Goal: Check status: Check status

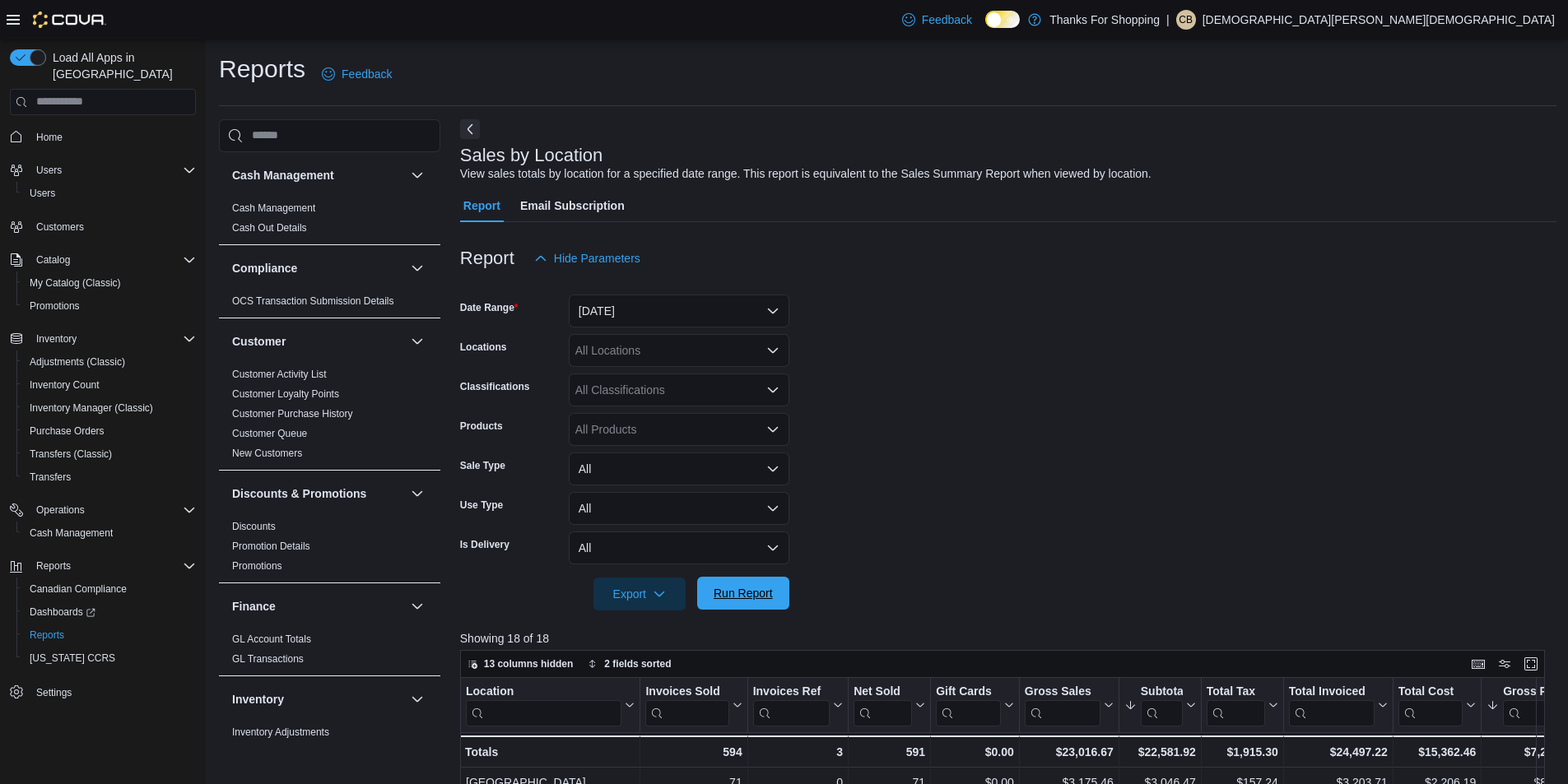
scroll to position [998, 0]
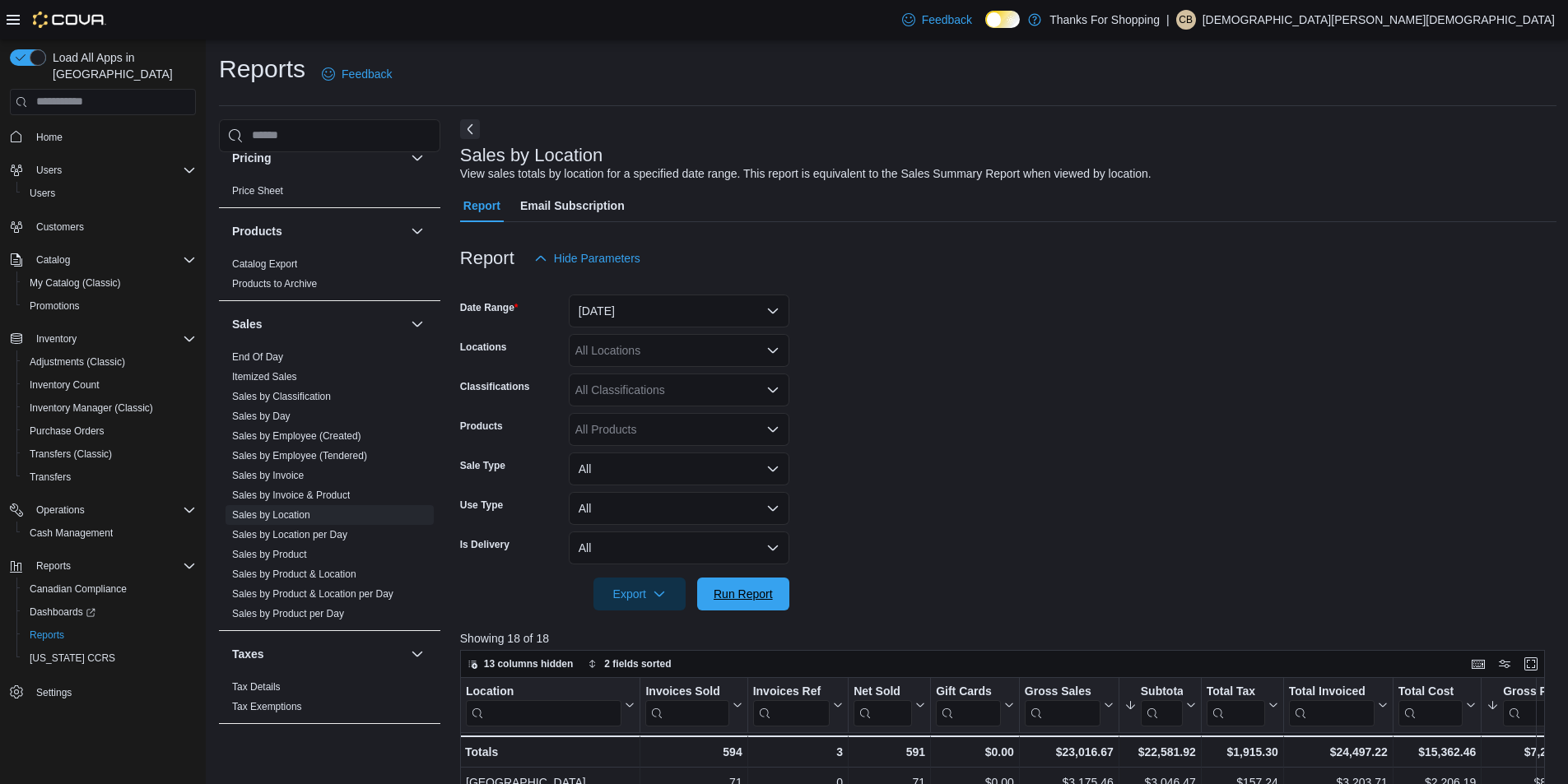
drag, startPoint x: 762, startPoint y: 589, endPoint x: 804, endPoint y: 591, distance: 42.0
click at [761, 588] on span "Run Report" at bounding box center [744, 594] width 59 height 17
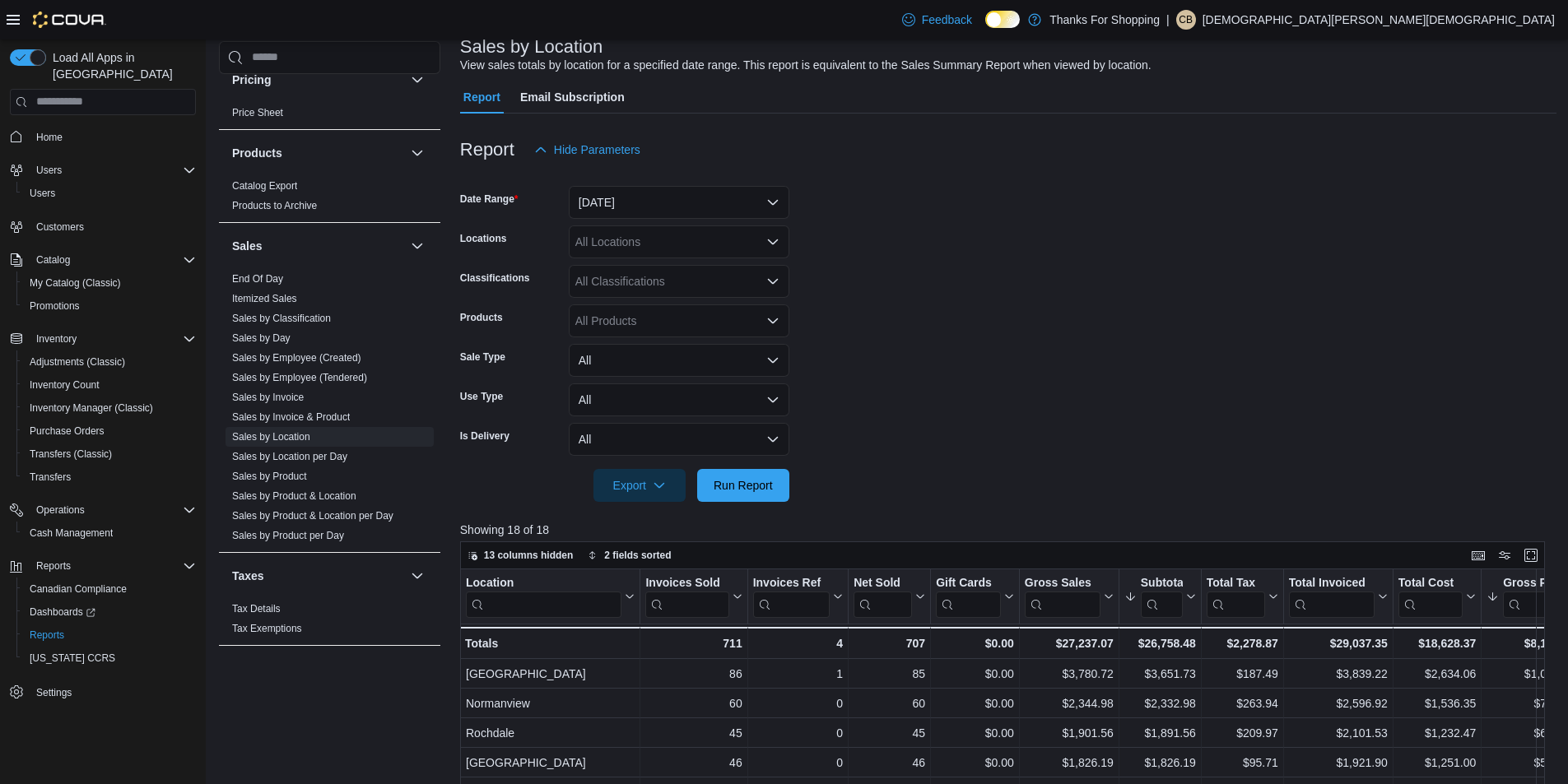
scroll to position [0, 0]
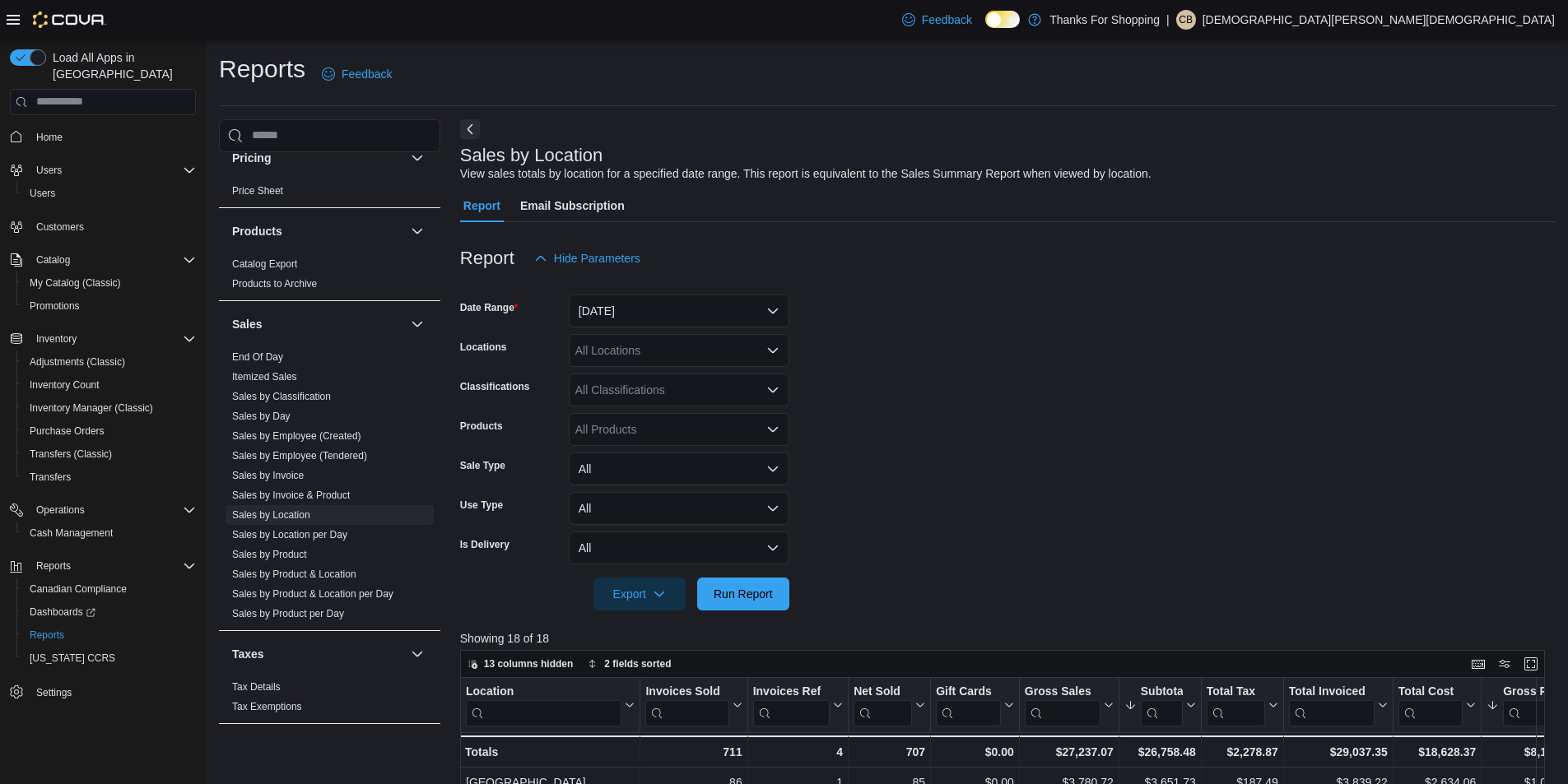
drag, startPoint x: 976, startPoint y: 267, endPoint x: 977, endPoint y: 276, distance: 9.1
click at [977, 268] on div "Report Hide Parameters" at bounding box center [1008, 258] width 1097 height 33
drag, startPoint x: 851, startPoint y: 429, endPoint x: 872, endPoint y: 436, distance: 22.1
click at [853, 429] on form "Date Range Today Locations All Locations Classifications All Classifications Pr…" at bounding box center [1008, 442] width 1097 height 336
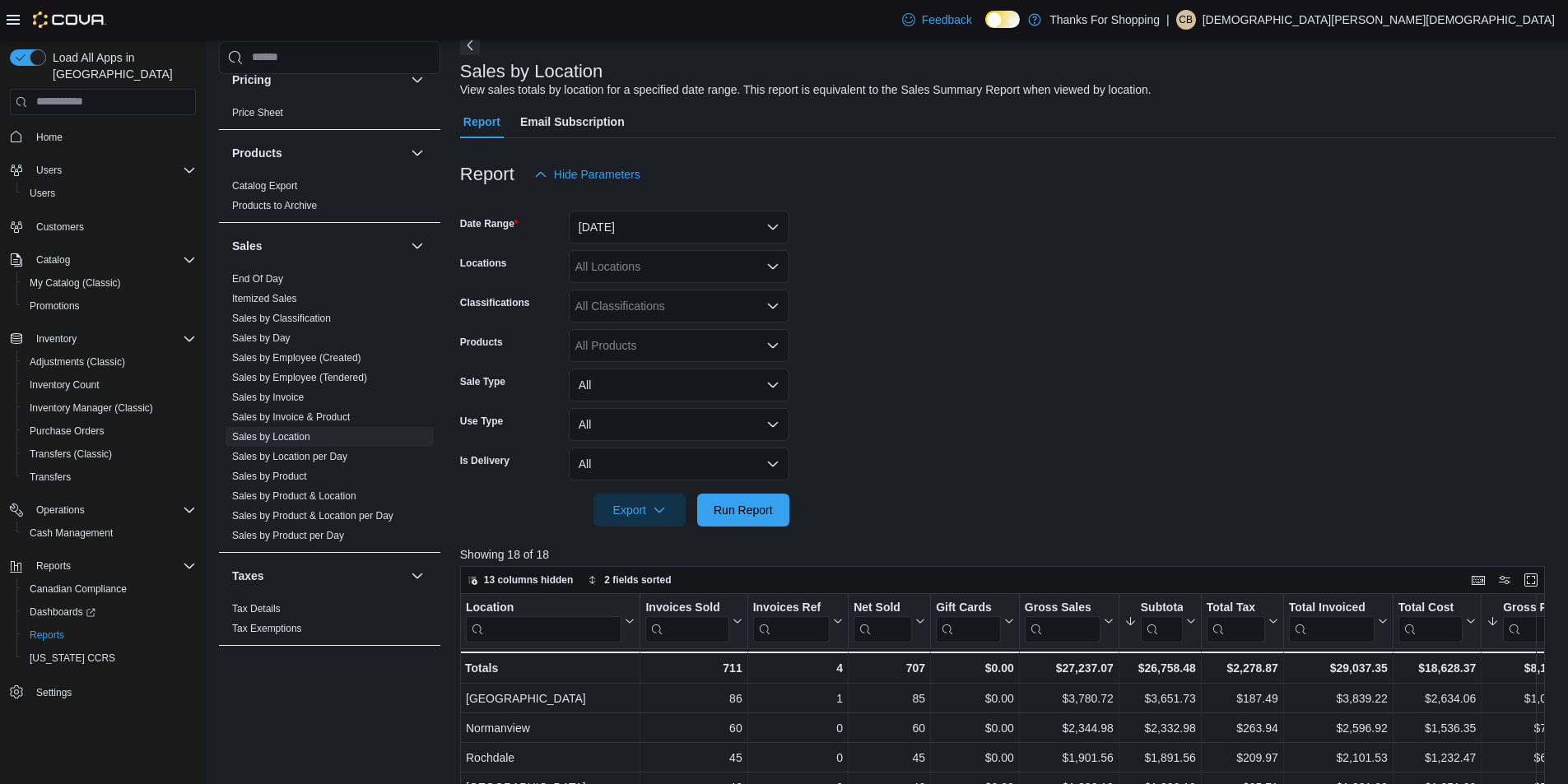
scroll to position [164, 0]
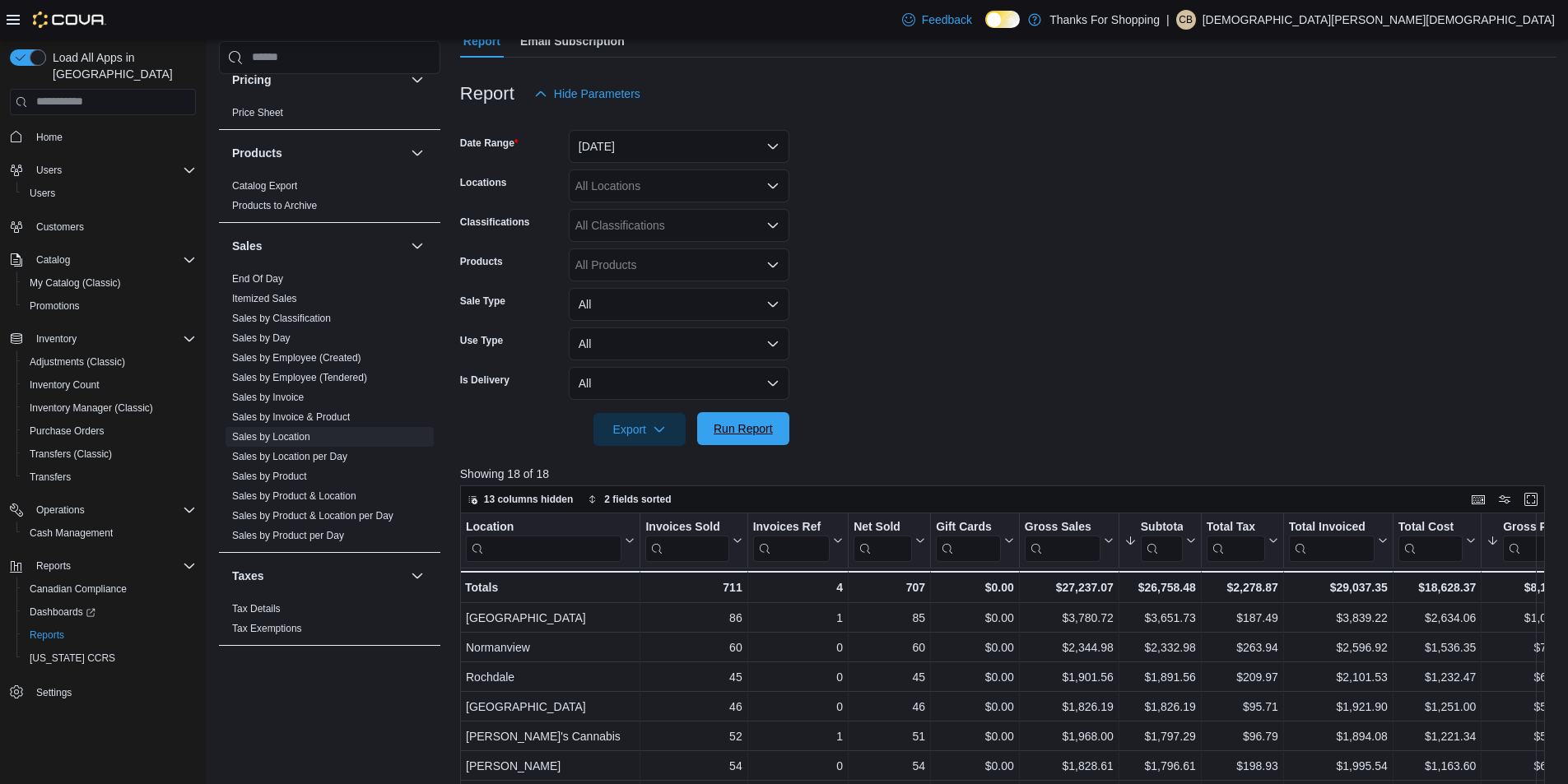
click at [765, 439] on span "Run Report" at bounding box center [743, 429] width 72 height 33
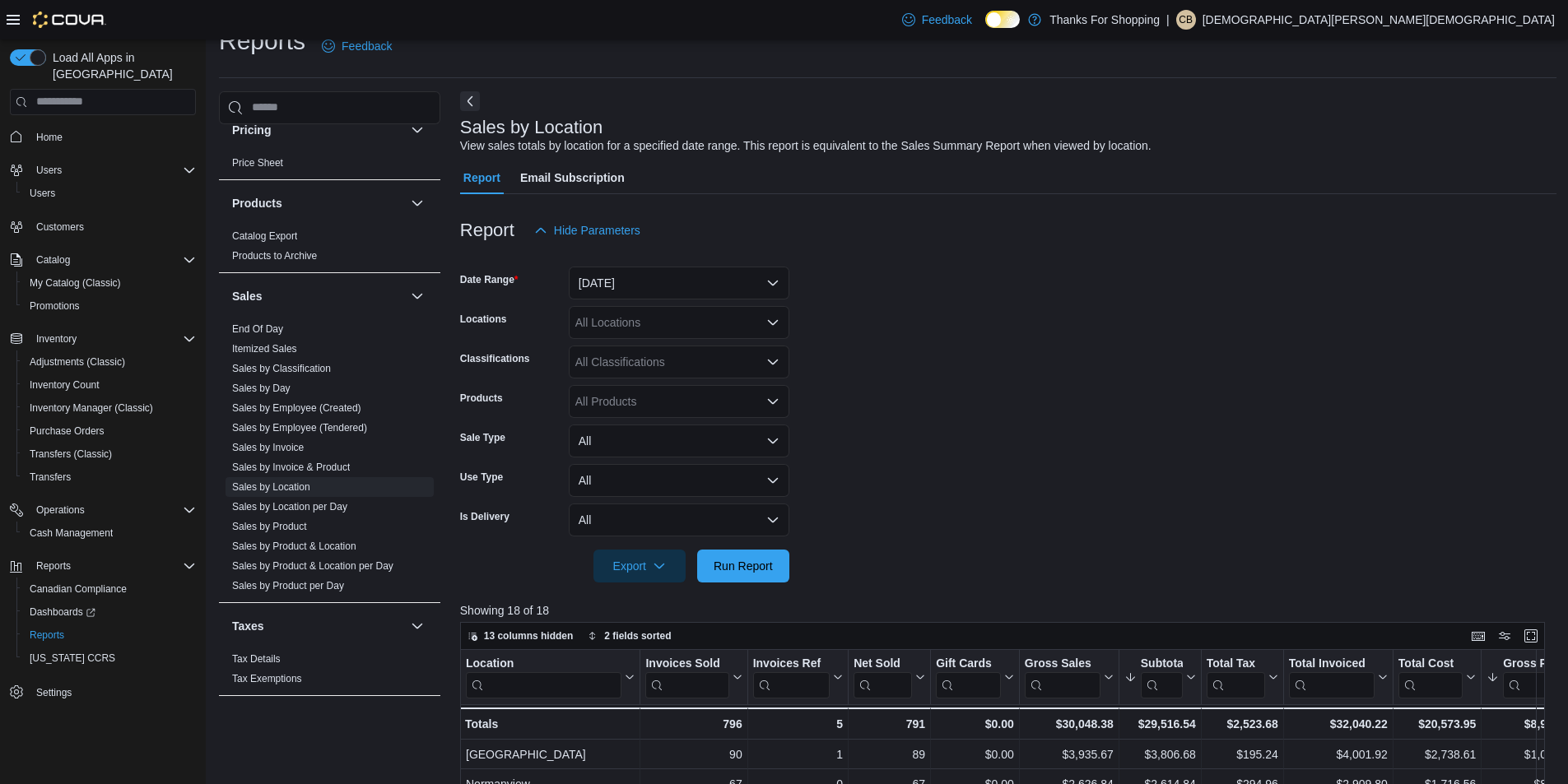
scroll to position [0, 0]
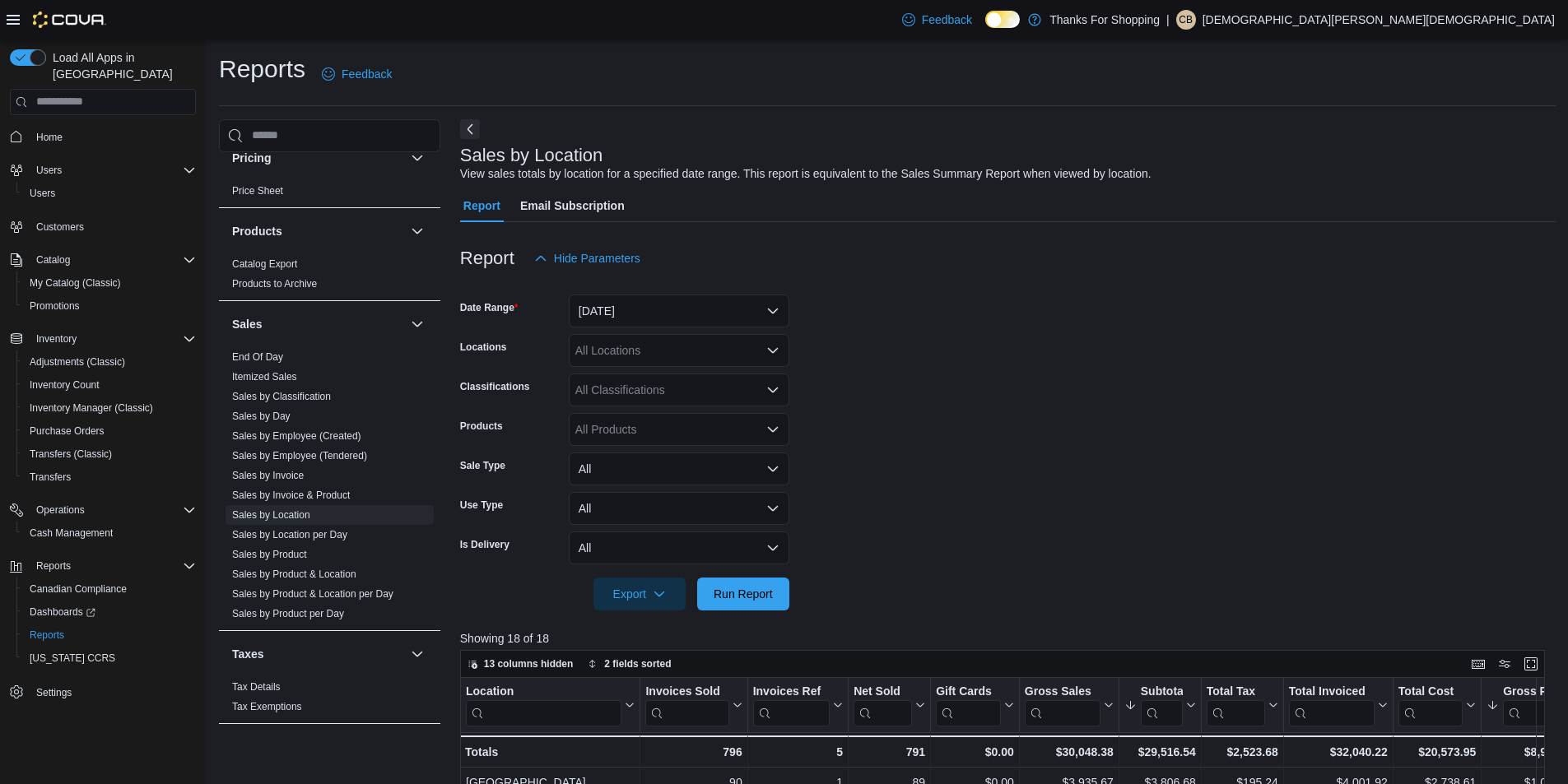
click at [1268, 269] on div "Report Hide Parameters" at bounding box center [1008, 258] width 1097 height 33
click at [737, 588] on span "Run Report" at bounding box center [744, 593] width 59 height 17
click at [1106, 185] on div "Sales by Location View sales totals by location for a specified date range. Thi…" at bounding box center [1008, 698] width 1097 height 1158
click at [1104, 178] on div "View sales totals by location for a specified date range. This report is equiva…" at bounding box center [805, 174] width 691 height 17
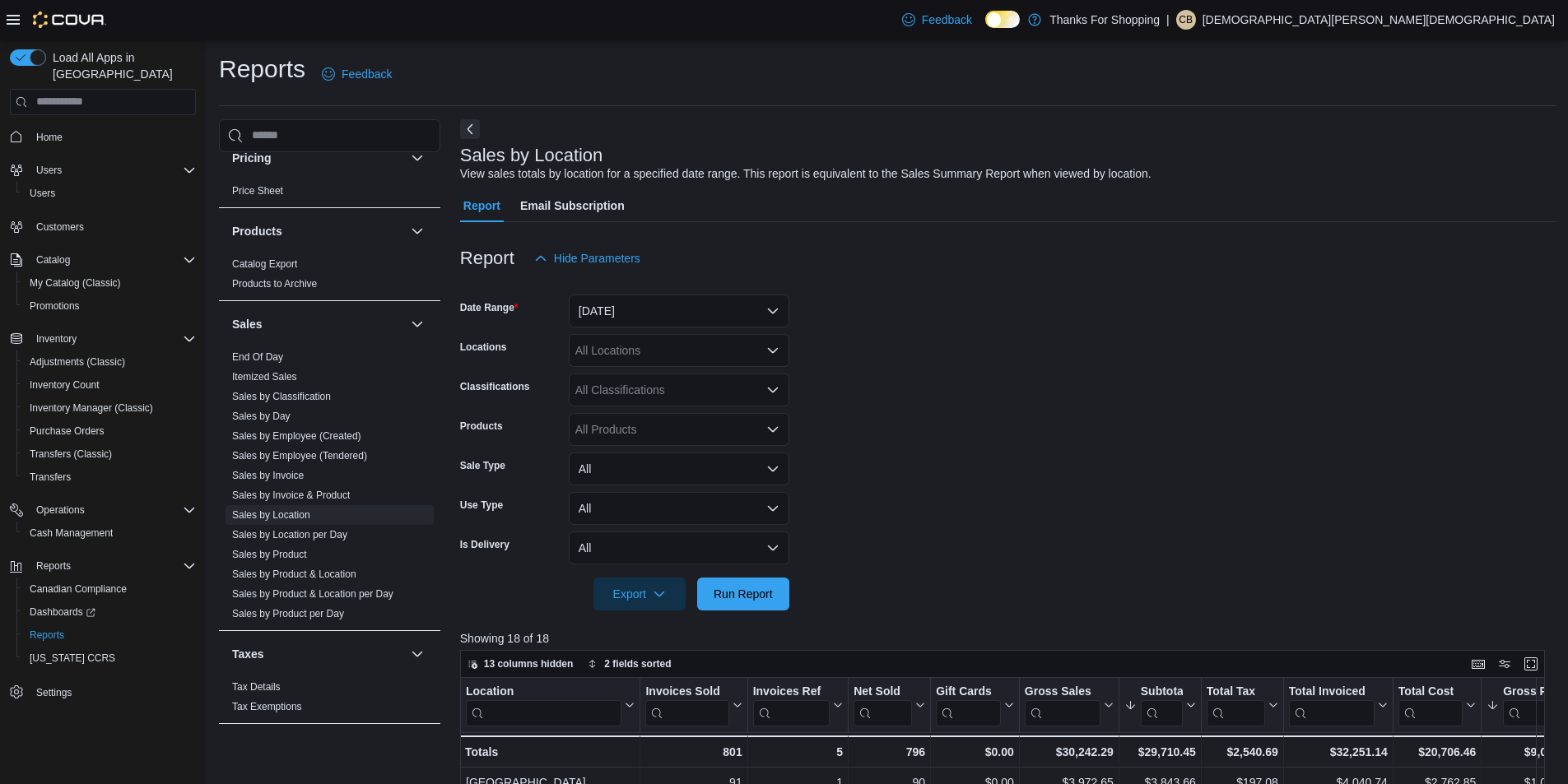
click at [1121, 205] on div "Report Email Subscription" at bounding box center [1008, 206] width 1097 height 33
click at [1013, 172] on div "View sales totals by location for a specified date range. This report is equiva…" at bounding box center [805, 174] width 691 height 17
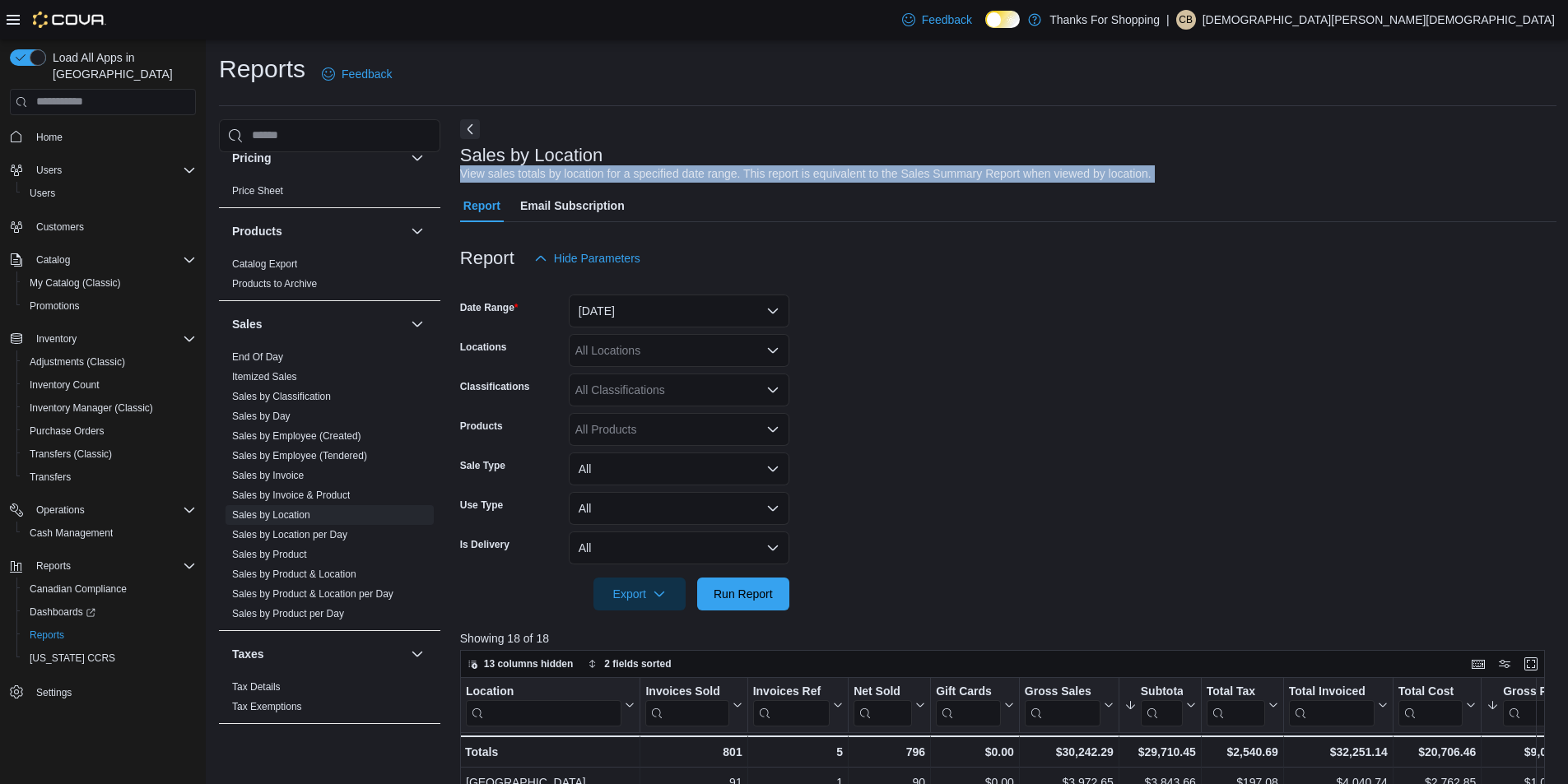
click at [1013, 172] on div "View sales totals by location for a specified date range. This report is equiva…" at bounding box center [805, 174] width 691 height 17
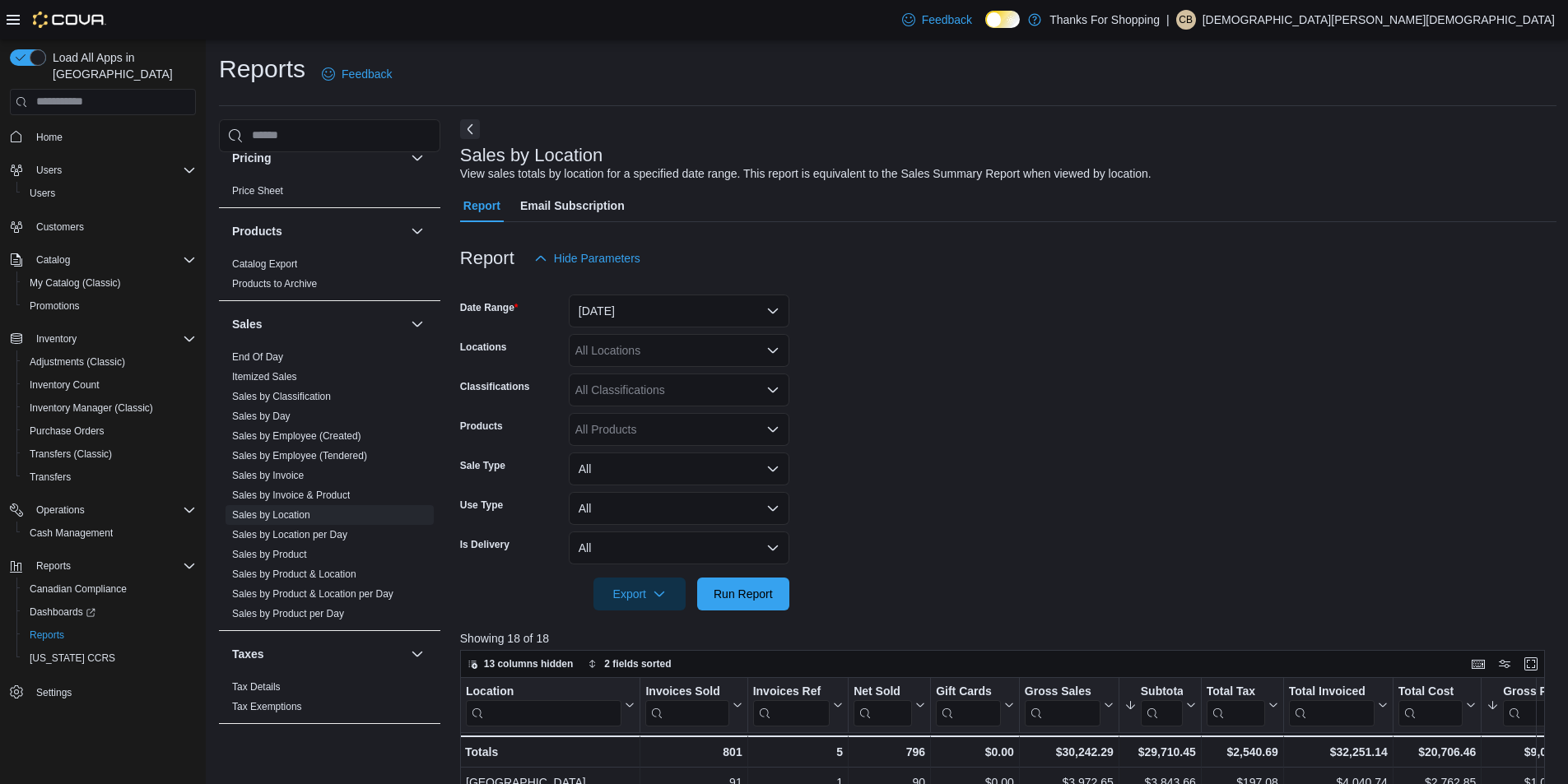
click at [1030, 236] on div at bounding box center [1008, 232] width 1097 height 20
click at [1051, 395] on form "Date Range Today Locations All Locations Classifications All Classifications Pr…" at bounding box center [1008, 442] width 1097 height 336
click at [766, 590] on span "Run Report" at bounding box center [744, 593] width 59 height 17
click at [837, 462] on form "Date Range Today Locations All Locations Classifications All Classifications Pr…" at bounding box center [1008, 442] width 1097 height 336
click at [746, 603] on span "Run Report" at bounding box center [743, 593] width 72 height 33
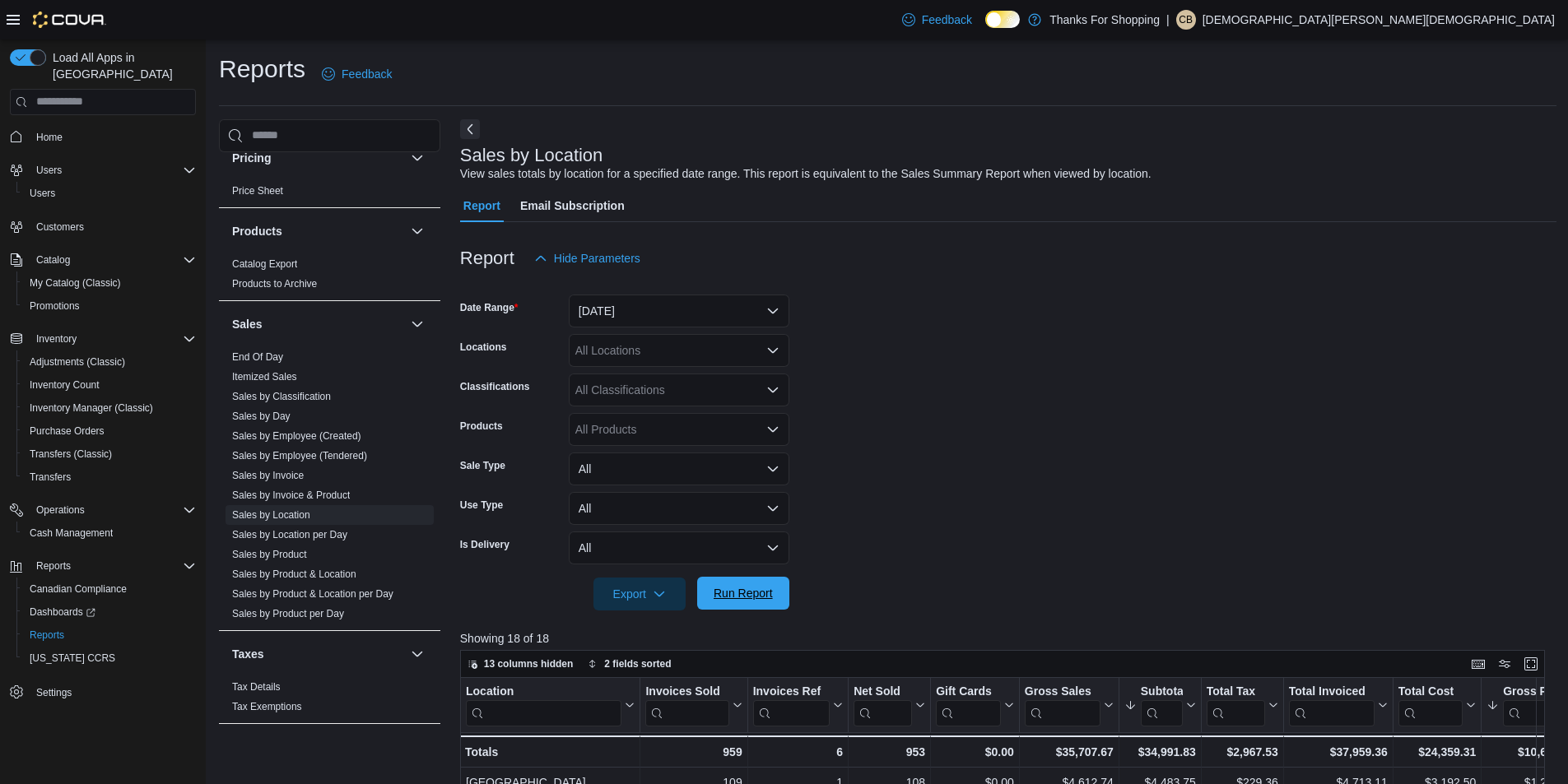
click at [749, 597] on span "Run Report" at bounding box center [744, 593] width 59 height 17
click at [1123, 413] on form "Date Range Today Locations All Locations Classifications All Classifications Pr…" at bounding box center [1008, 442] width 1097 height 336
click at [731, 608] on span "Run Report" at bounding box center [743, 593] width 72 height 33
click at [757, 587] on span "Run Report" at bounding box center [744, 593] width 59 height 17
click at [54, 628] on span "Reports" at bounding box center [47, 635] width 35 height 13
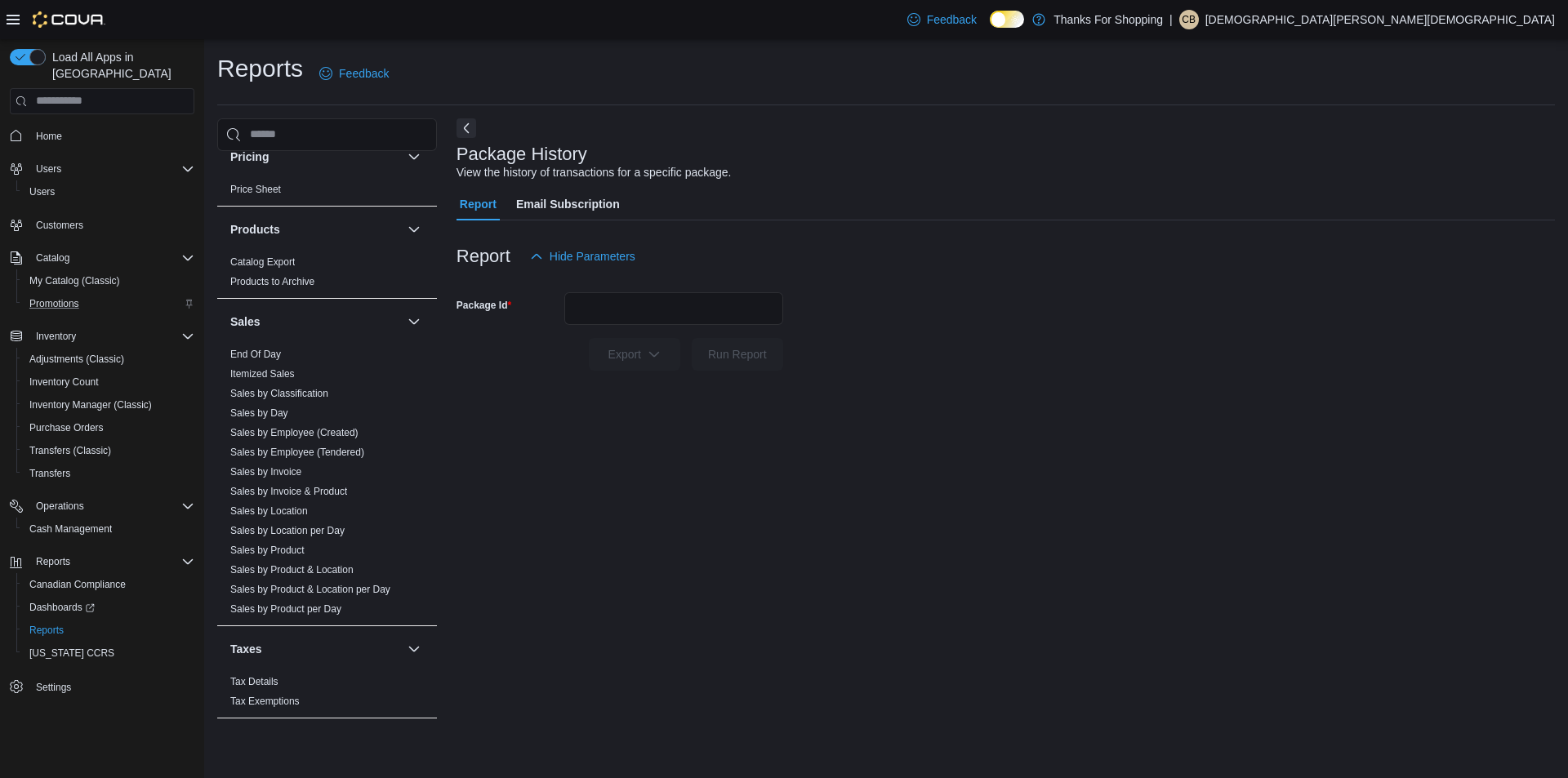
click at [95, 294] on div "Promotions" at bounding box center [109, 304] width 172 height 20
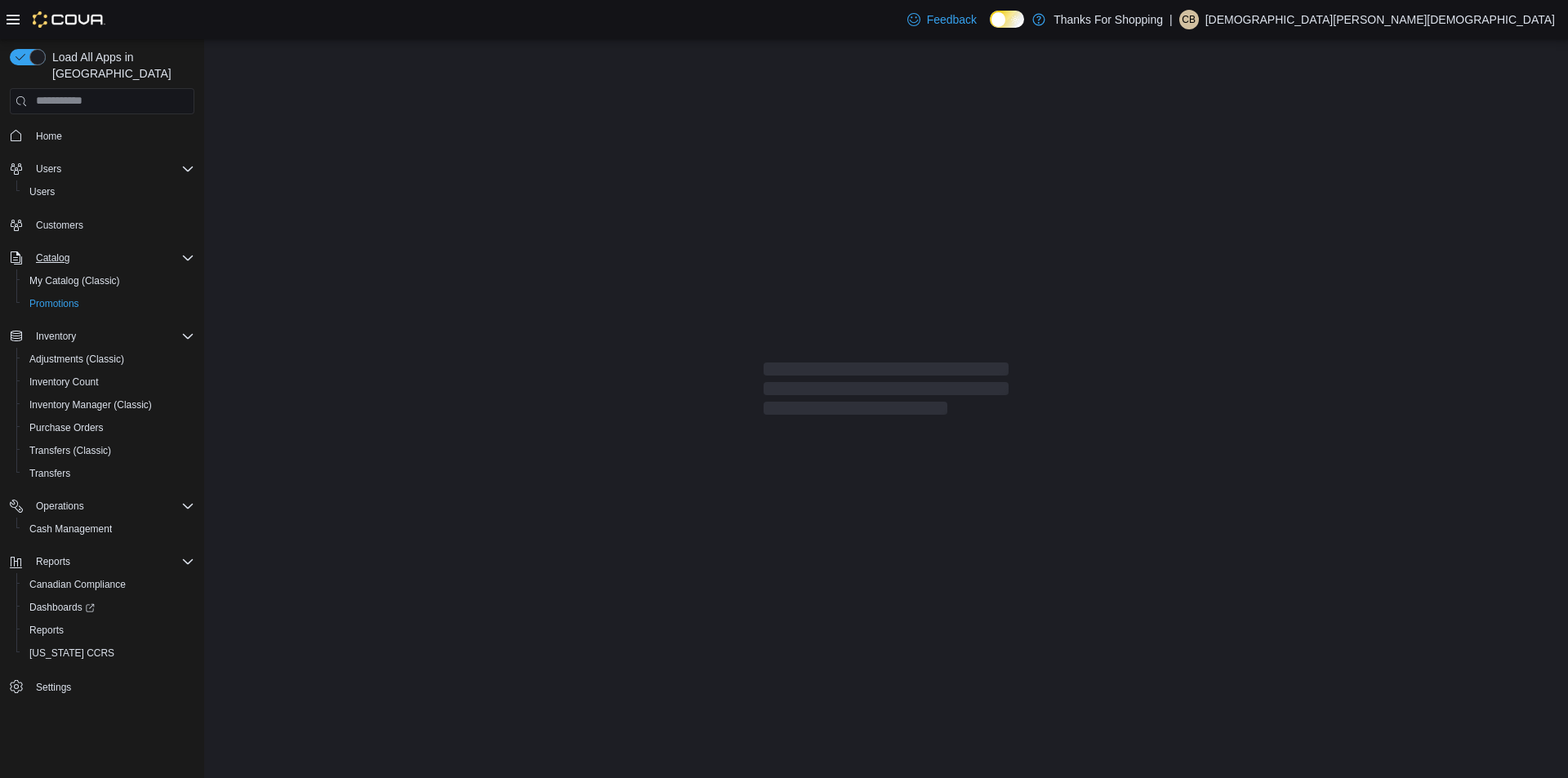
click at [91, 248] on div "Catalog" at bounding box center [111, 258] width 165 height 20
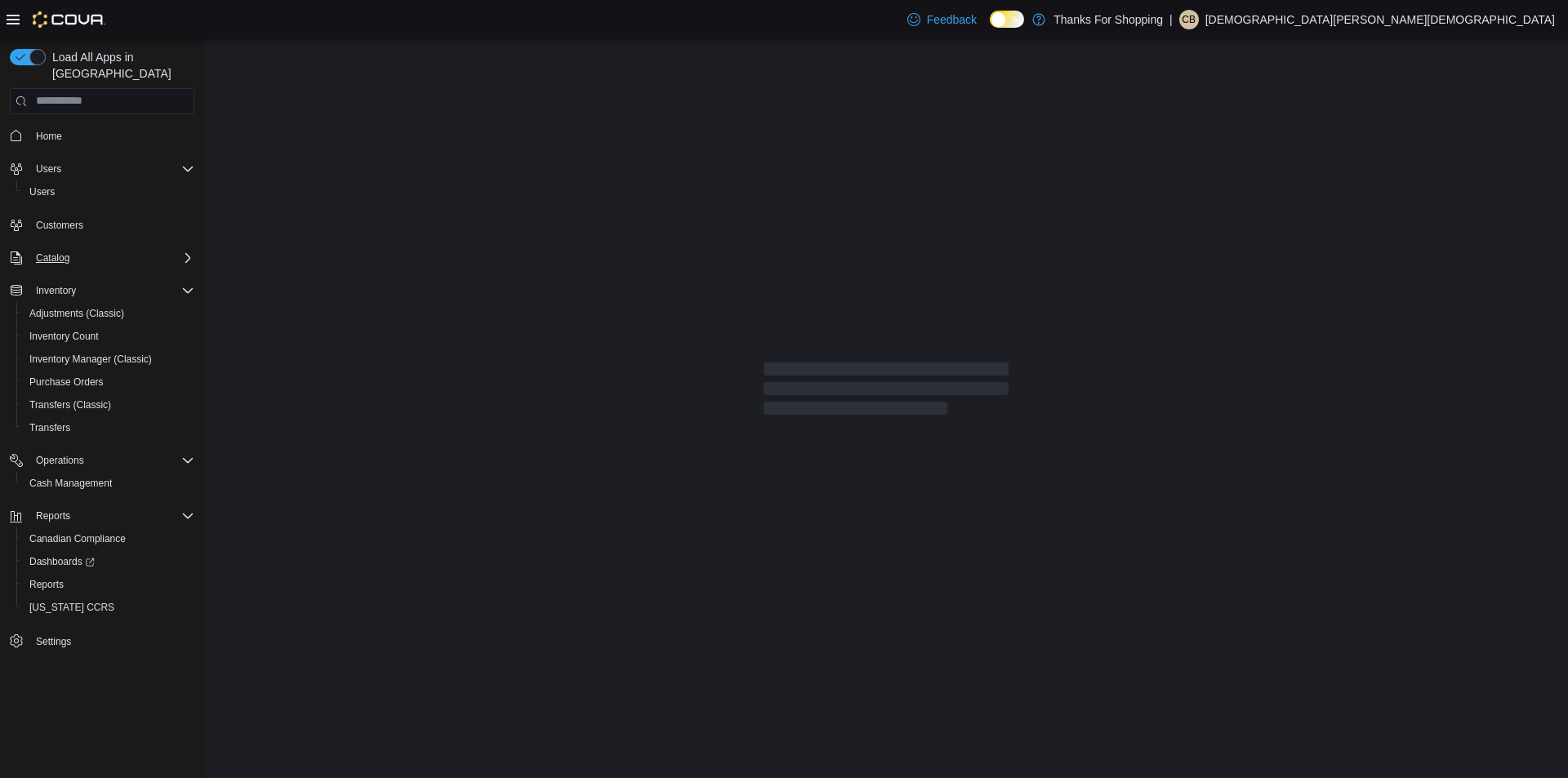
click at [91, 248] on div "Catalog" at bounding box center [111, 258] width 165 height 20
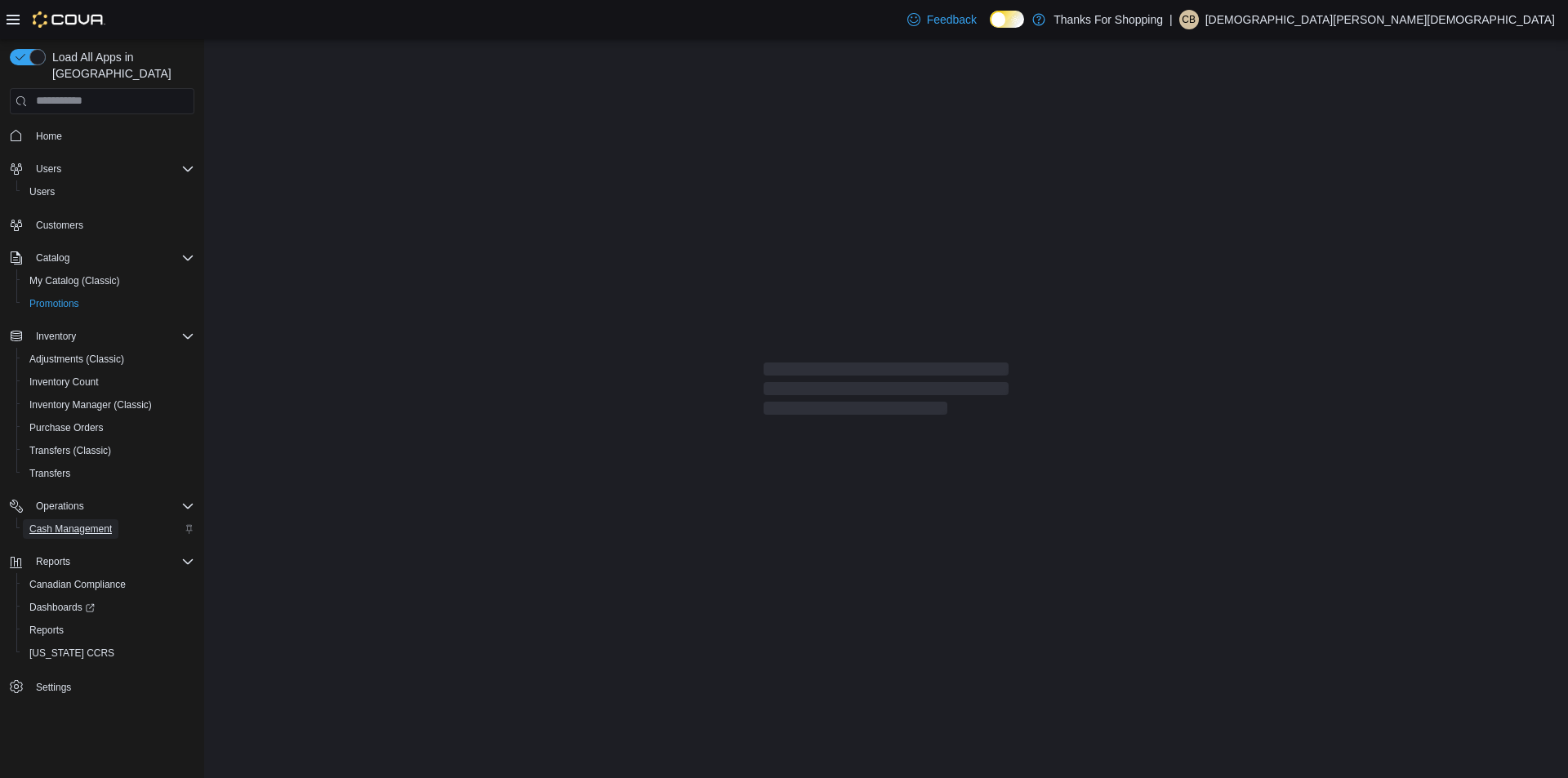
click at [59, 519] on span "Cash Management" at bounding box center [71, 529] width 83 height 20
click at [54, 274] on span "My Catalog (Classic)" at bounding box center [74, 280] width 91 height 13
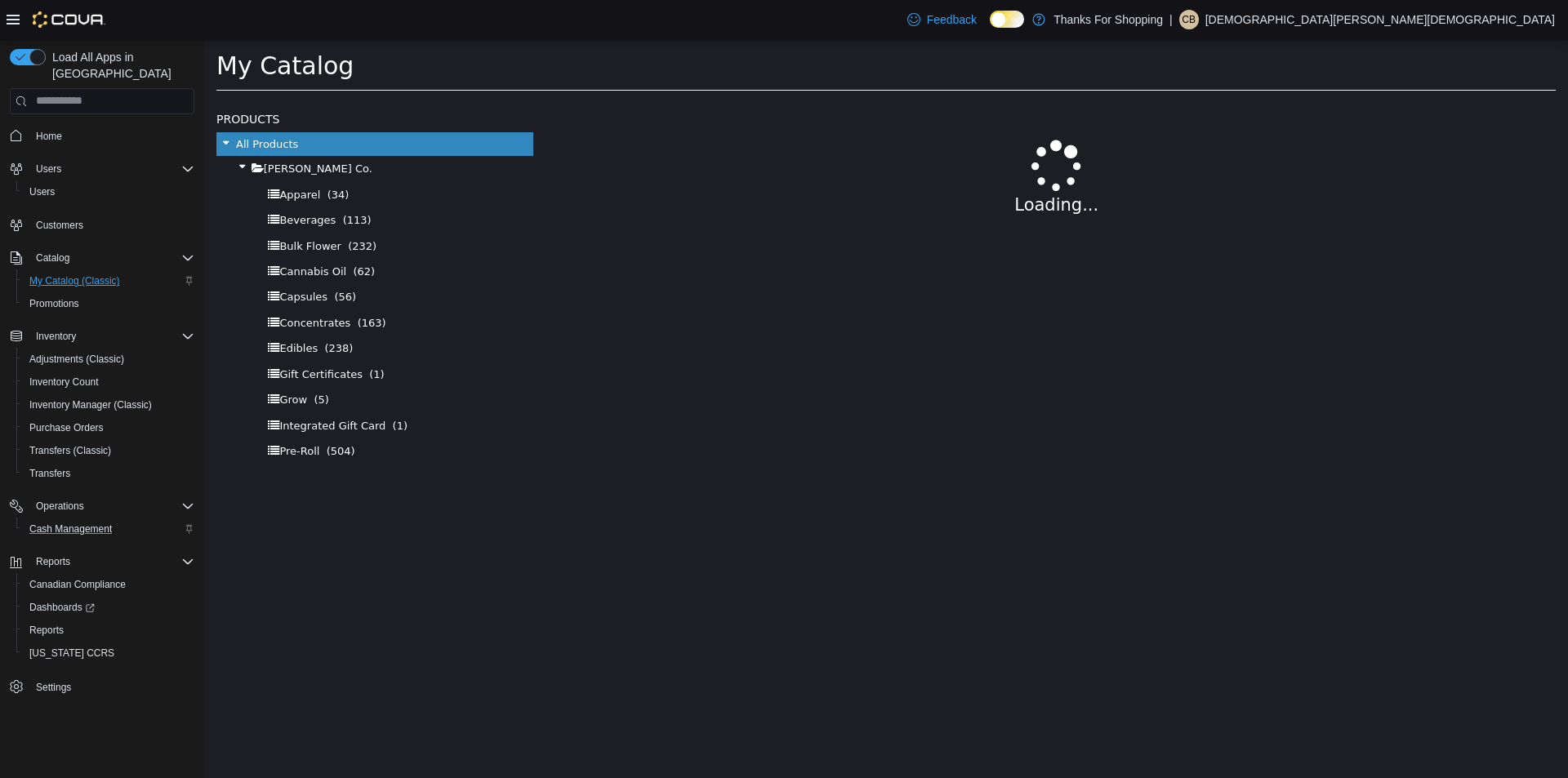
select select "**********"
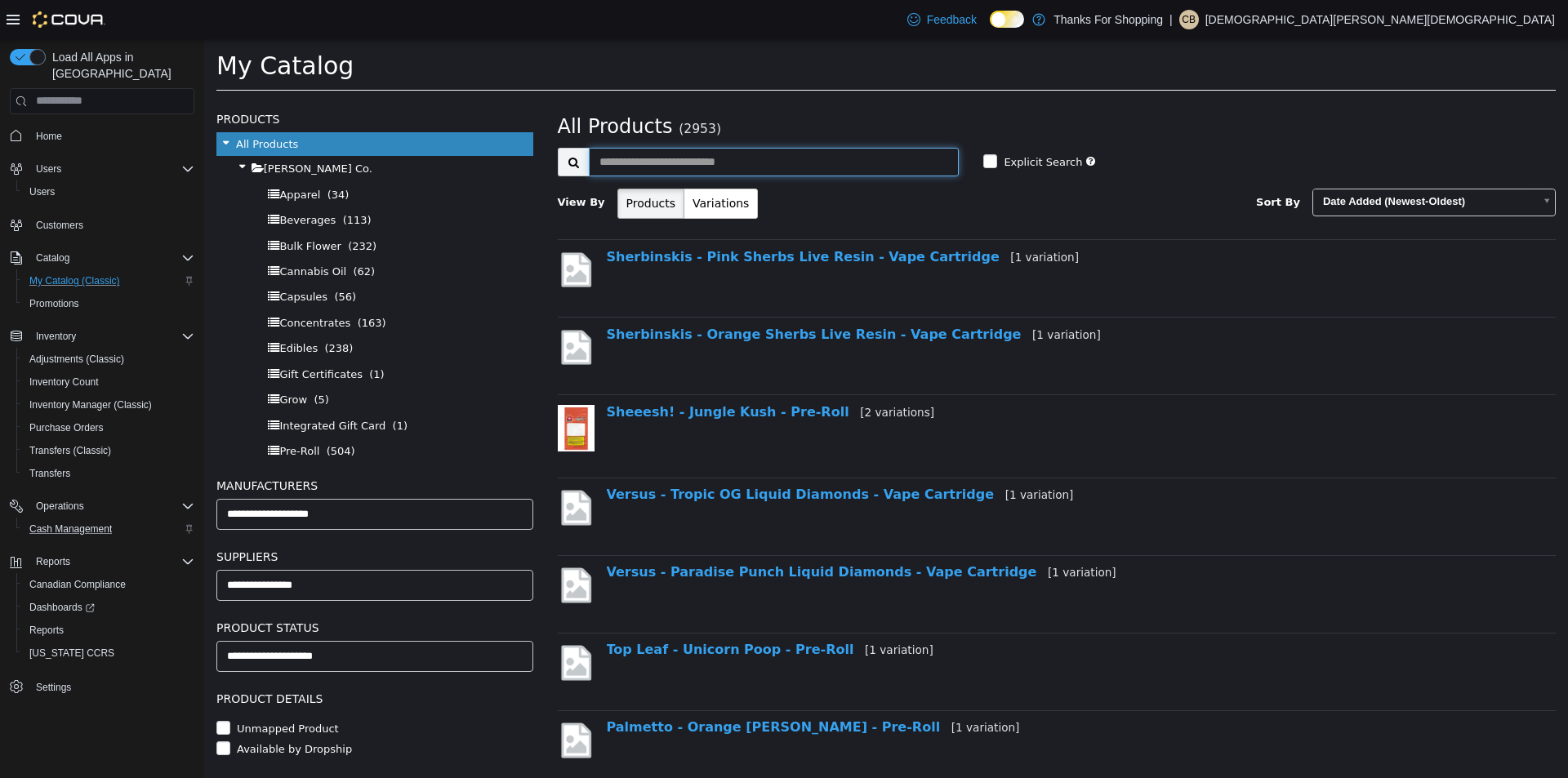
click at [628, 173] on input "text" at bounding box center [774, 160] width 371 height 28
type input "**********"
select select "**********"
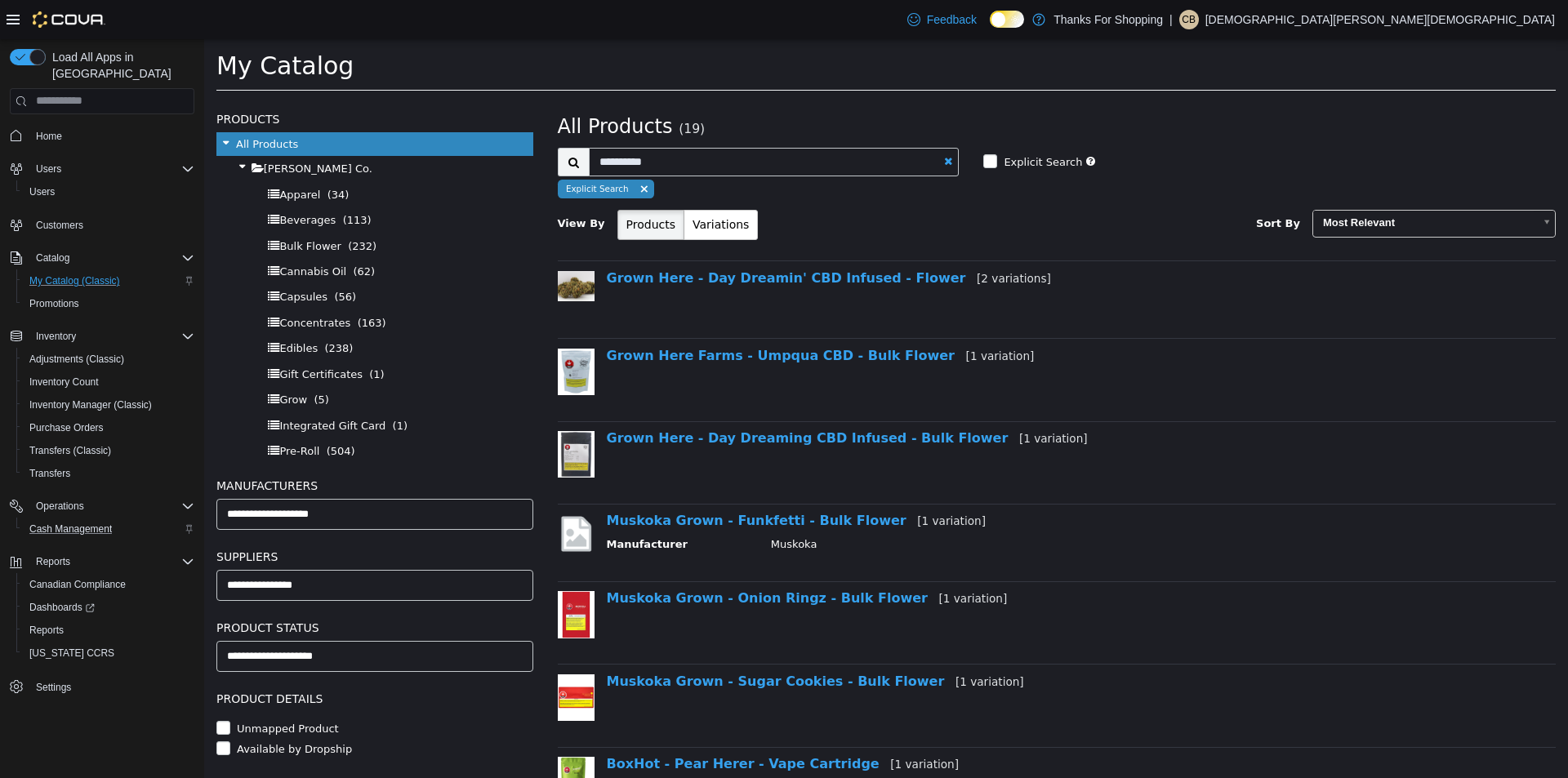
select select "**********"
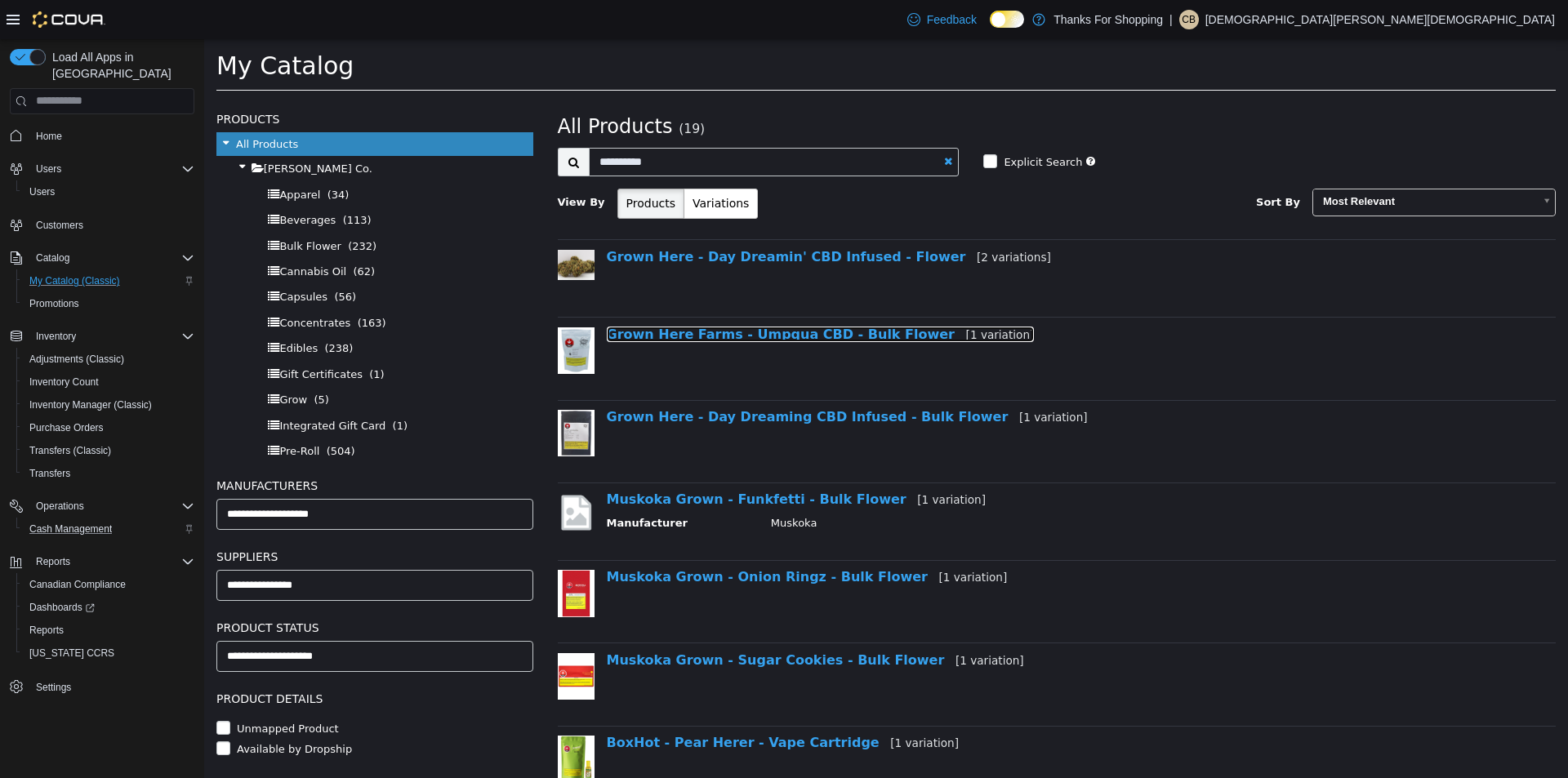
click at [788, 338] on link "Grown Here Farms - Umpqua CBD - Bulk Flower [1 variation]" at bounding box center [821, 334] width 428 height 16
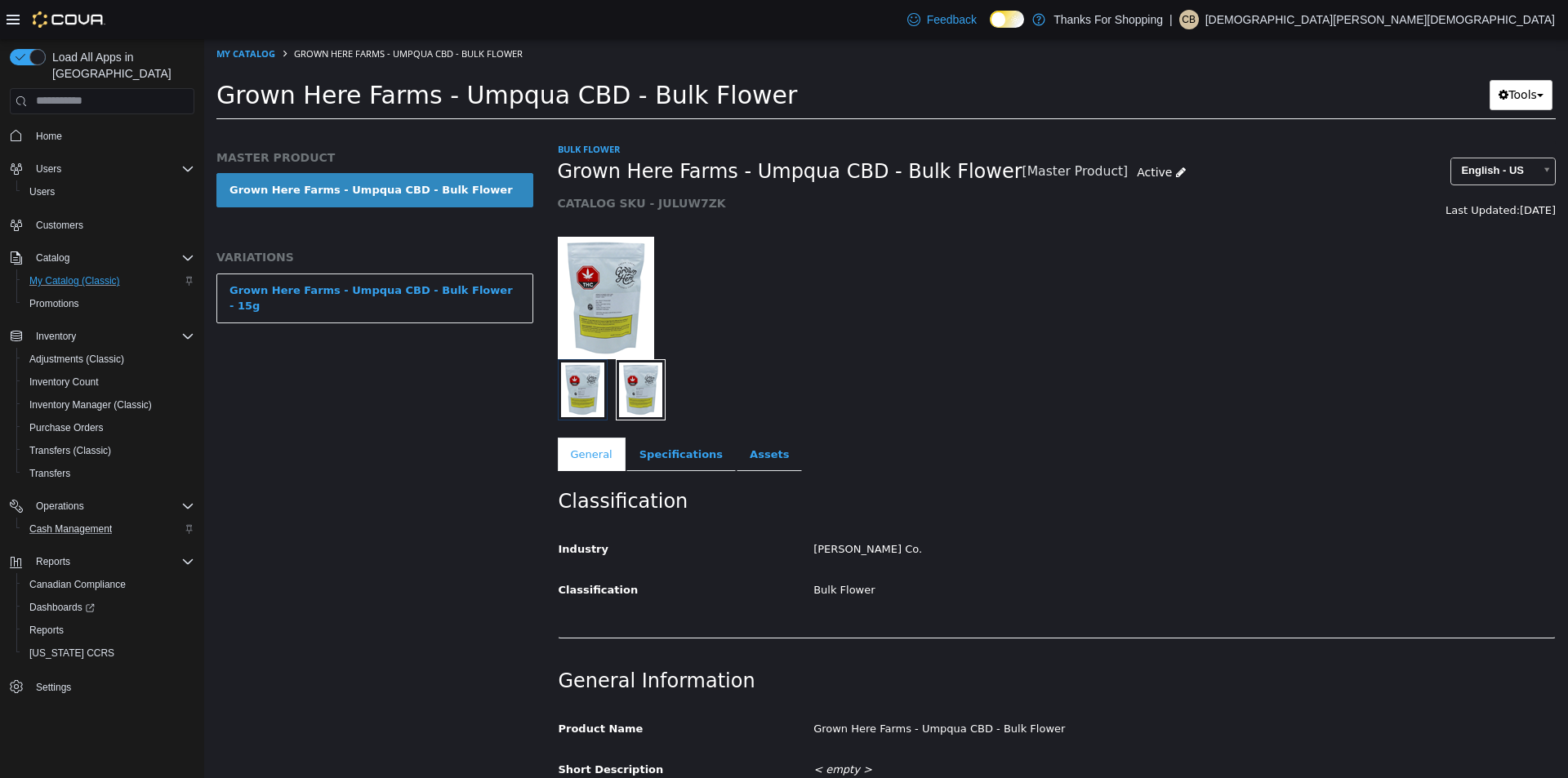
select select "**********"
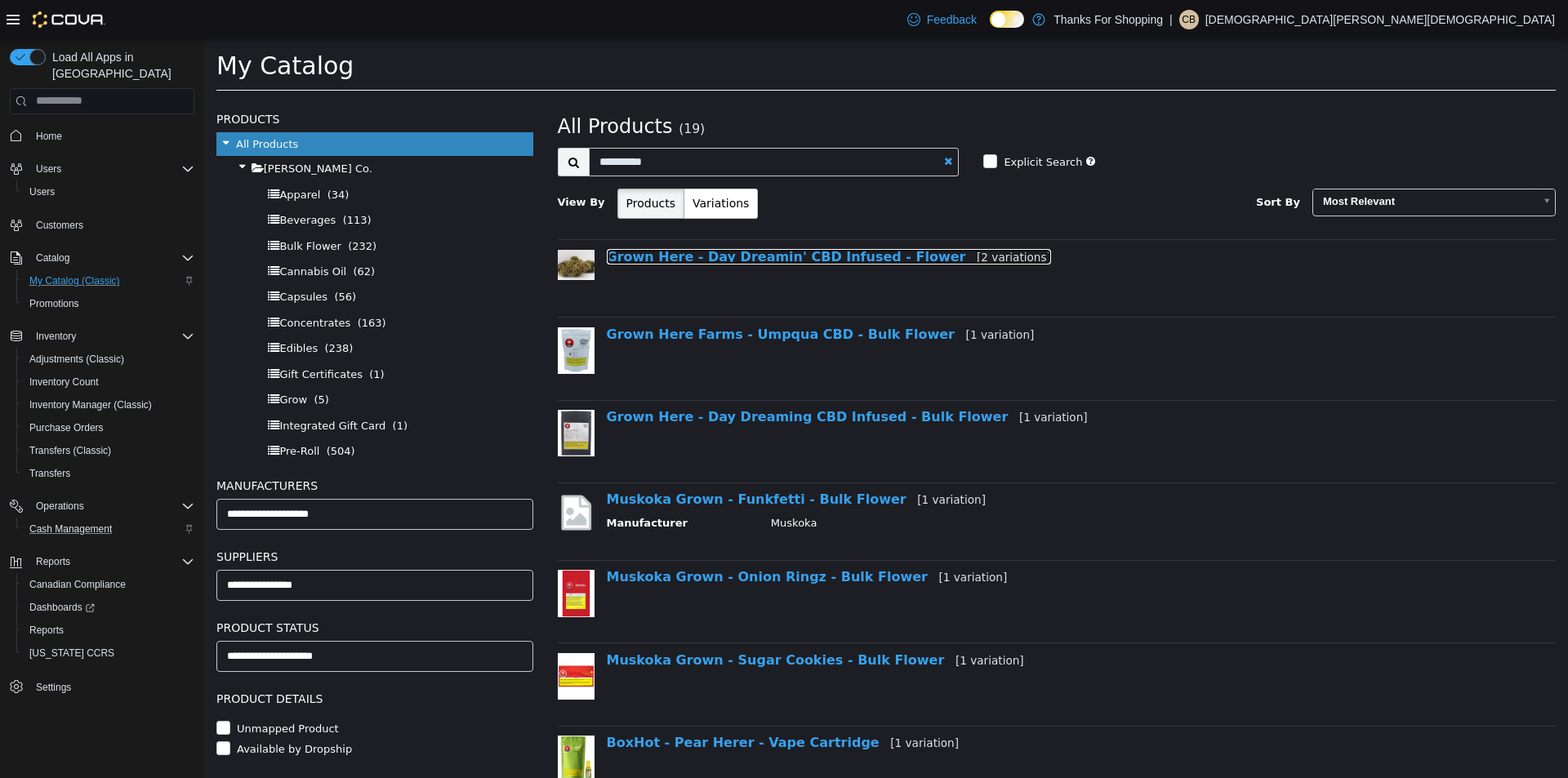
click at [776, 255] on link "Grown Here - Day Dreamin' CBD Infused - Flower [2 variations]" at bounding box center [828, 256] width 444 height 16
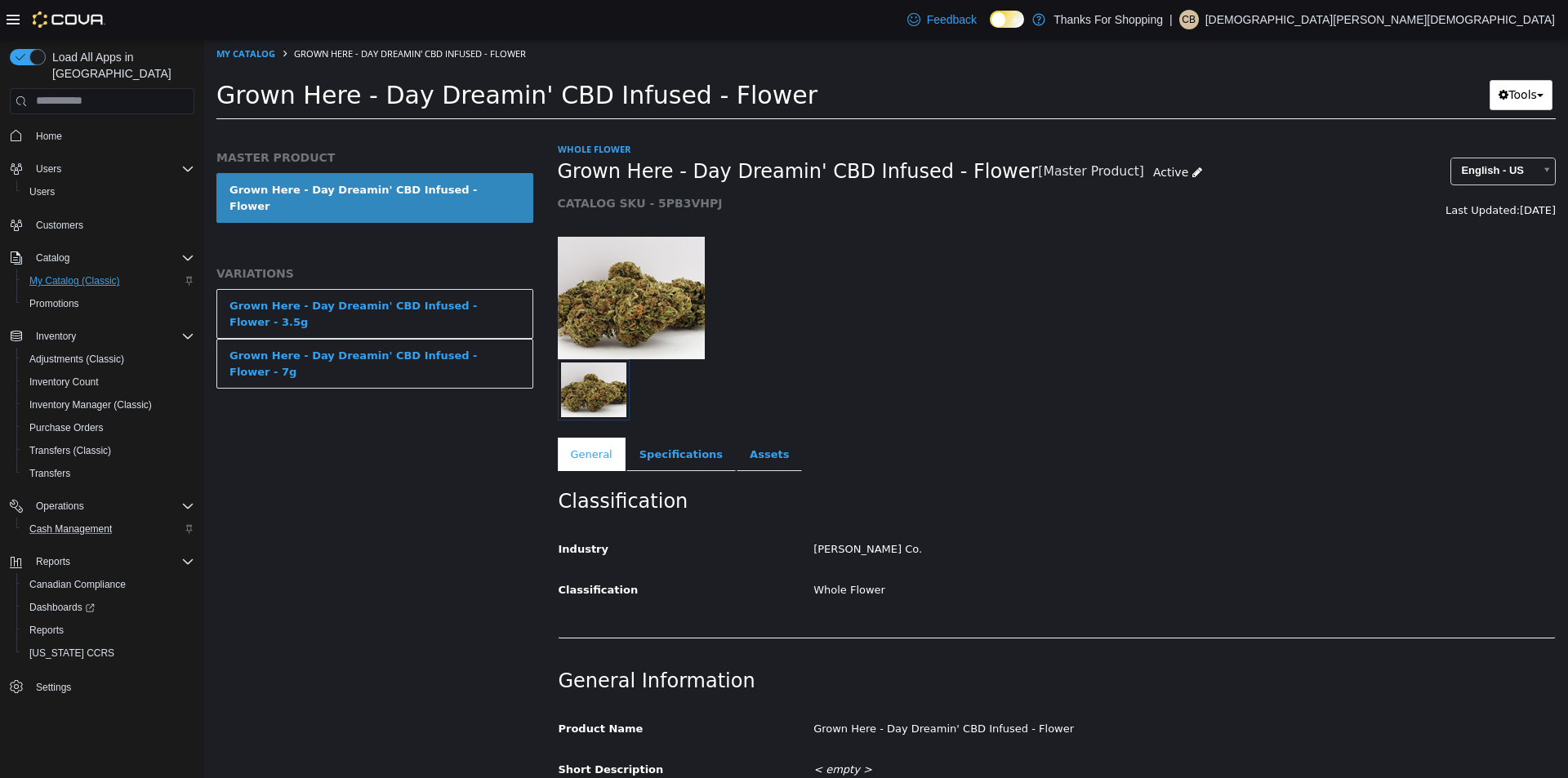
select select "**********"
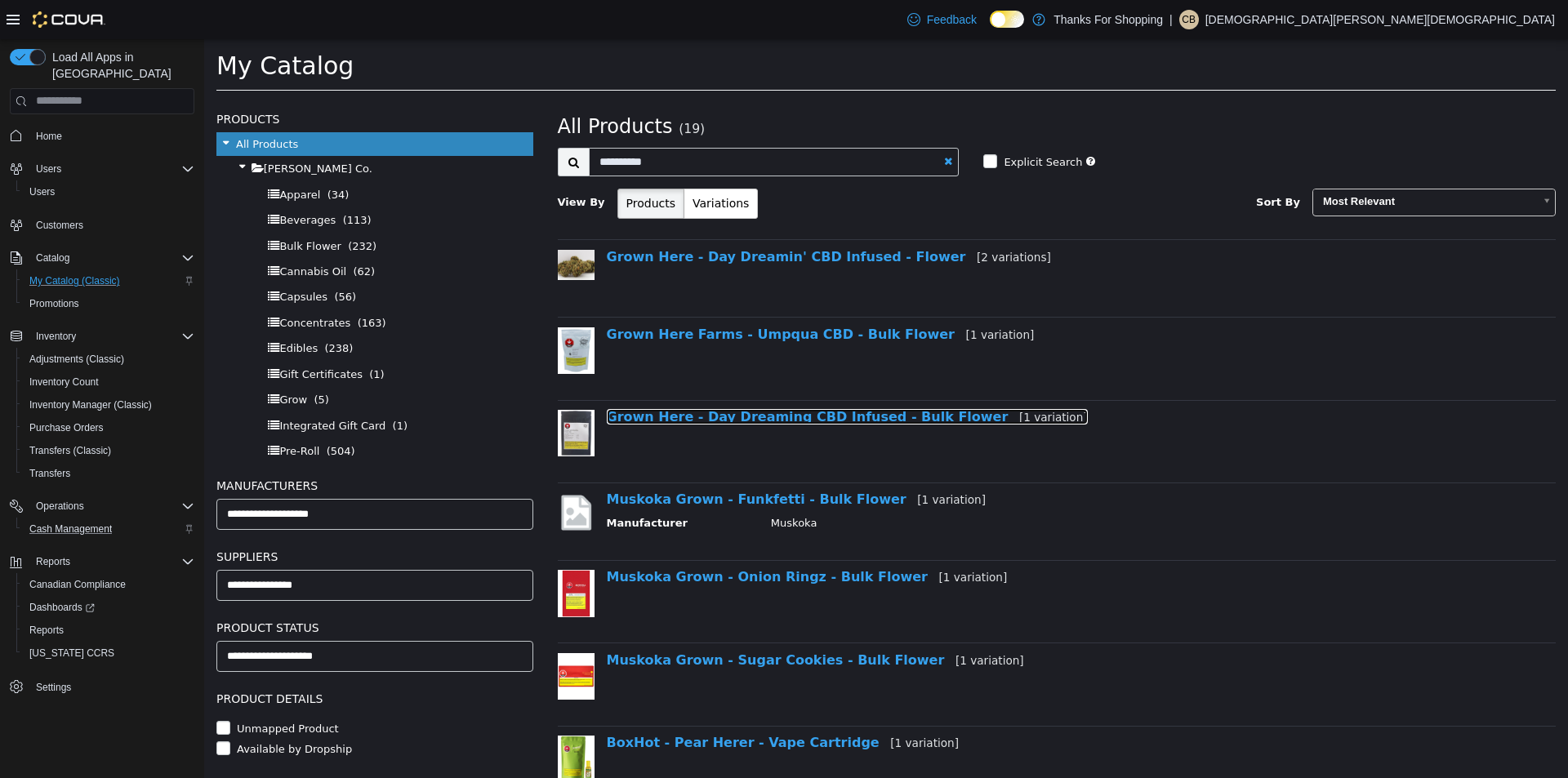
click at [691, 418] on link "Grown Here - Day Dreaming CBD Infused - Bulk Flower [1 variation]" at bounding box center [847, 416] width 481 height 16
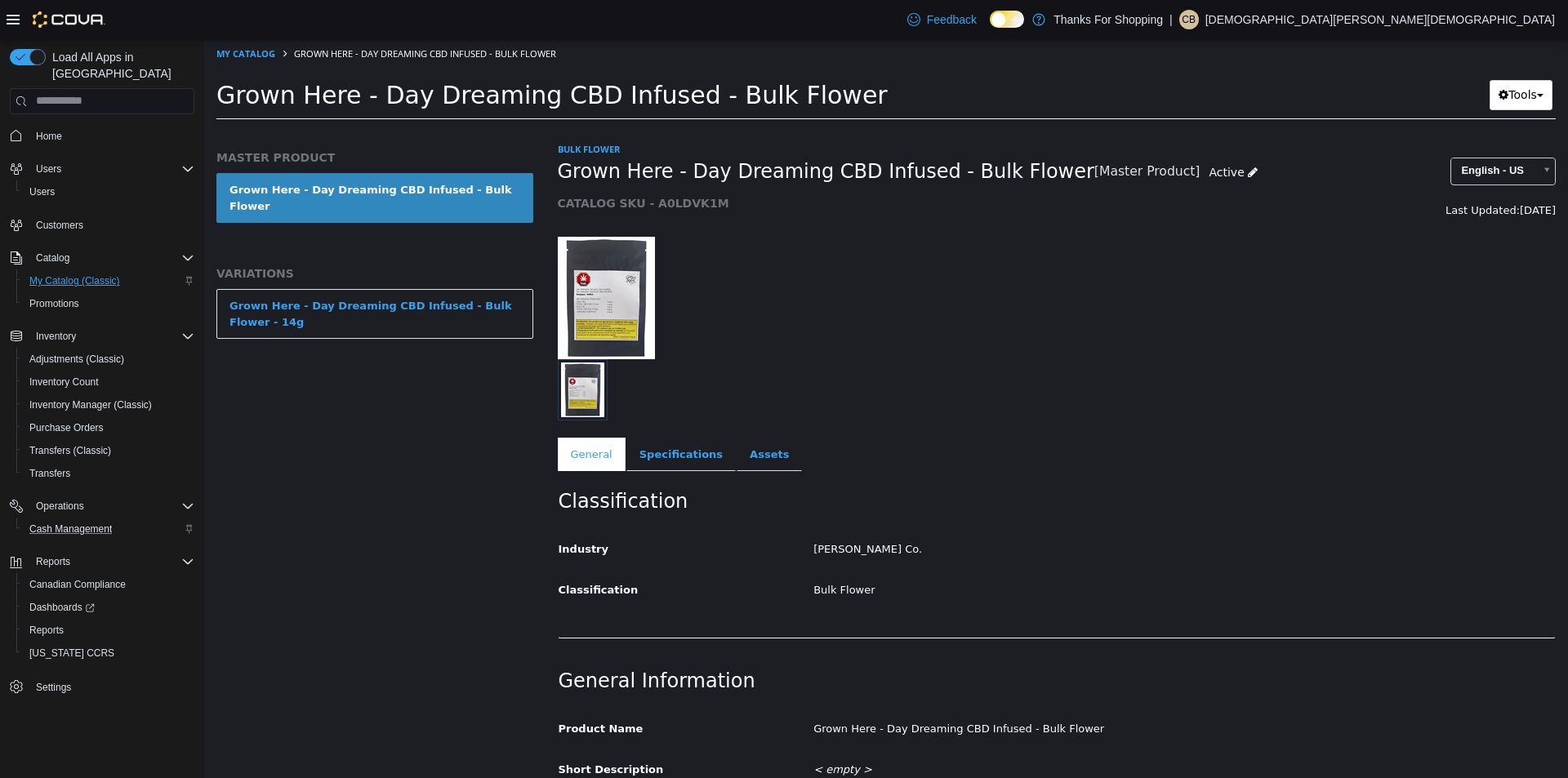
select select "**********"
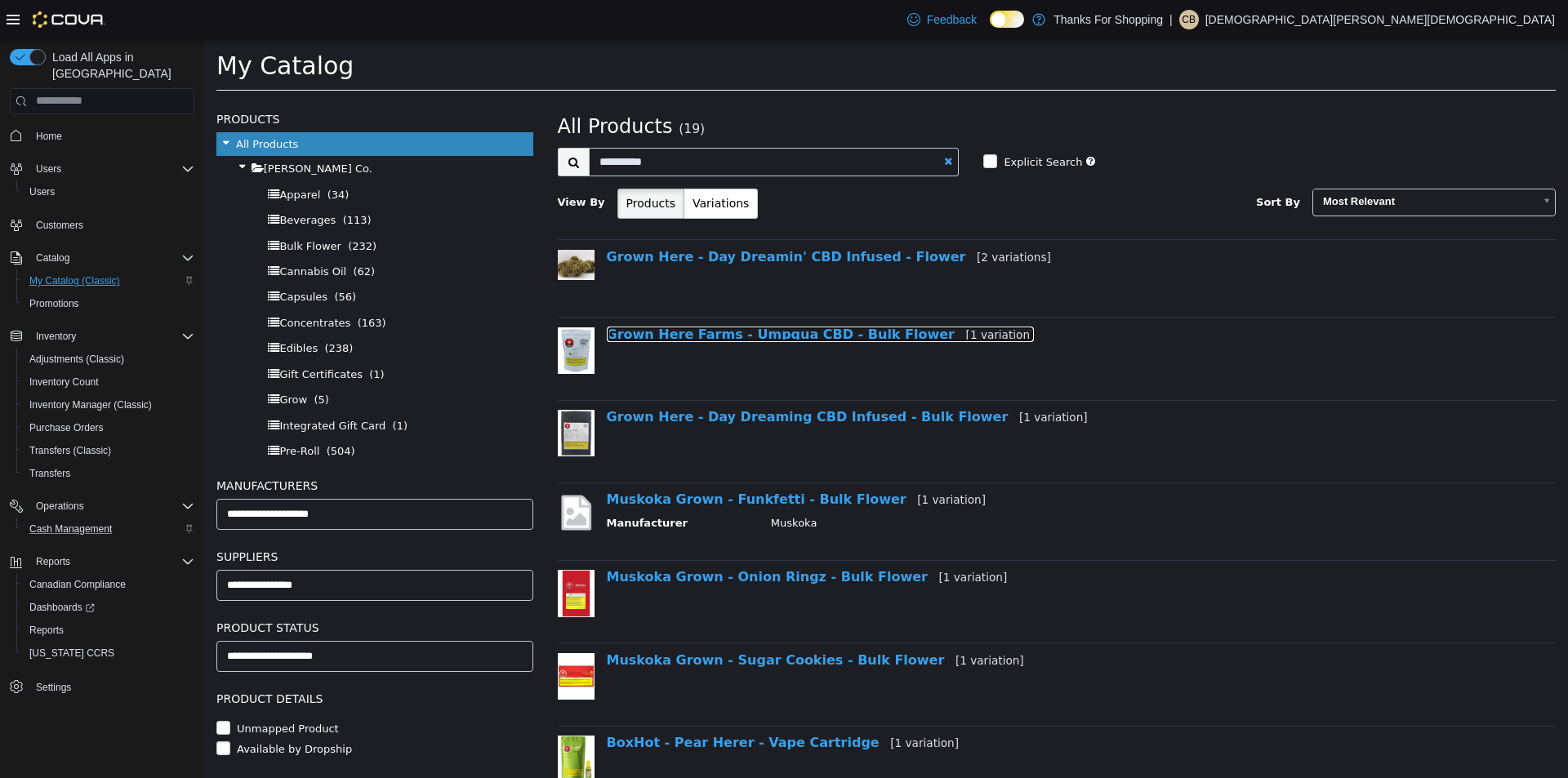
click at [743, 342] on link "Grown Here Farms - Umpqua CBD - Bulk Flower [1 variation]" at bounding box center [821, 334] width 428 height 16
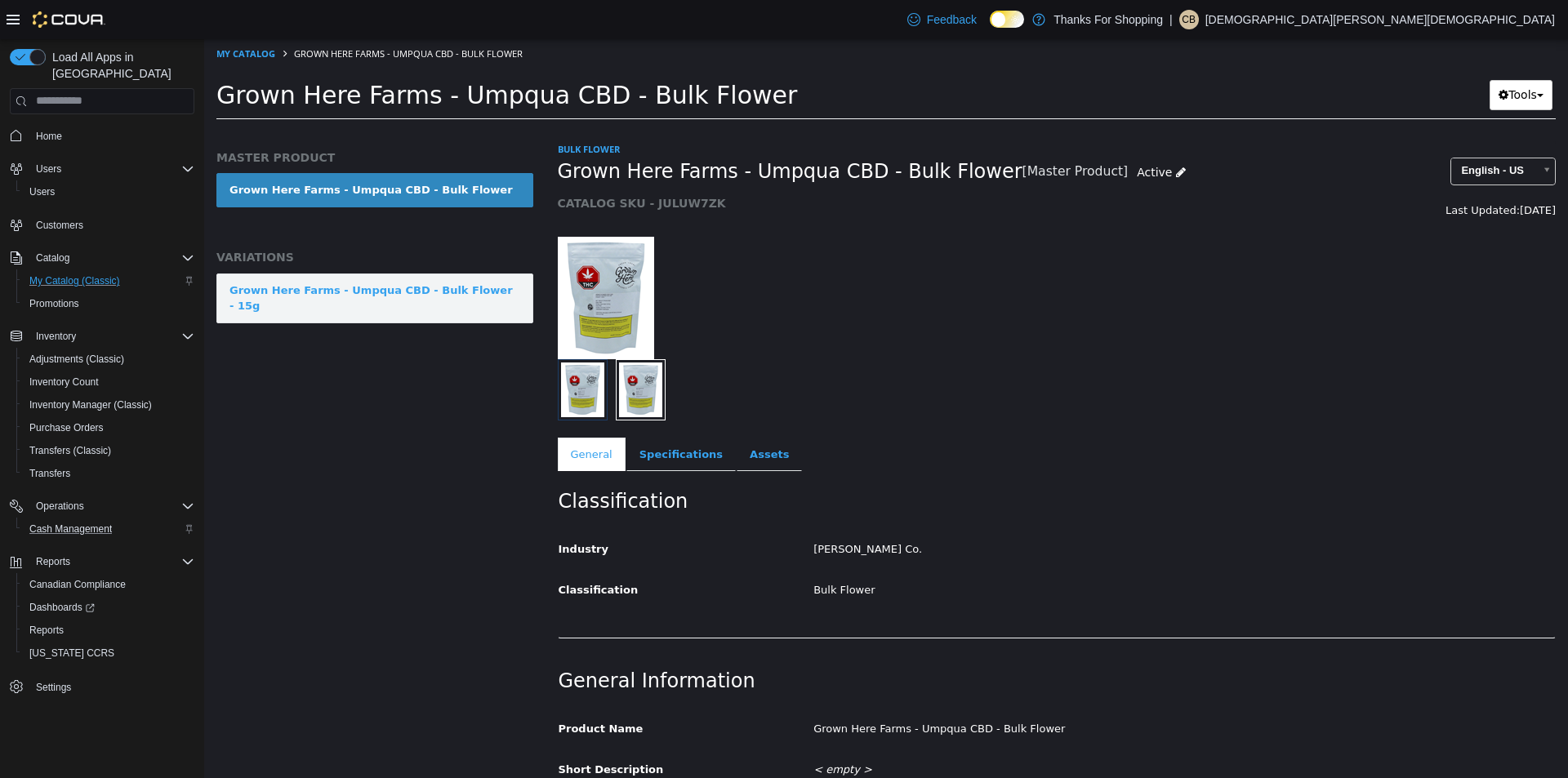
click at [501, 300] on link "Grown Here Farms - Umpqua CBD - Bulk Flower - 15g" at bounding box center [375, 298] width 317 height 50
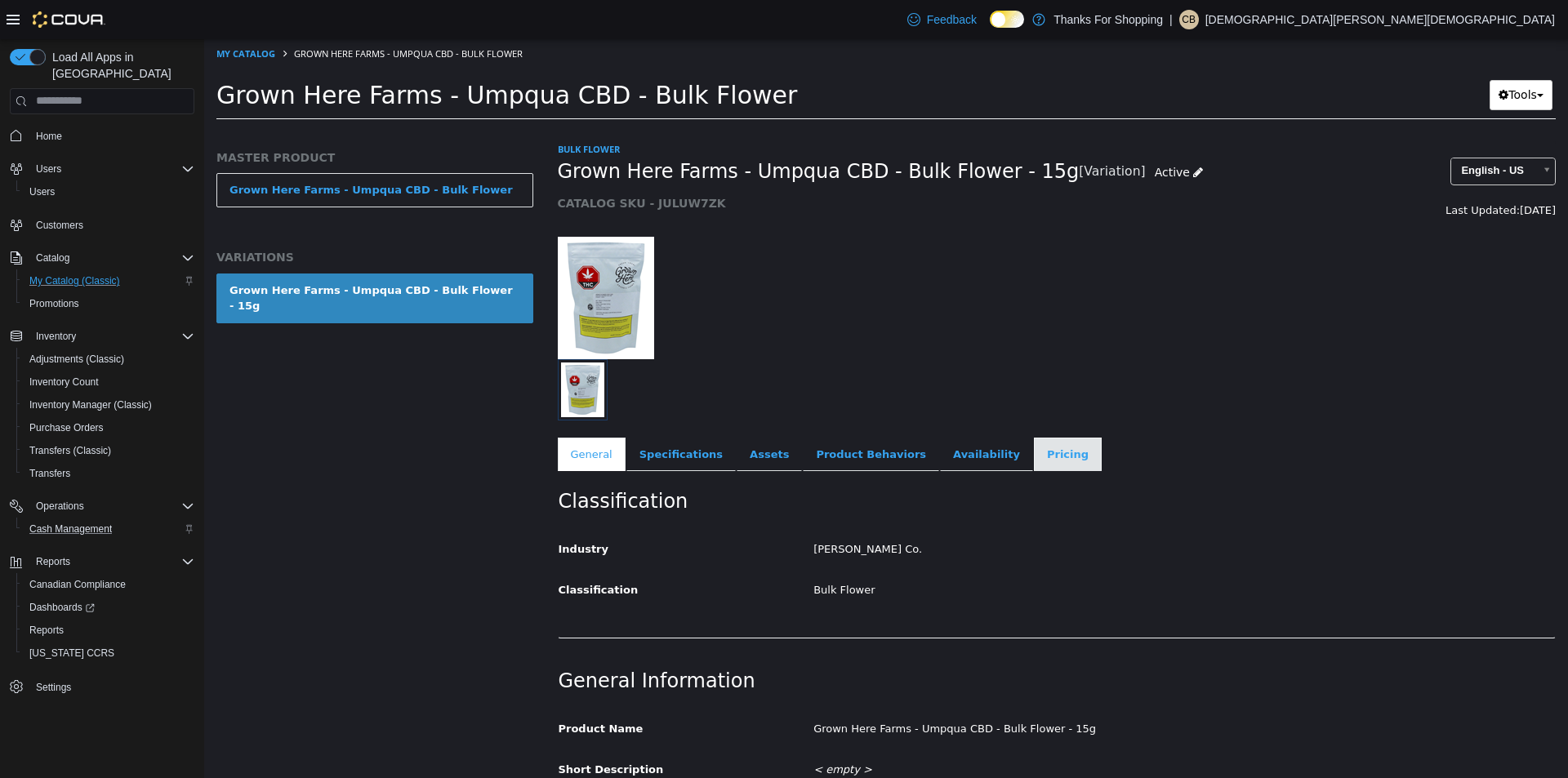
click at [1034, 448] on link "Pricing" at bounding box center [1067, 454] width 68 height 35
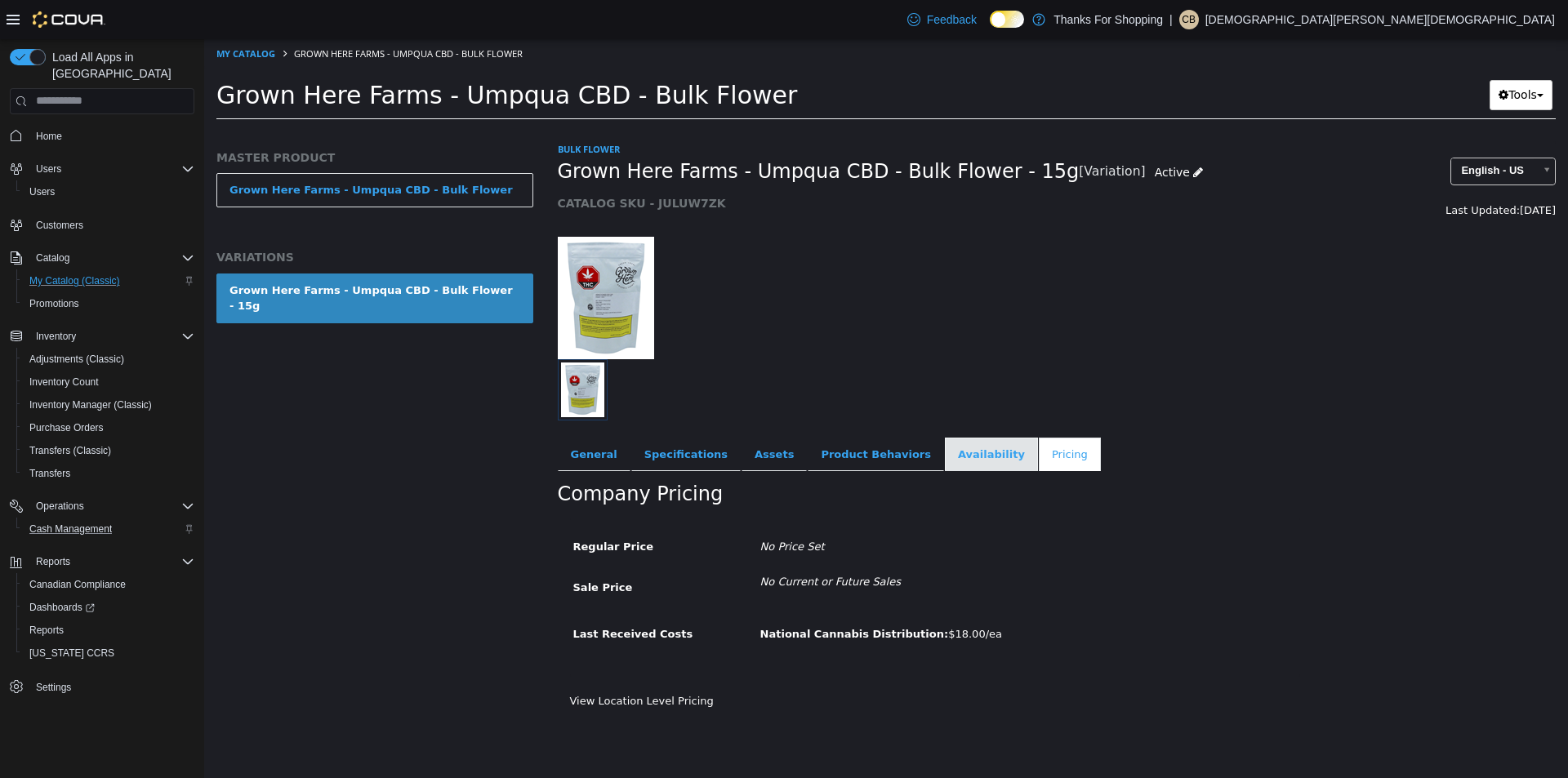
click at [945, 450] on link "Availability" at bounding box center [992, 454] width 93 height 35
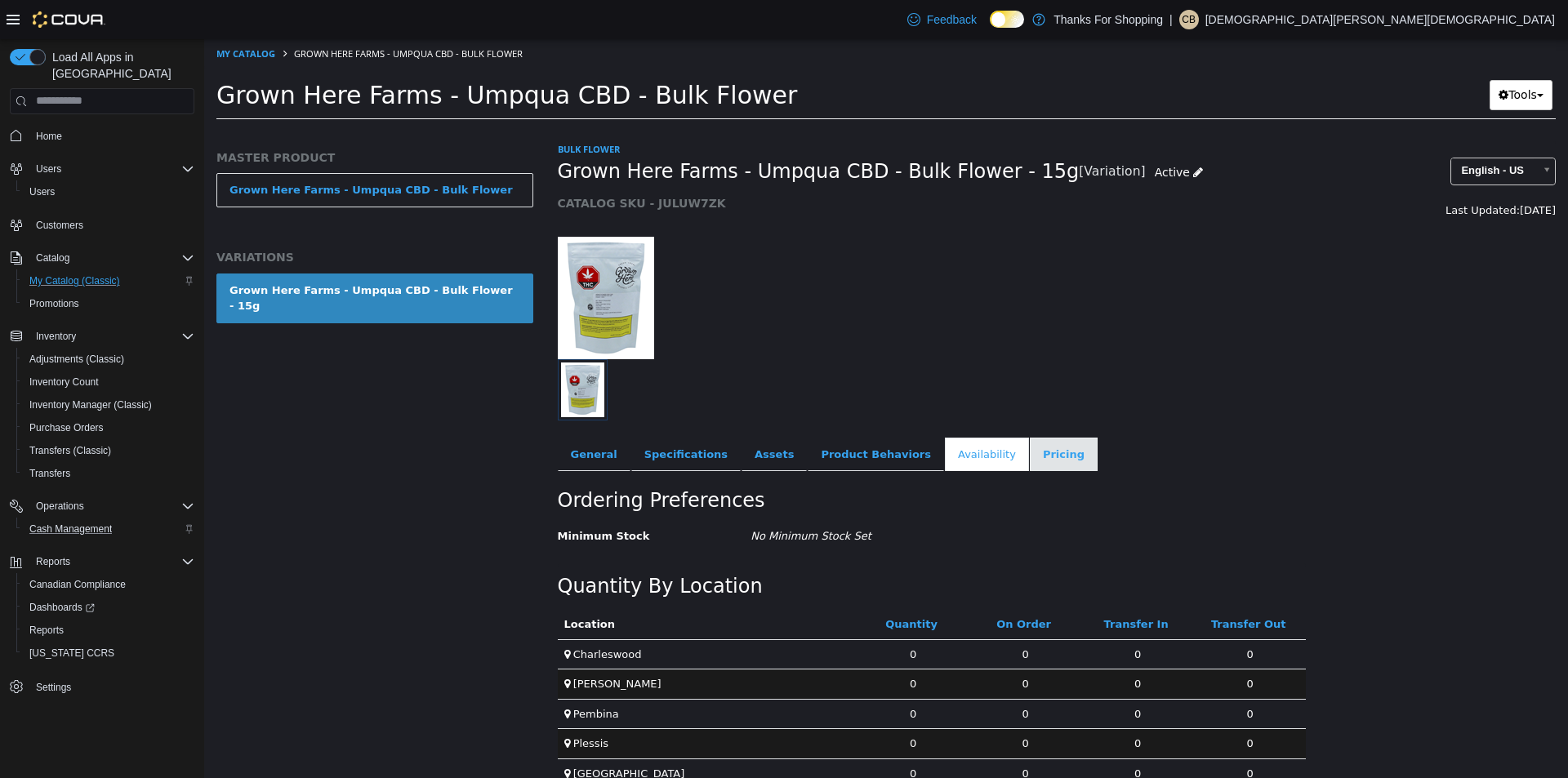
click at [1030, 461] on link "Pricing" at bounding box center [1064, 454] width 68 height 35
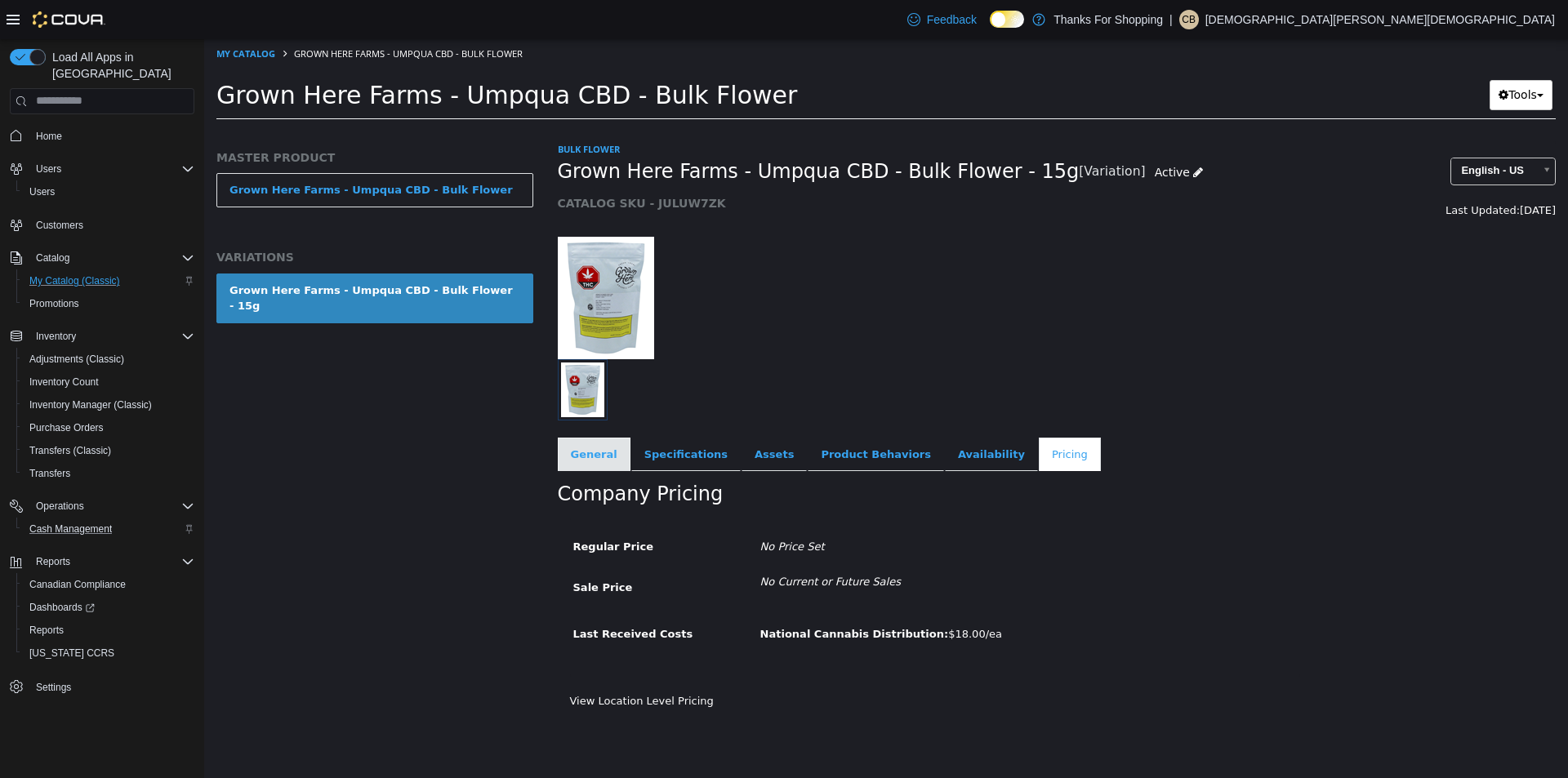
click at [594, 452] on link "General" at bounding box center [594, 454] width 72 height 35
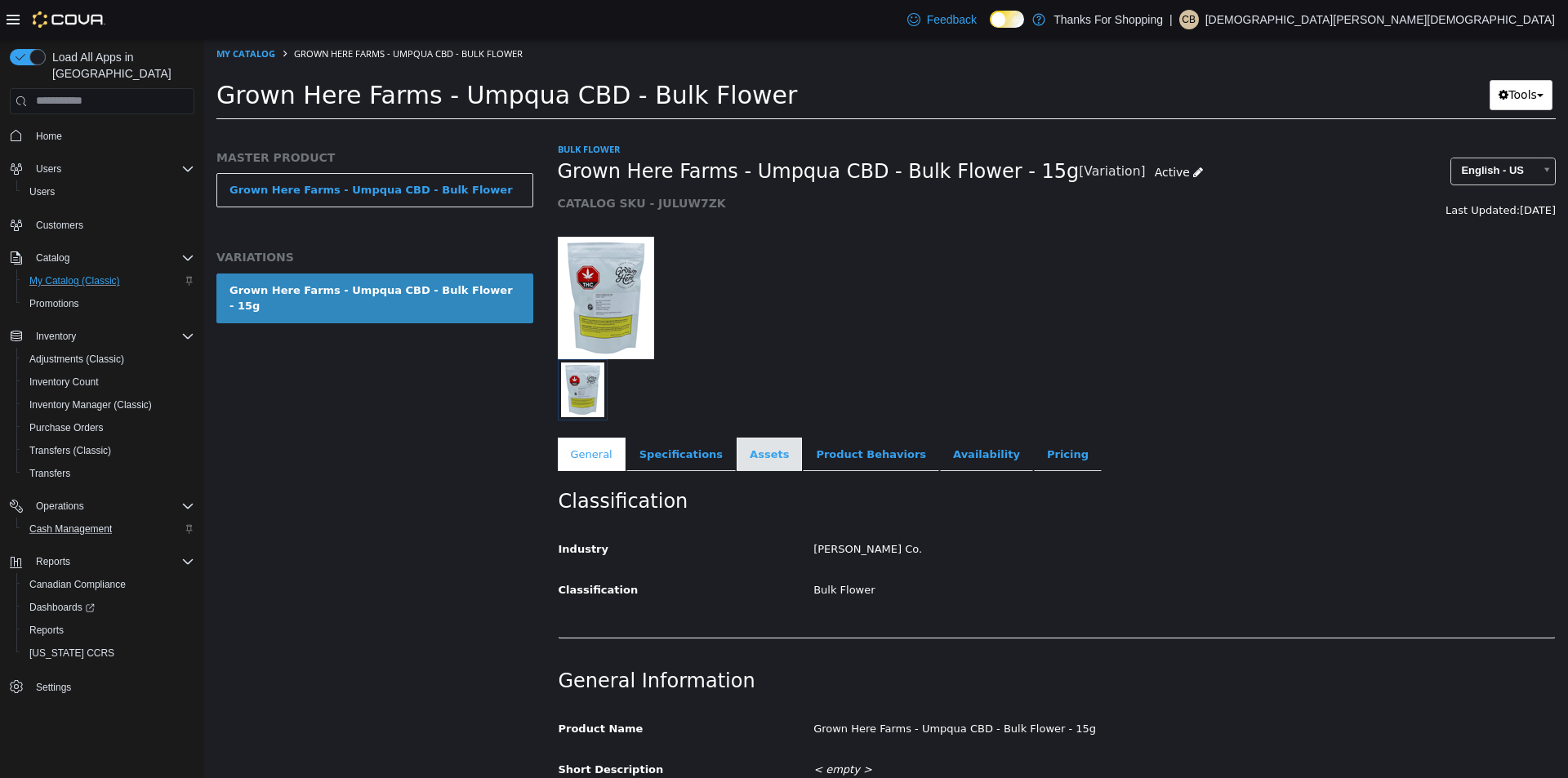
click at [743, 457] on link "Assets" at bounding box center [770, 454] width 66 height 35
click at [245, 53] on link "My Catalog" at bounding box center [246, 53] width 59 height 12
select select "**********"
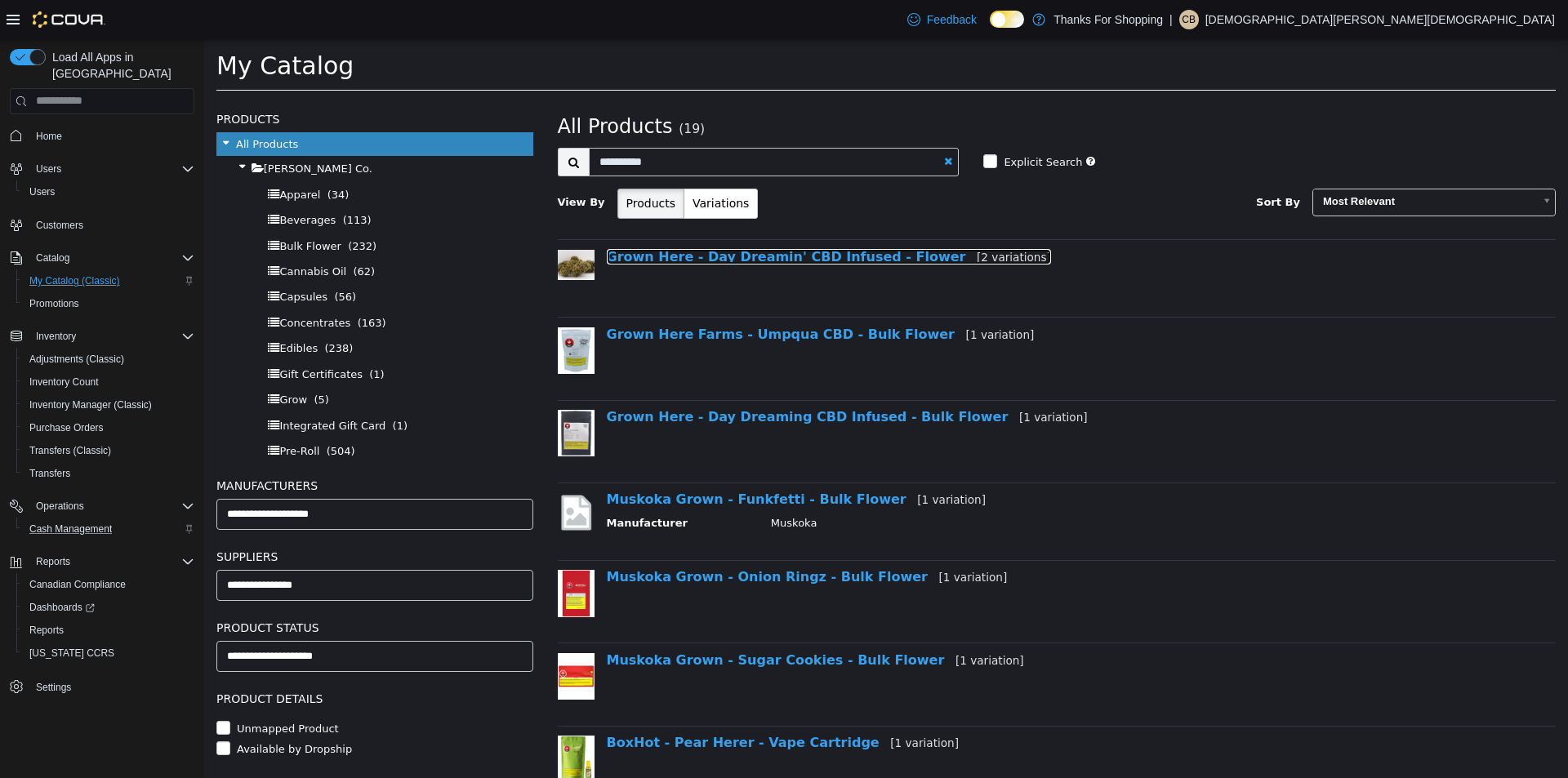
click at [762, 254] on link "Grown Here - Day Dreamin' CBD Infused - Flower [2 variations]" at bounding box center [828, 256] width 444 height 16
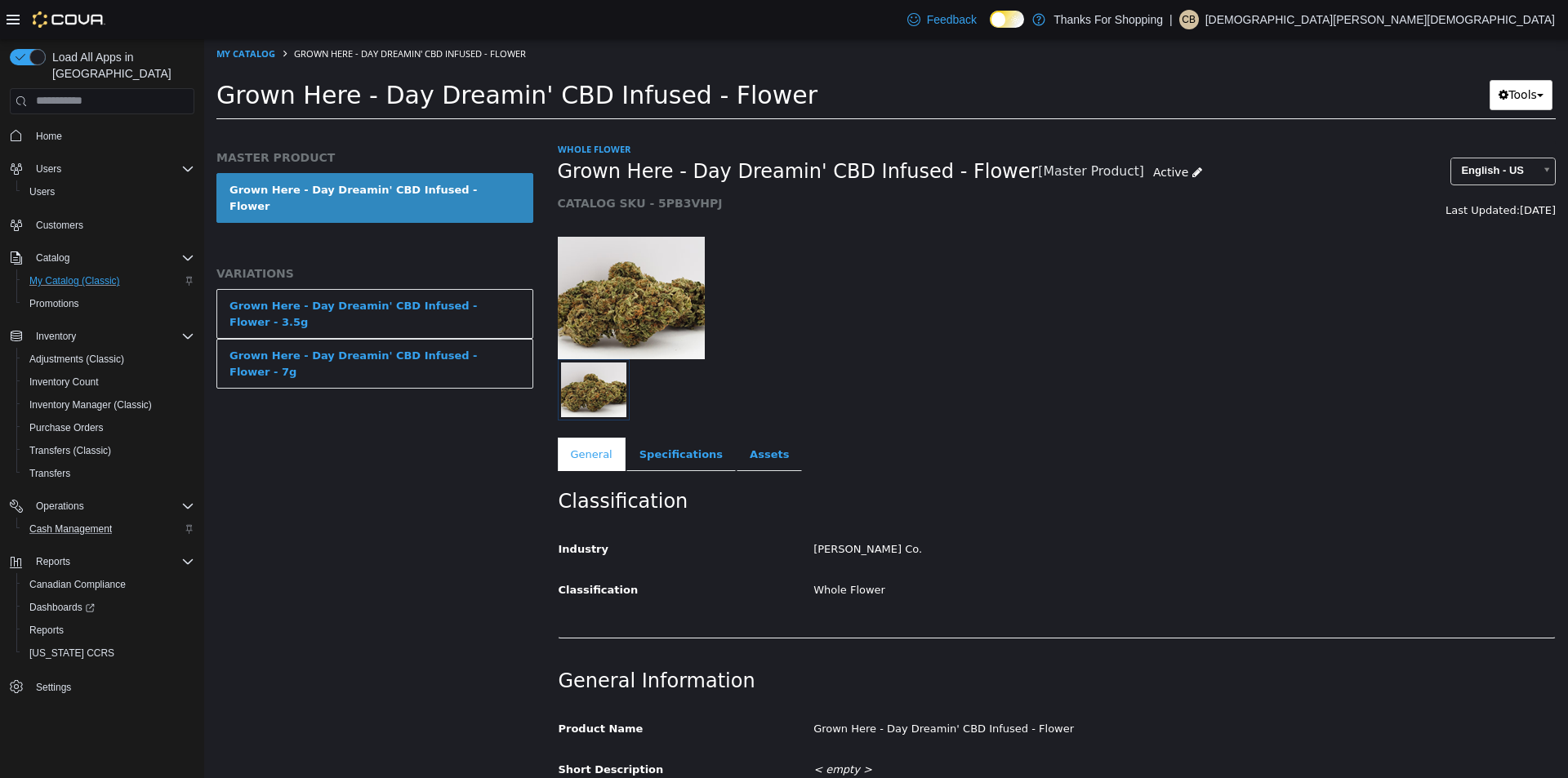
select select "**********"
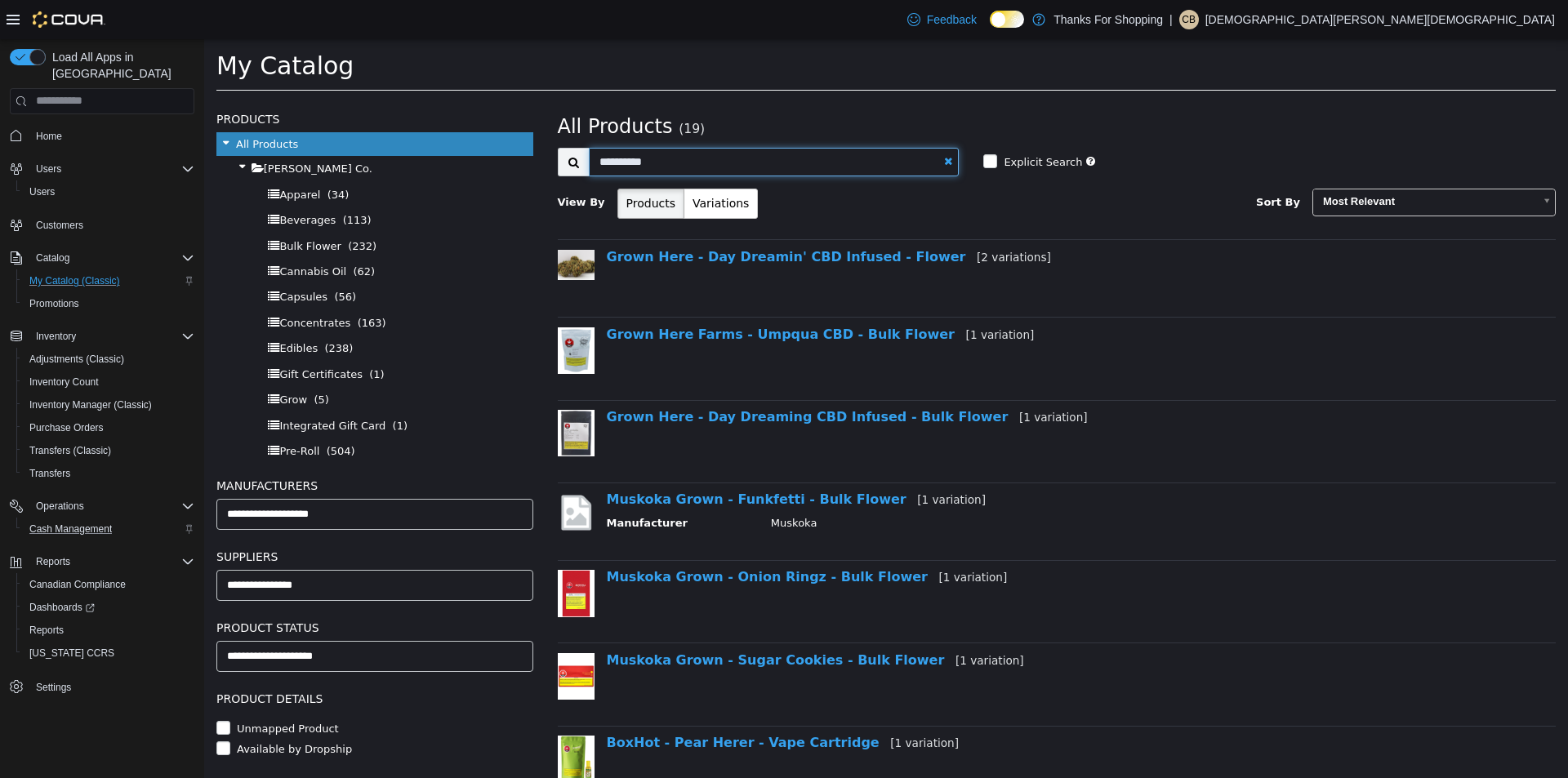
drag, startPoint x: 715, startPoint y: 151, endPoint x: 704, endPoint y: 151, distance: 11.0
click at [704, 151] on input "**********" at bounding box center [774, 160] width 371 height 28
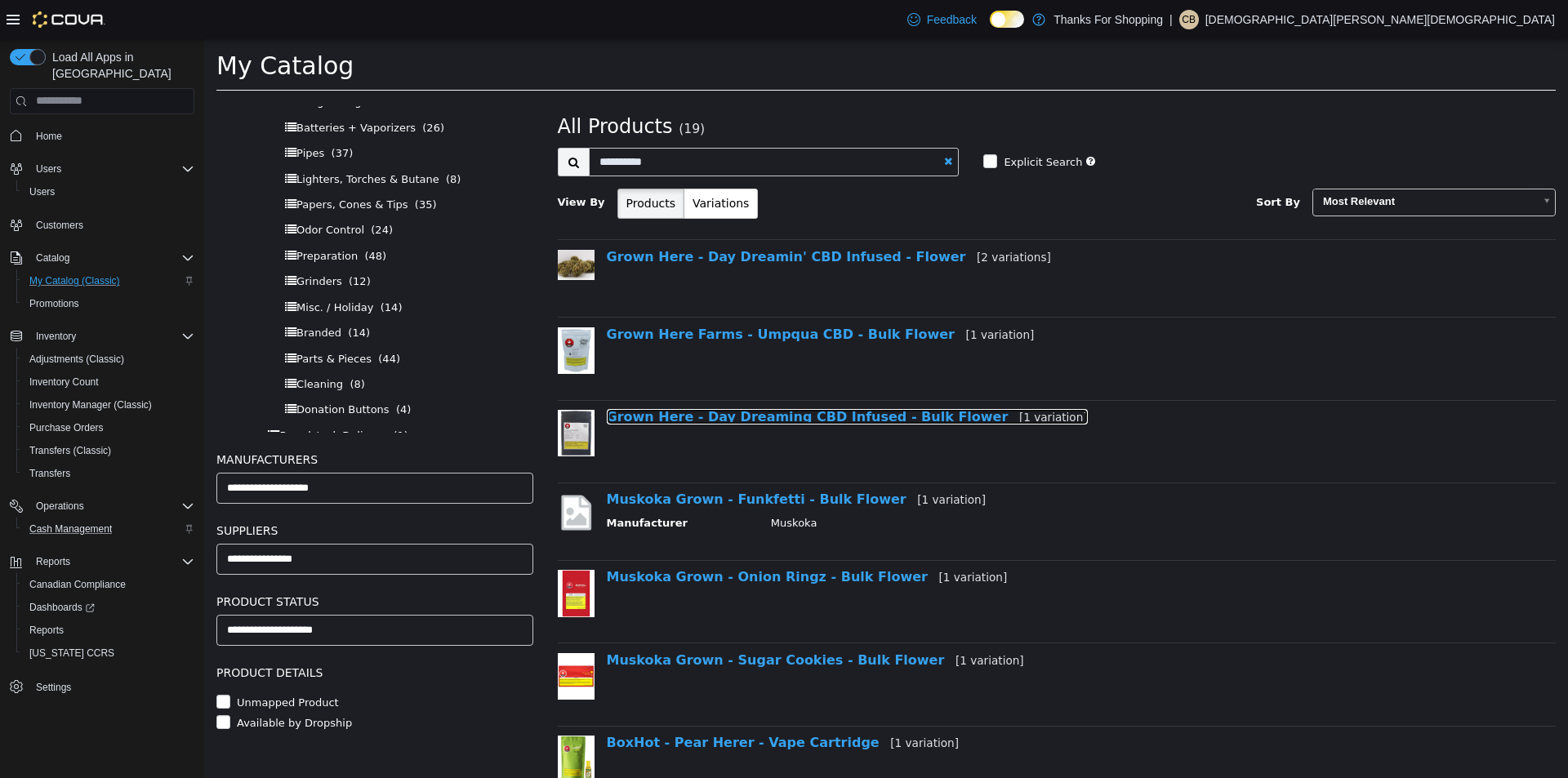
click at [830, 412] on link "Grown Here - Day Dreaming CBD Infused - Bulk Flower [1 variation]" at bounding box center [847, 416] width 481 height 16
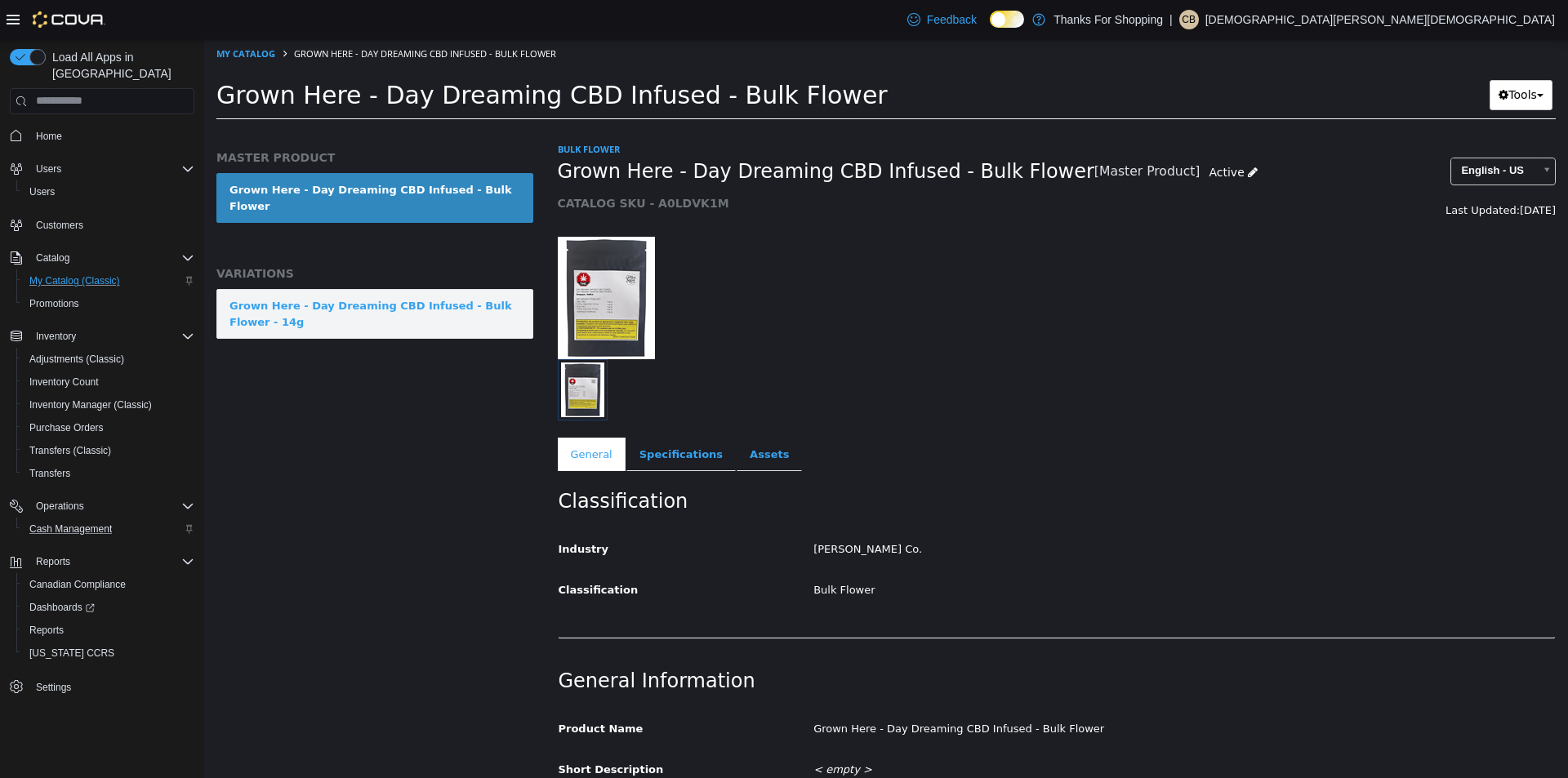
click at [412, 312] on div "Grown Here - Day Dreaming CBD Infused - Bulk Flower - 14g" at bounding box center [375, 313] width 291 height 32
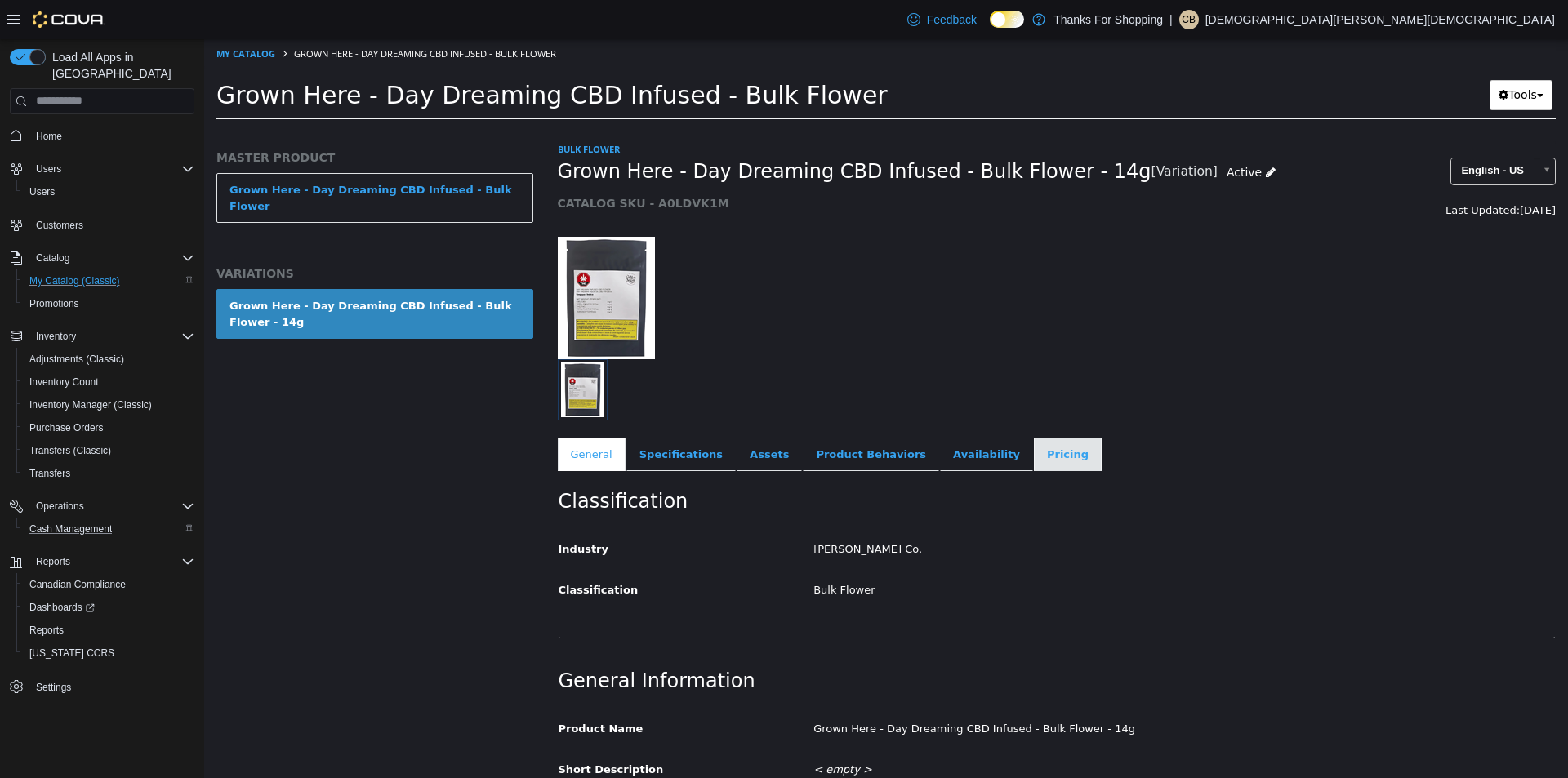
click at [1034, 453] on link "Pricing" at bounding box center [1067, 454] width 68 height 35
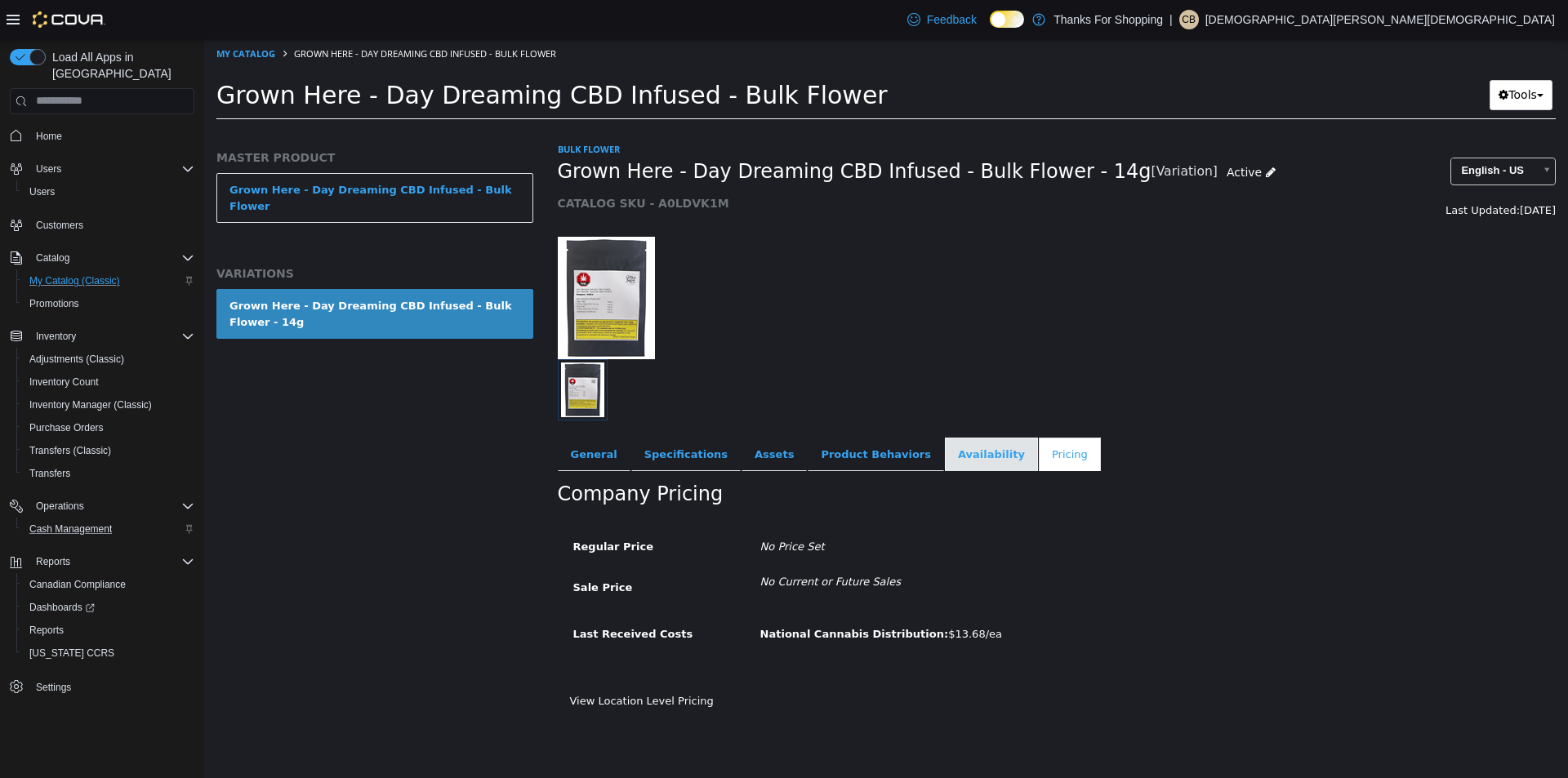
click at [945, 455] on link "Availability" at bounding box center [992, 454] width 93 height 35
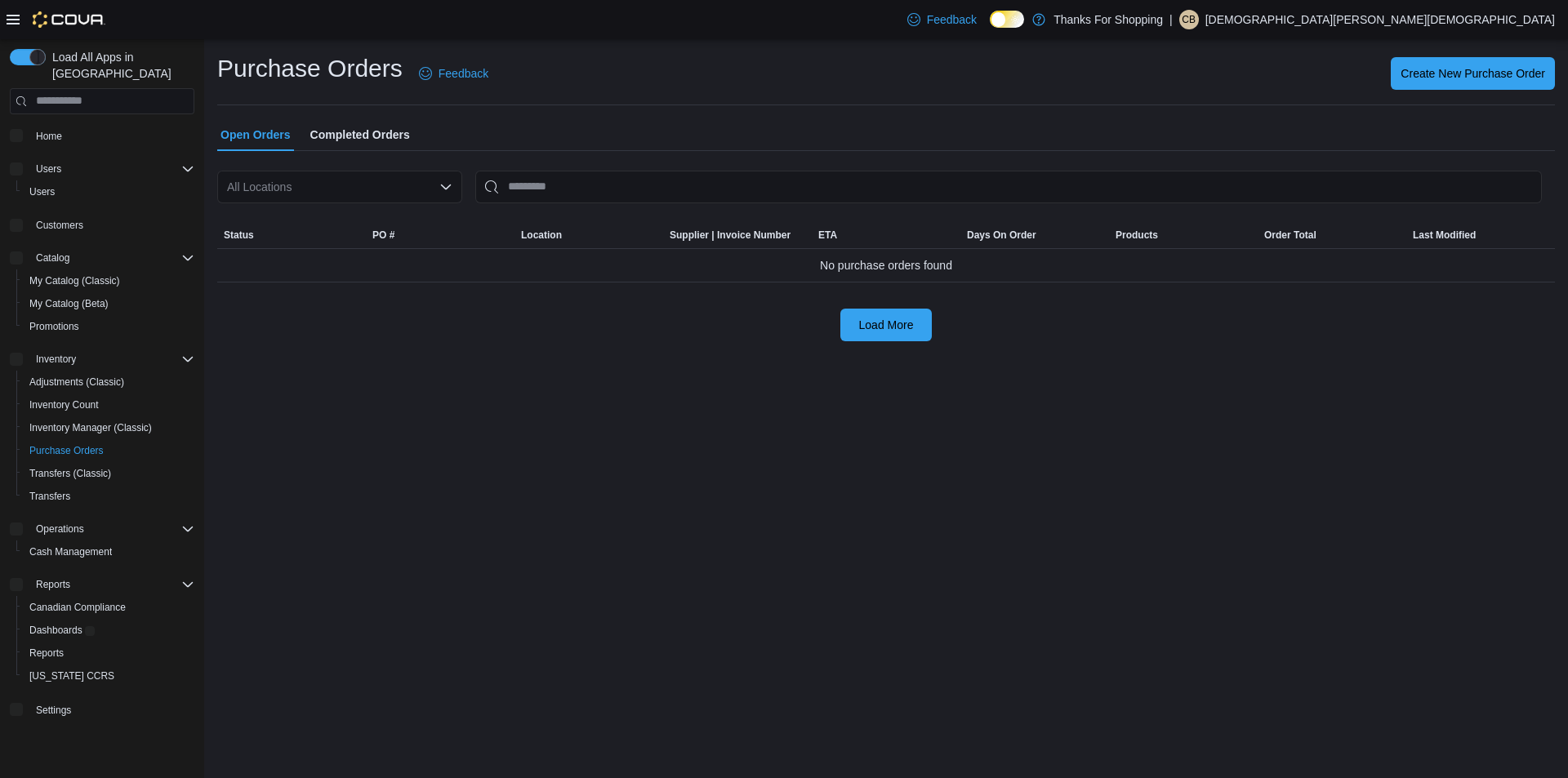
click at [434, 182] on div "All Locations" at bounding box center [340, 187] width 245 height 33
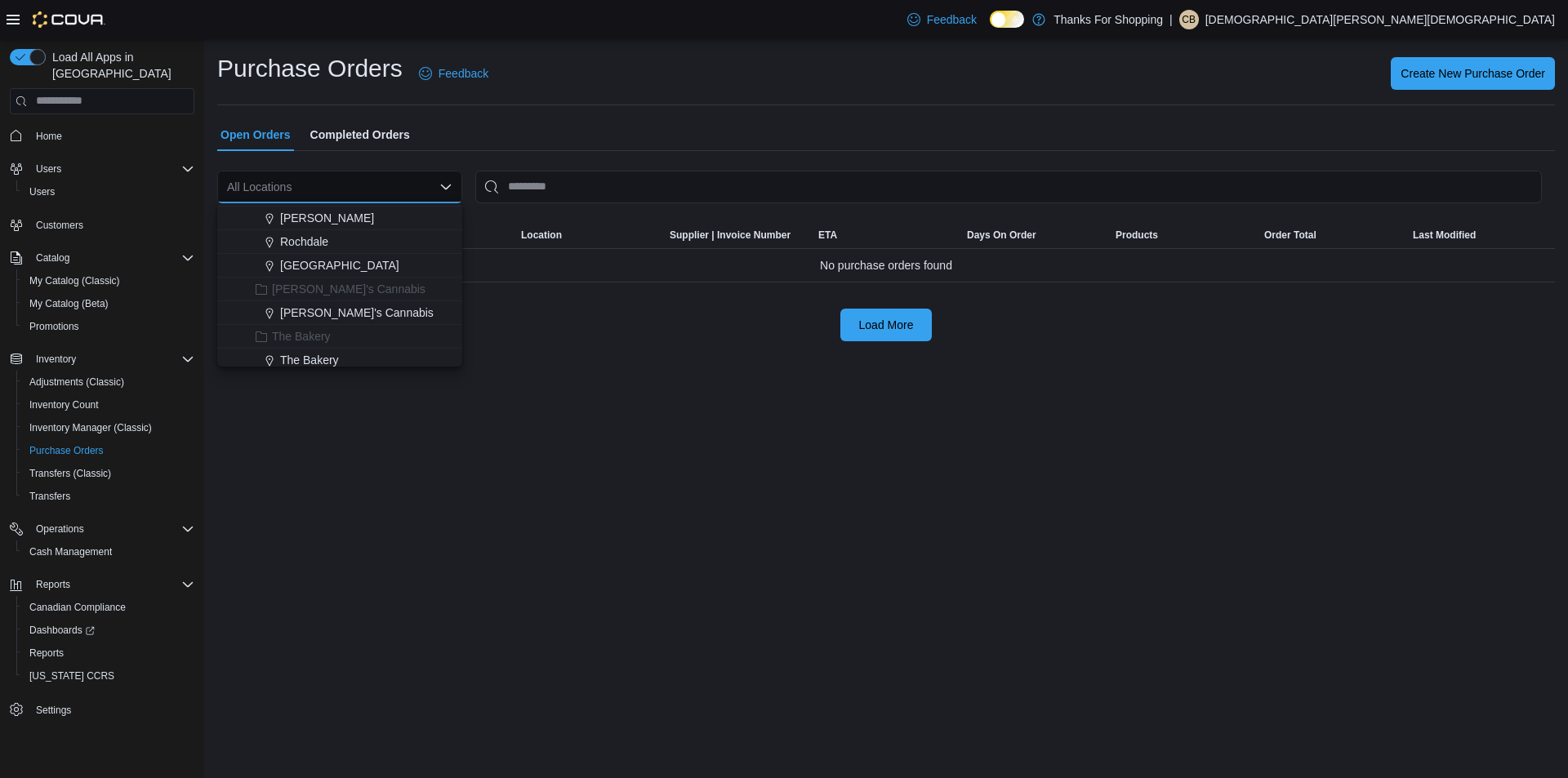
scroll to position [327, 0]
click at [322, 262] on span "Rochdale" at bounding box center [305, 267] width 48 height 16
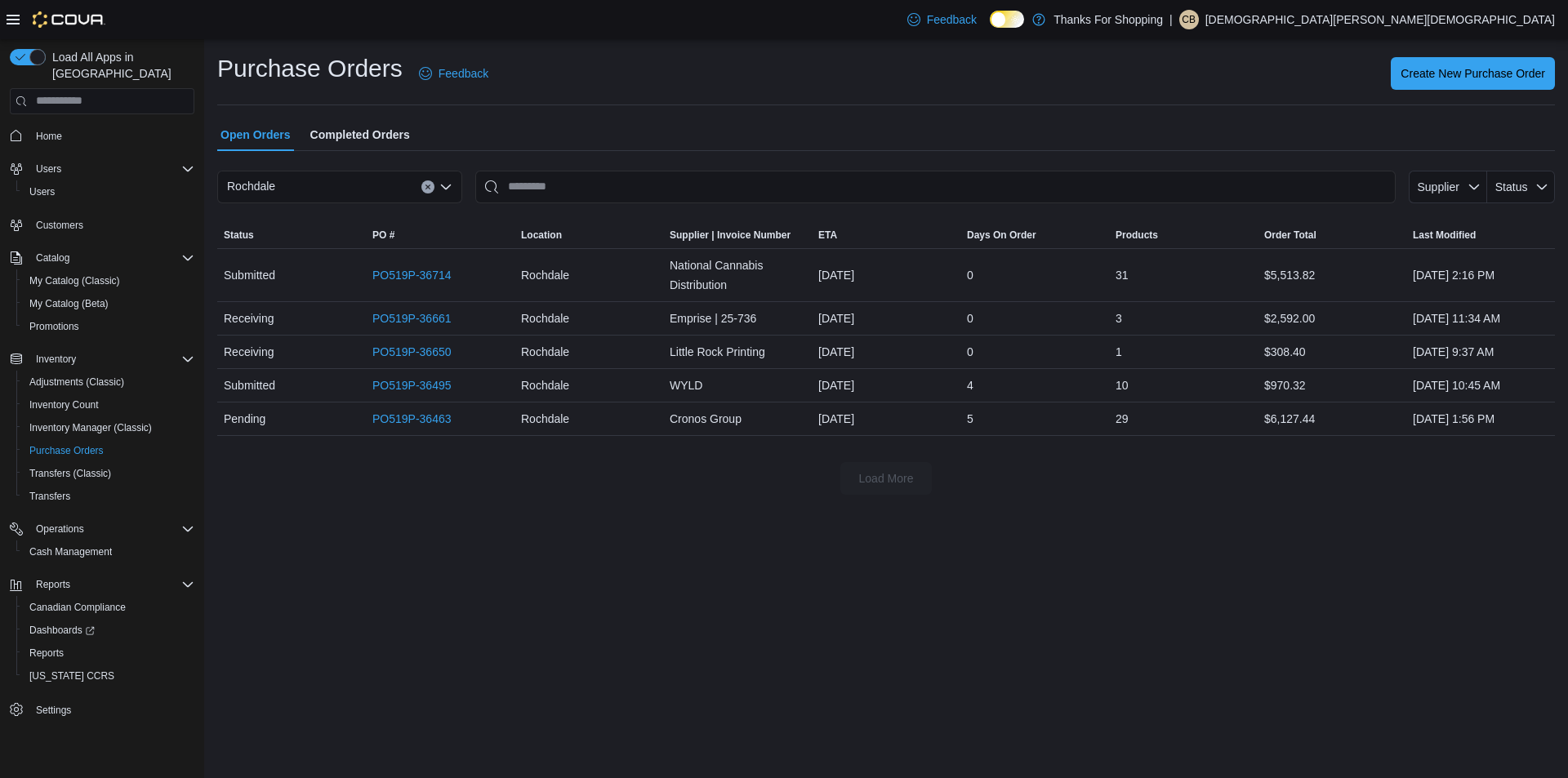
click at [387, 187] on div "Rochdale" at bounding box center [340, 187] width 245 height 33
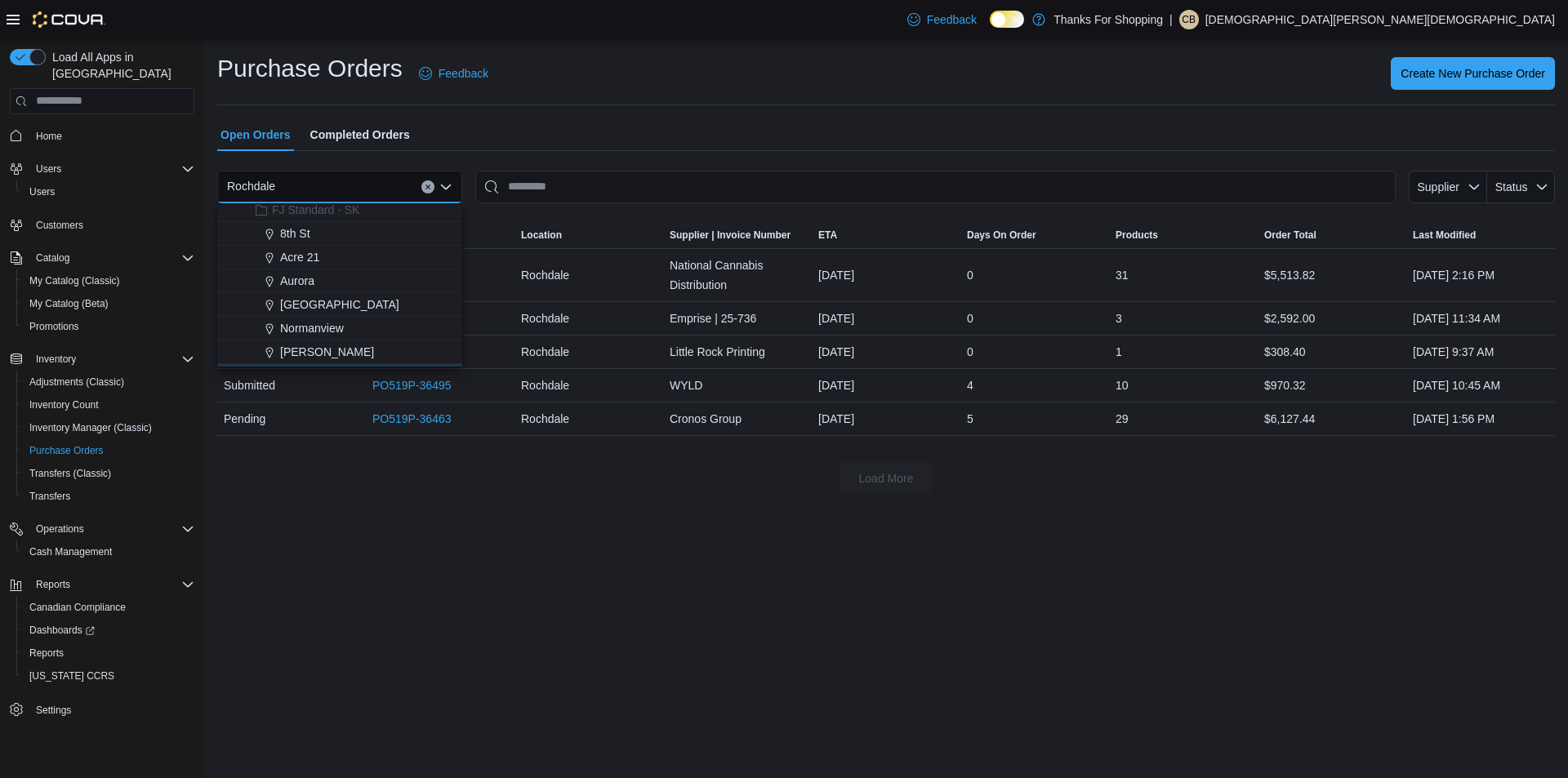
scroll to position [245, 0]
click at [324, 298] on span "Normanview" at bounding box center [312, 301] width 64 height 16
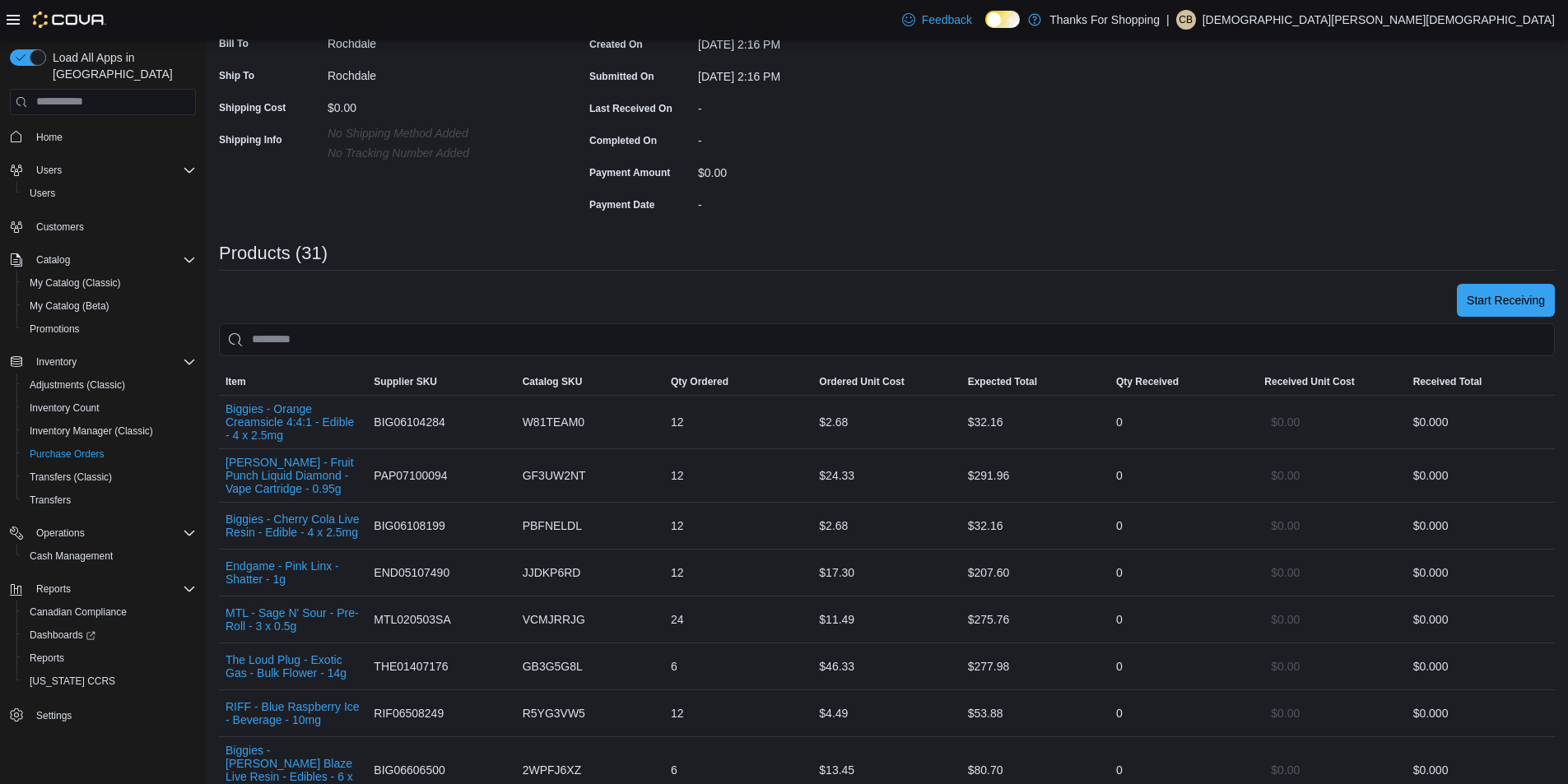
scroll to position [329, 0]
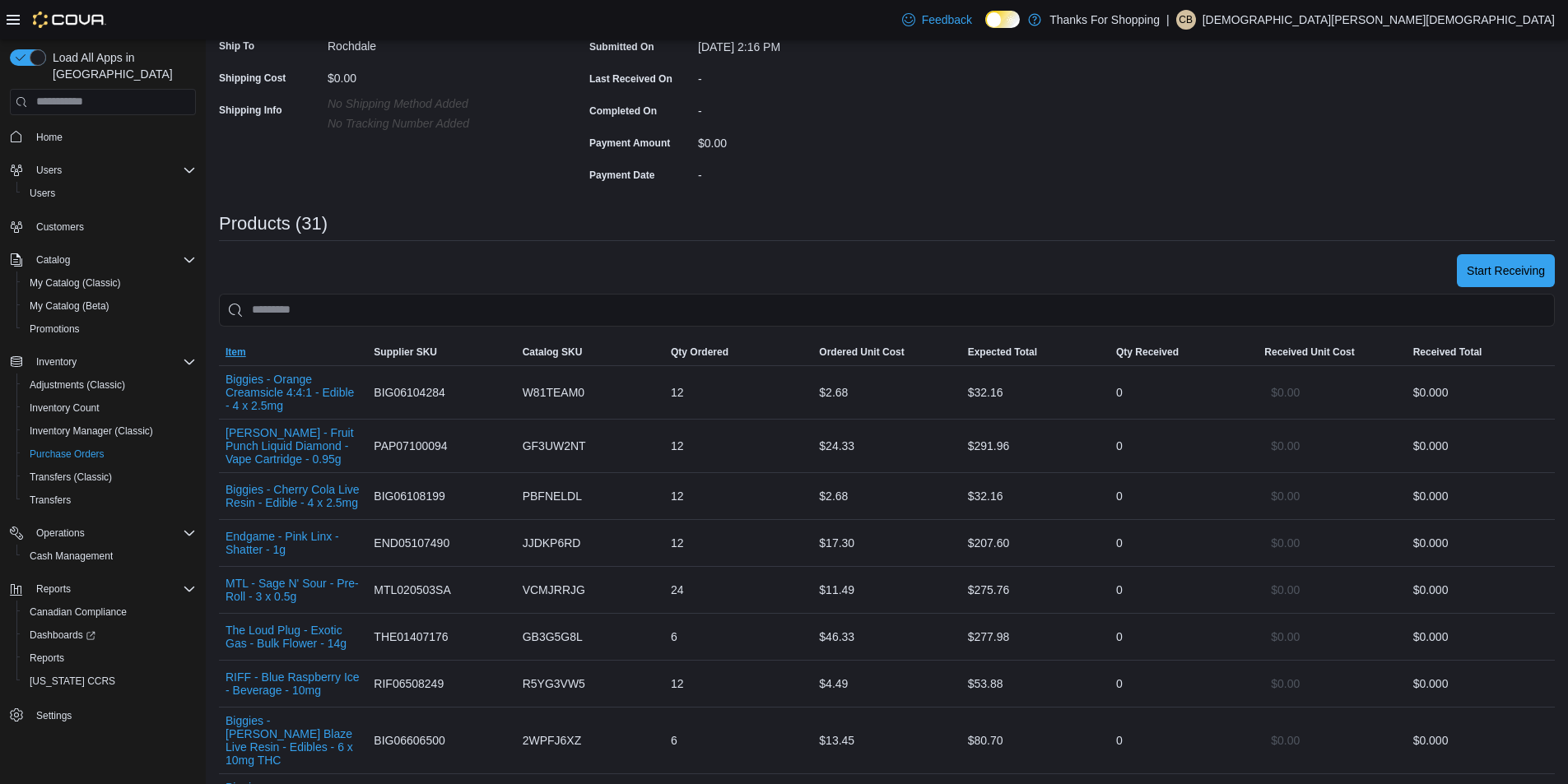
click at [342, 346] on span "Item" at bounding box center [293, 352] width 148 height 26
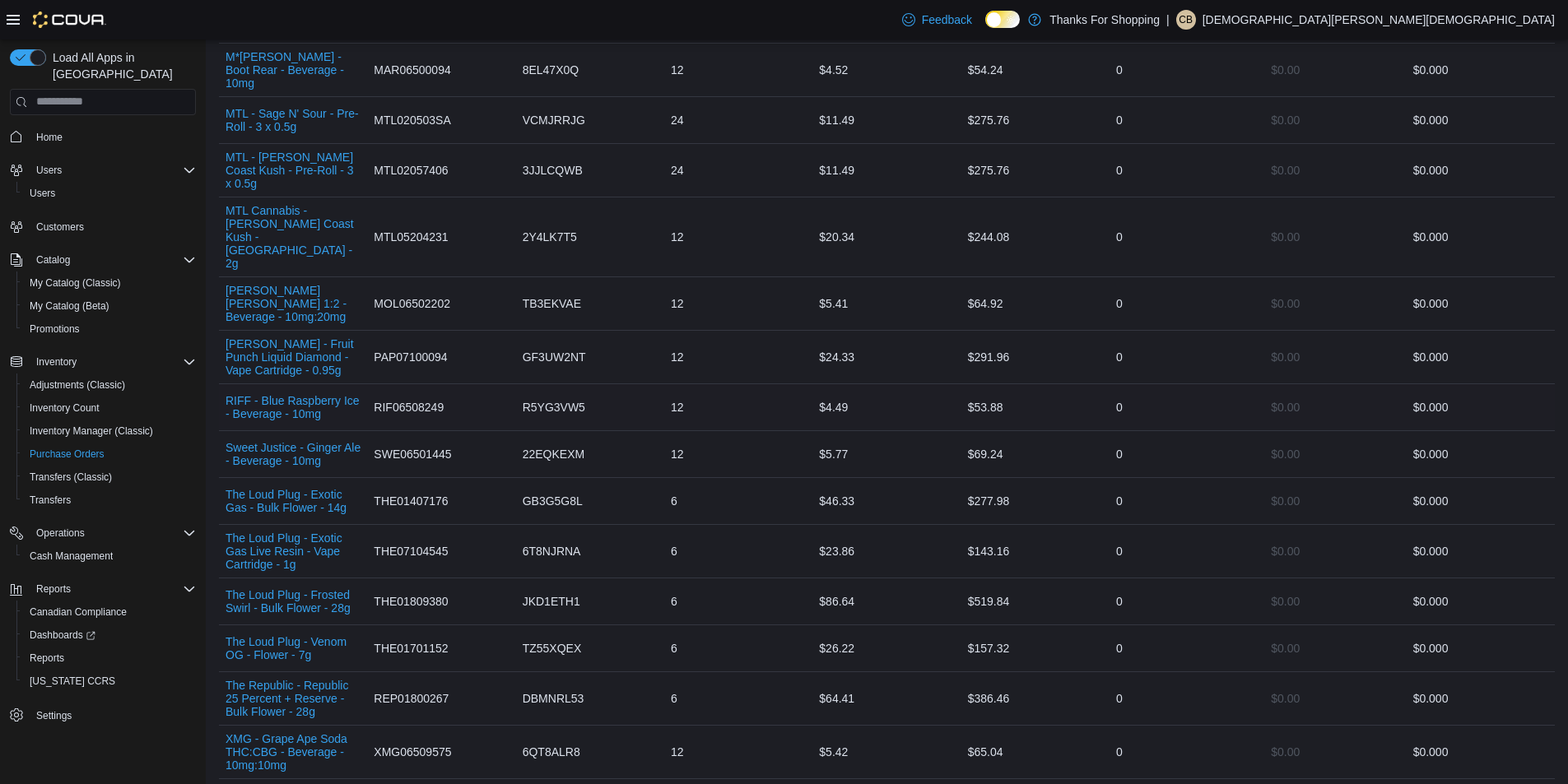
scroll to position [1563, 0]
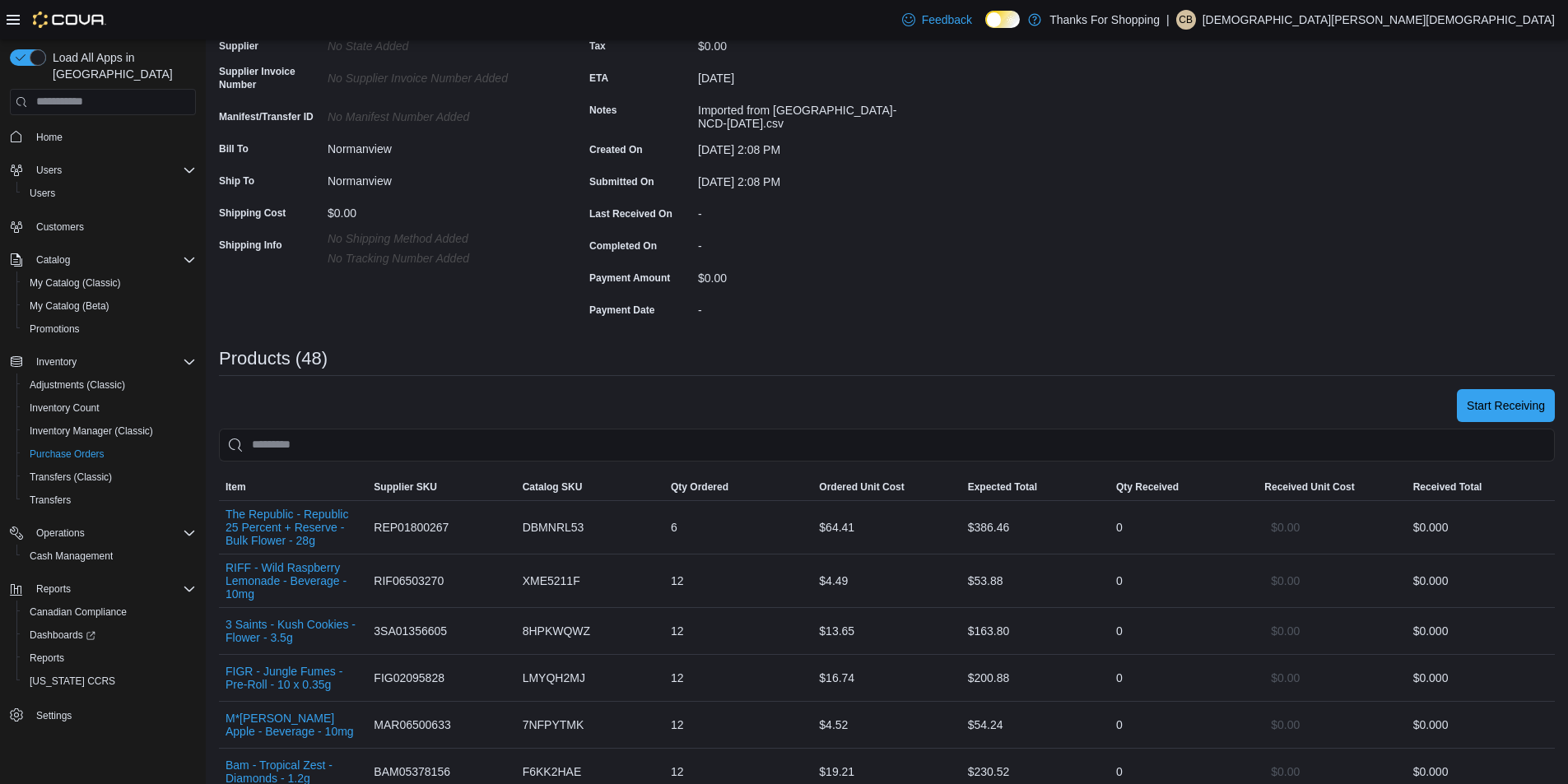
scroll to position [164, 0]
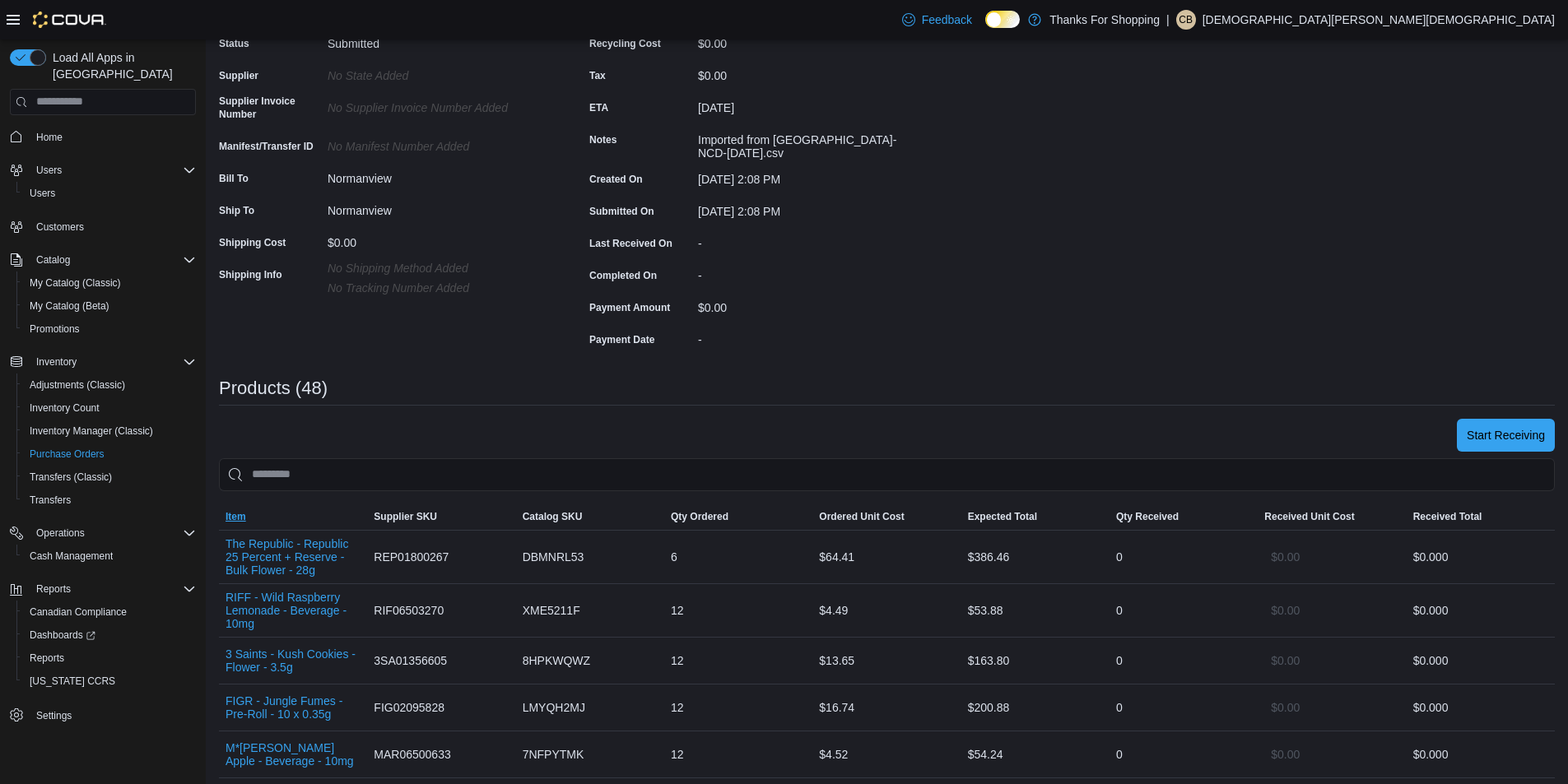
click at [315, 517] on span "Item" at bounding box center [293, 516] width 148 height 26
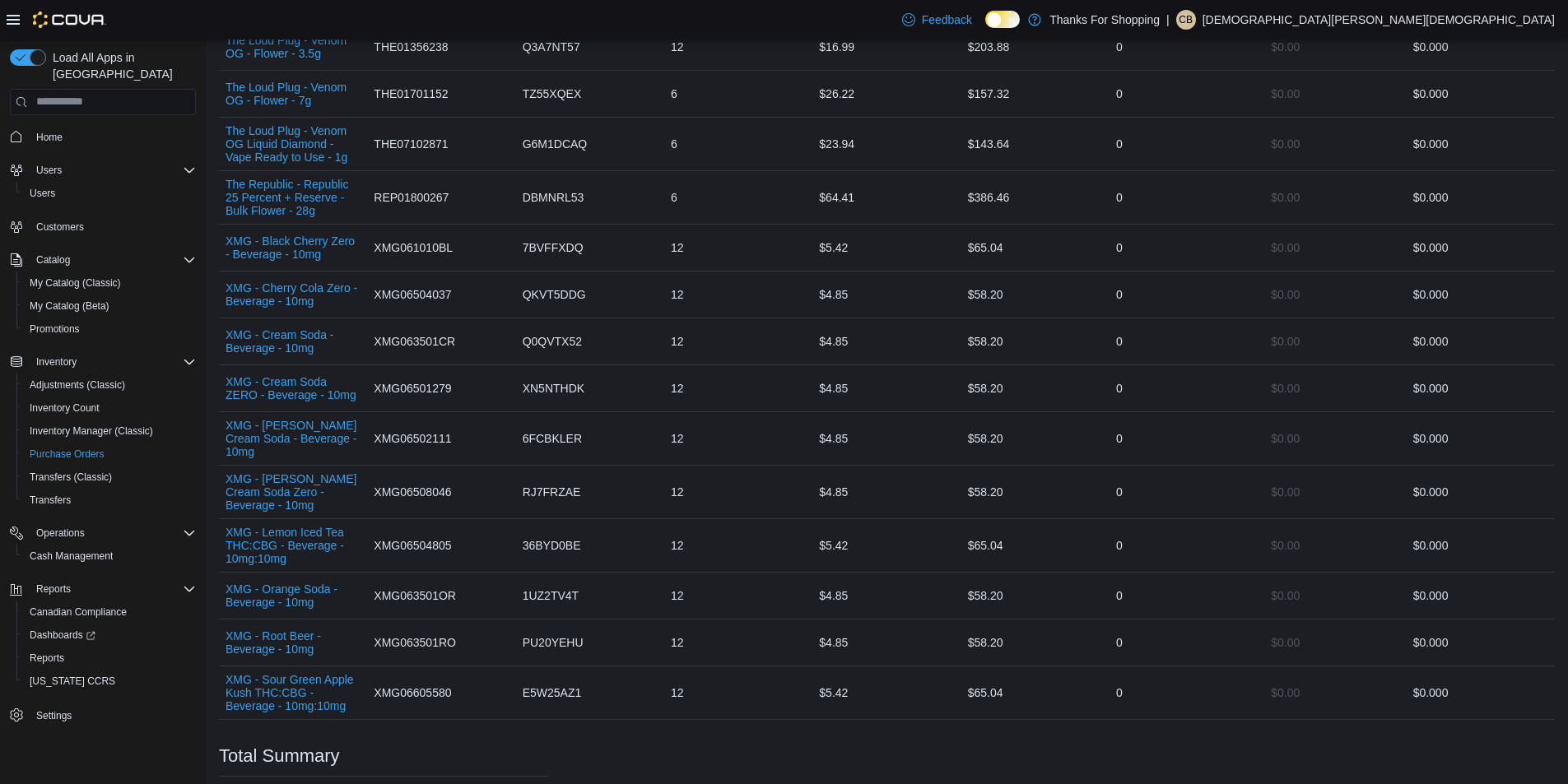
scroll to position [2468, 0]
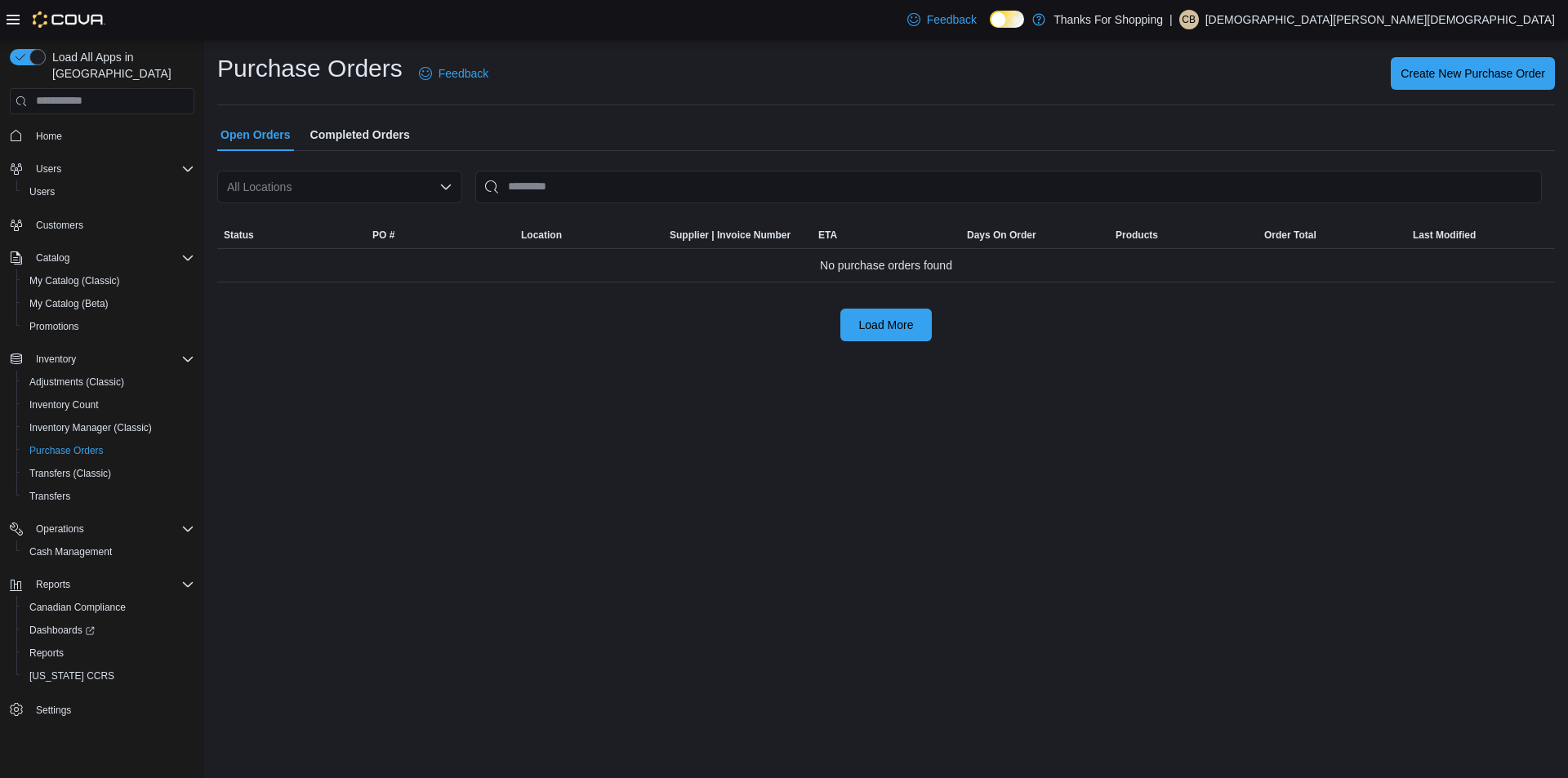
click at [451, 191] on icon "Open list of options" at bounding box center [445, 186] width 13 height 13
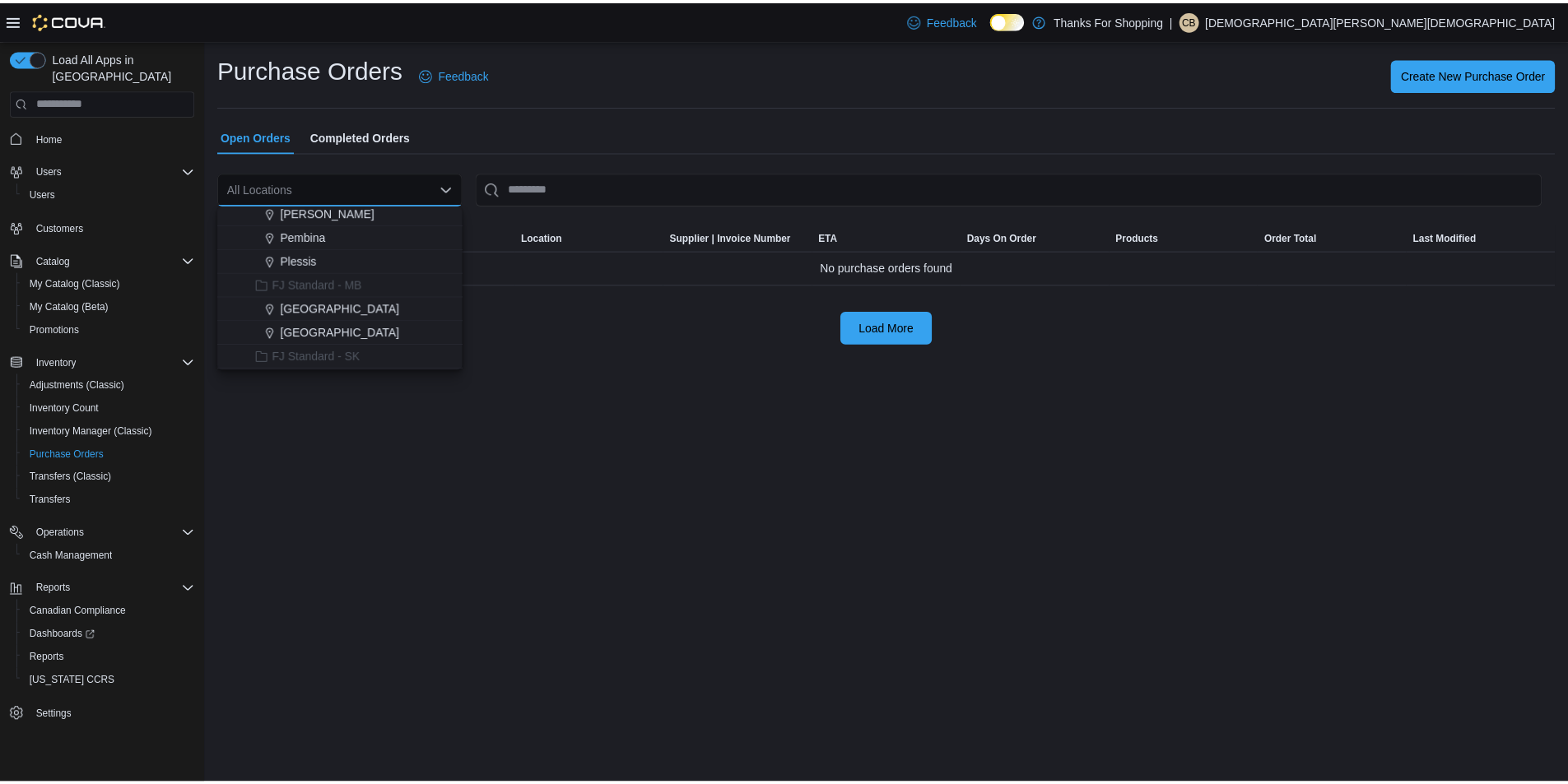
scroll to position [247, 0]
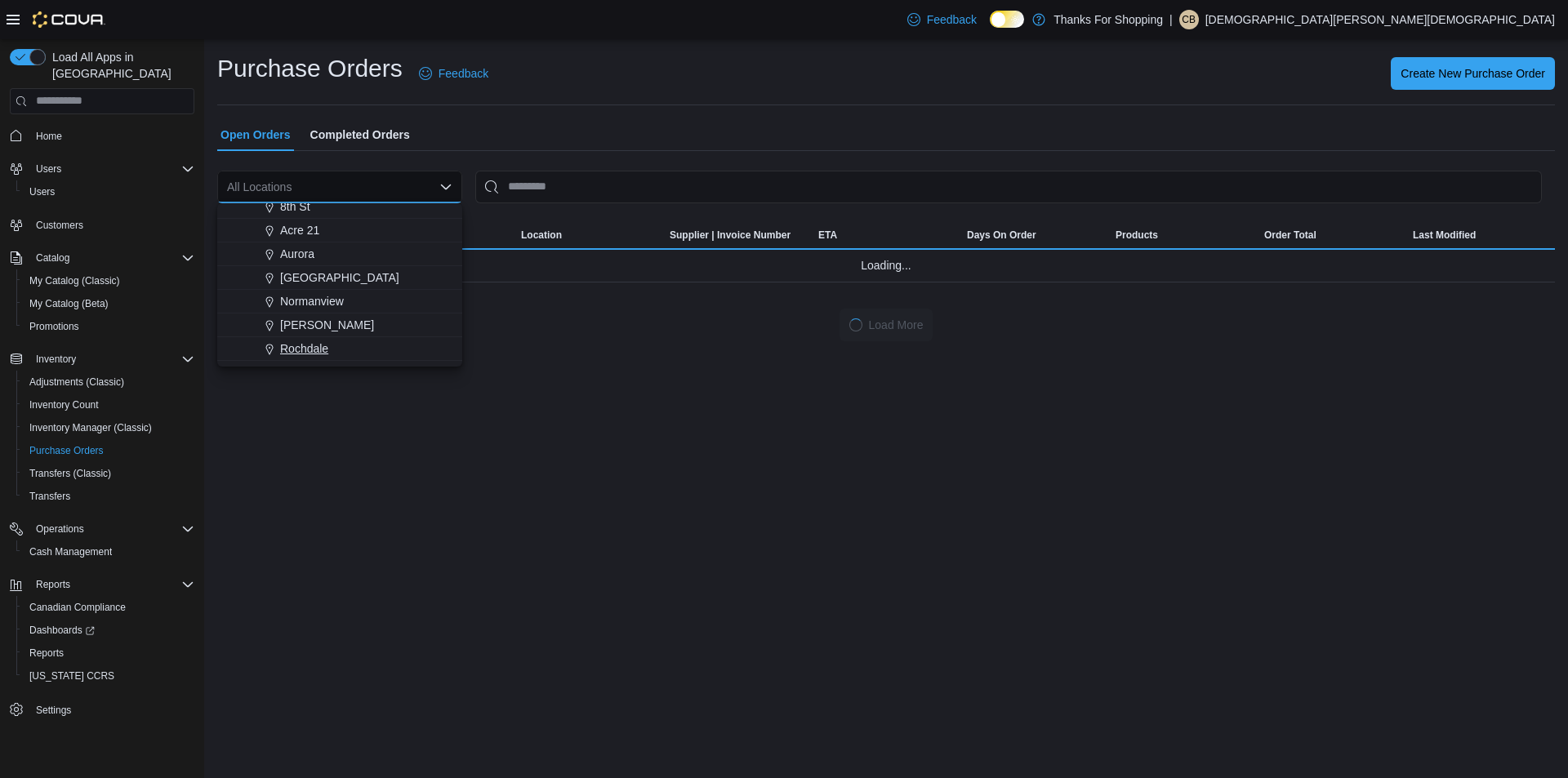
click at [330, 343] on div "Rochdale" at bounding box center [349, 348] width 206 height 16
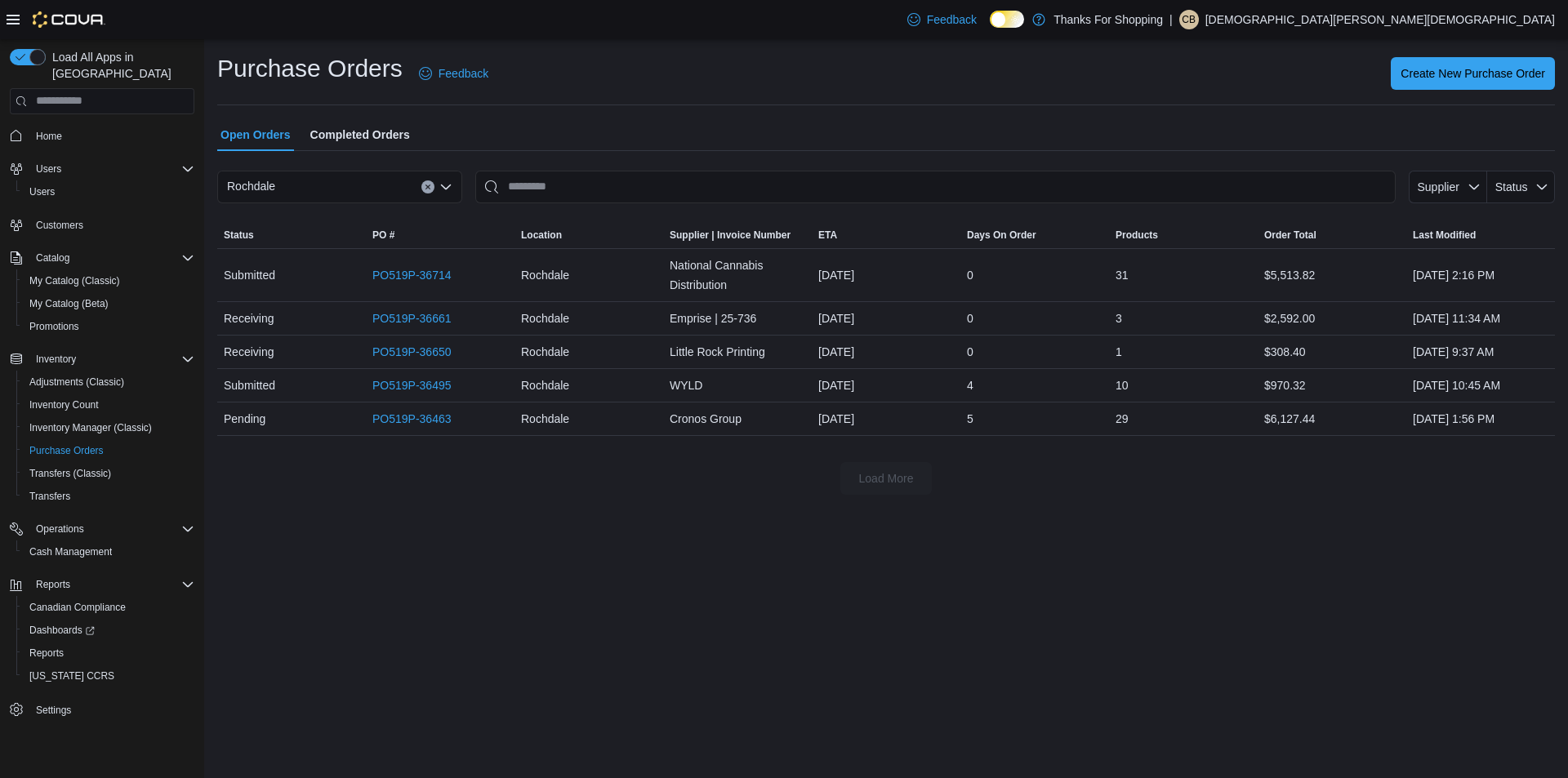
click at [430, 189] on icon "Clear input" at bounding box center [427, 186] width 4 height 4
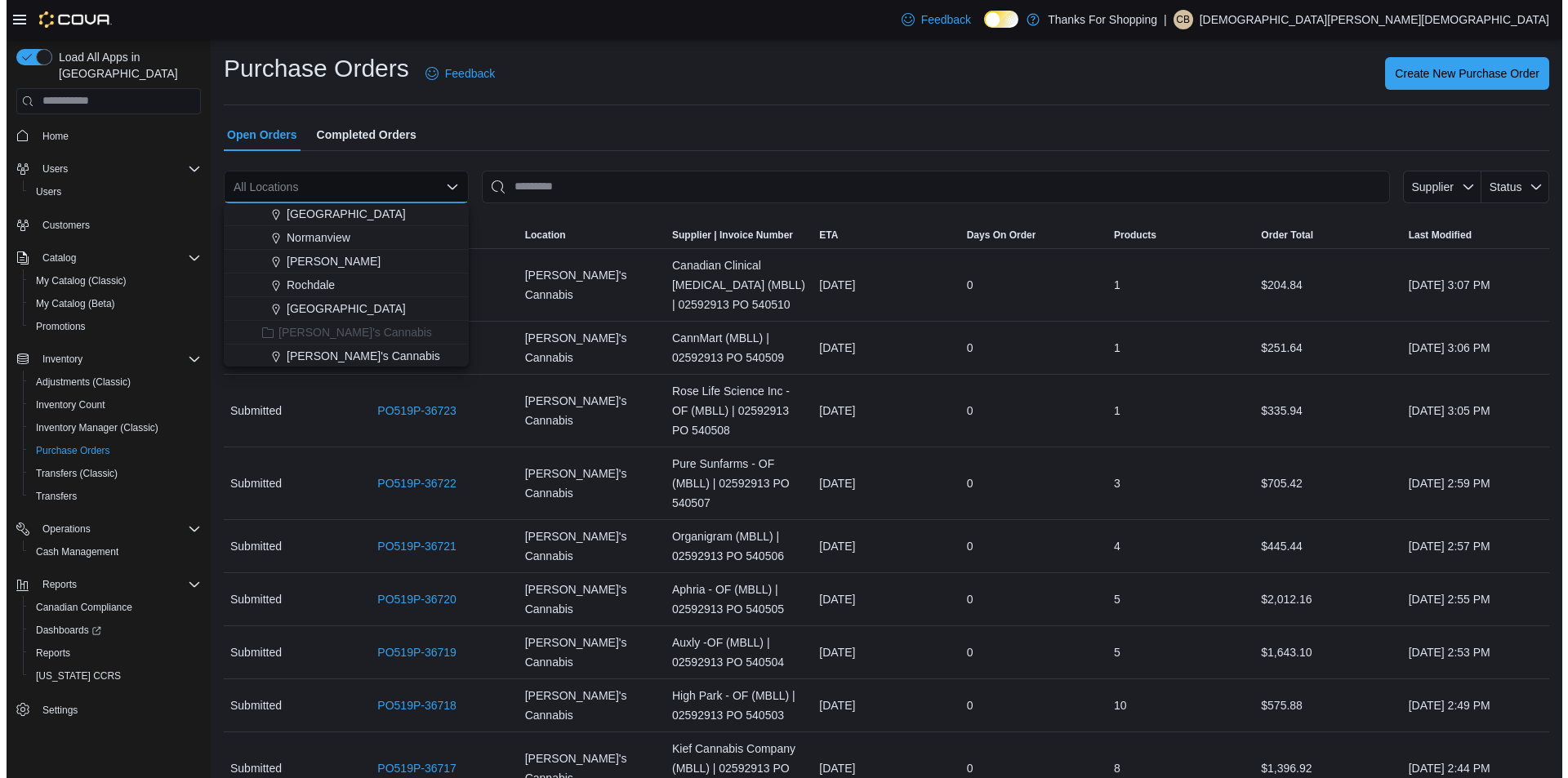
scroll to position [327, 0]
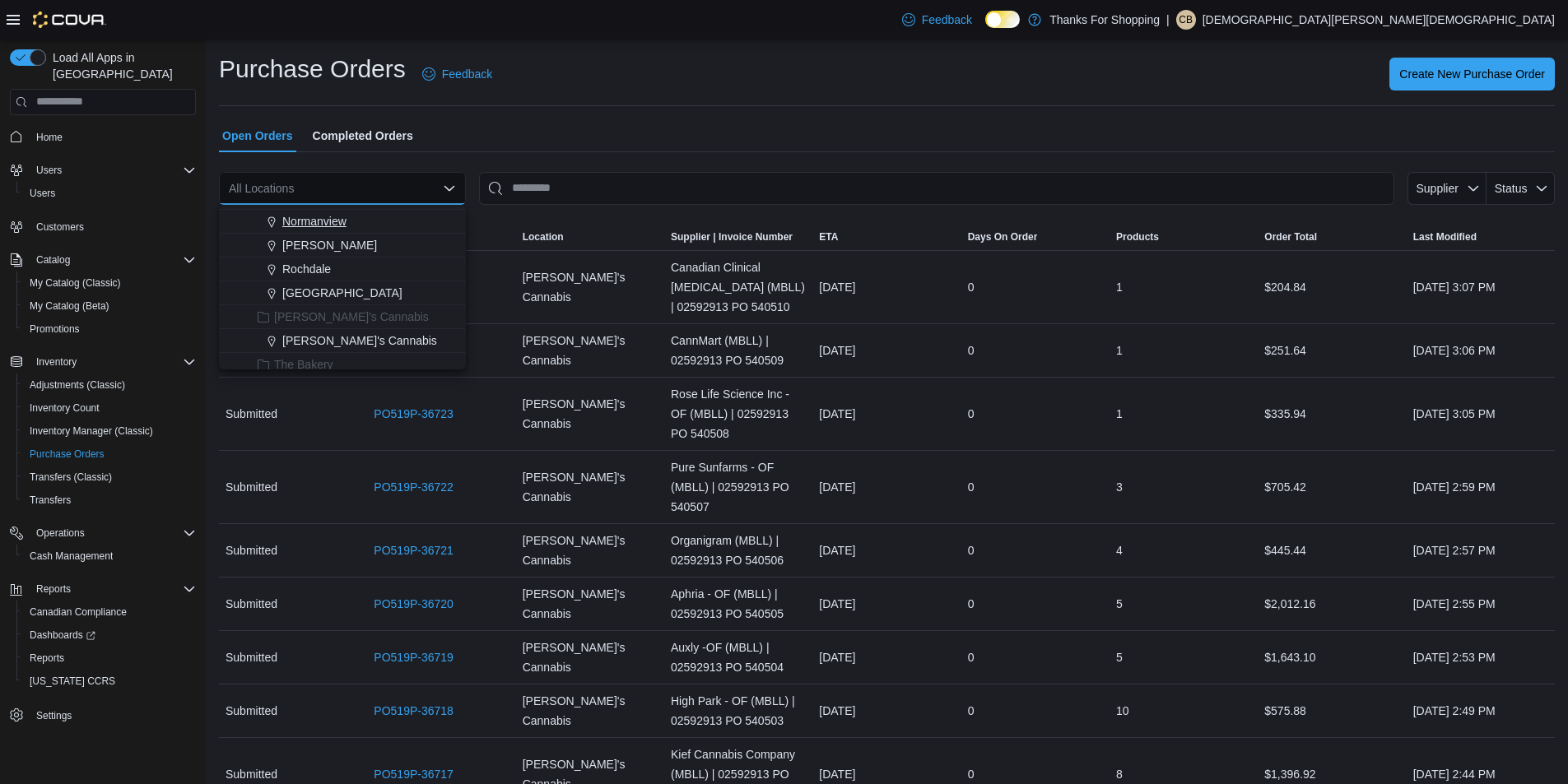
click at [339, 220] on span "Normanview" at bounding box center [315, 221] width 64 height 17
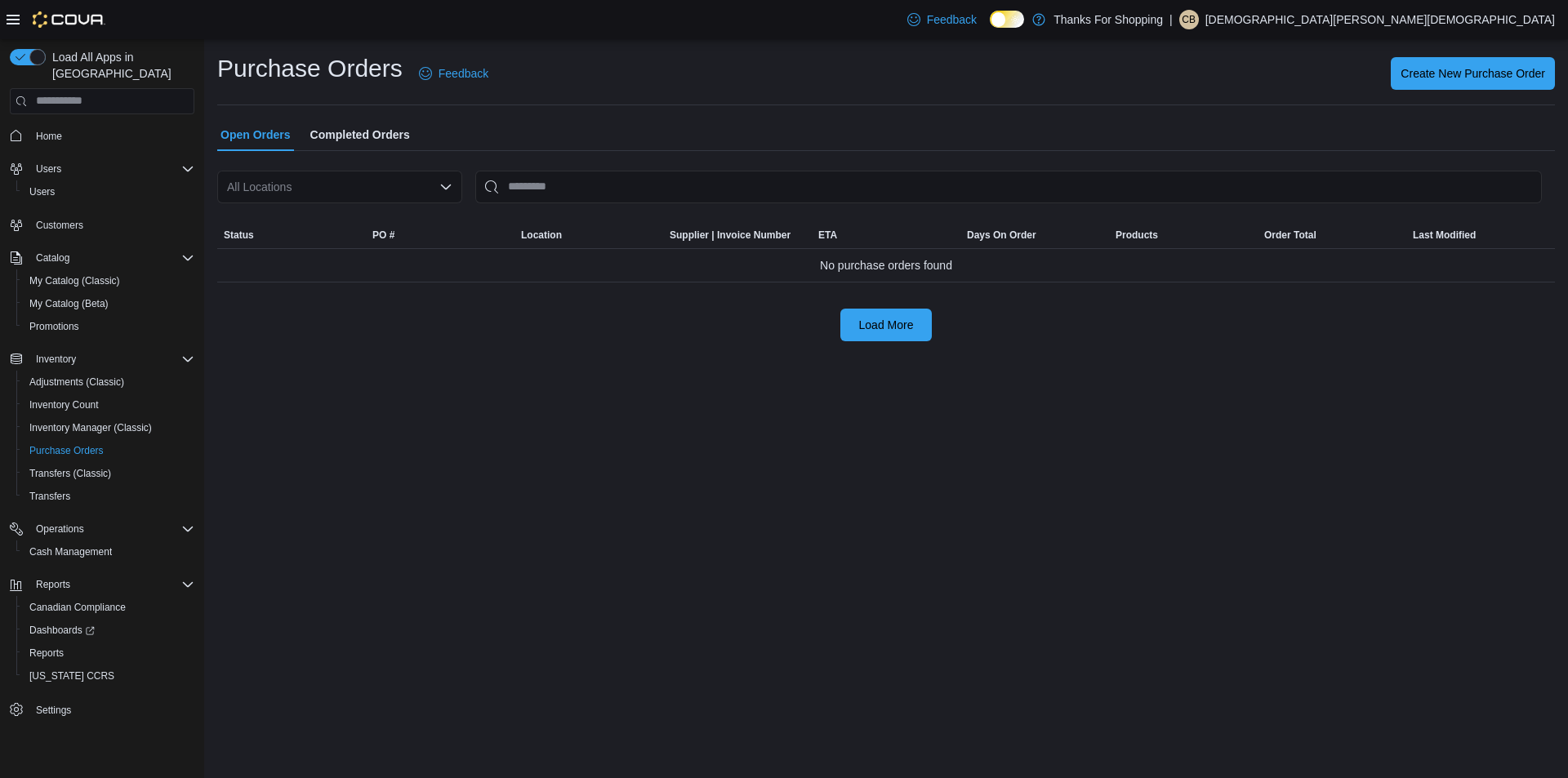
click at [450, 191] on icon "Open list of options" at bounding box center [445, 186] width 13 height 13
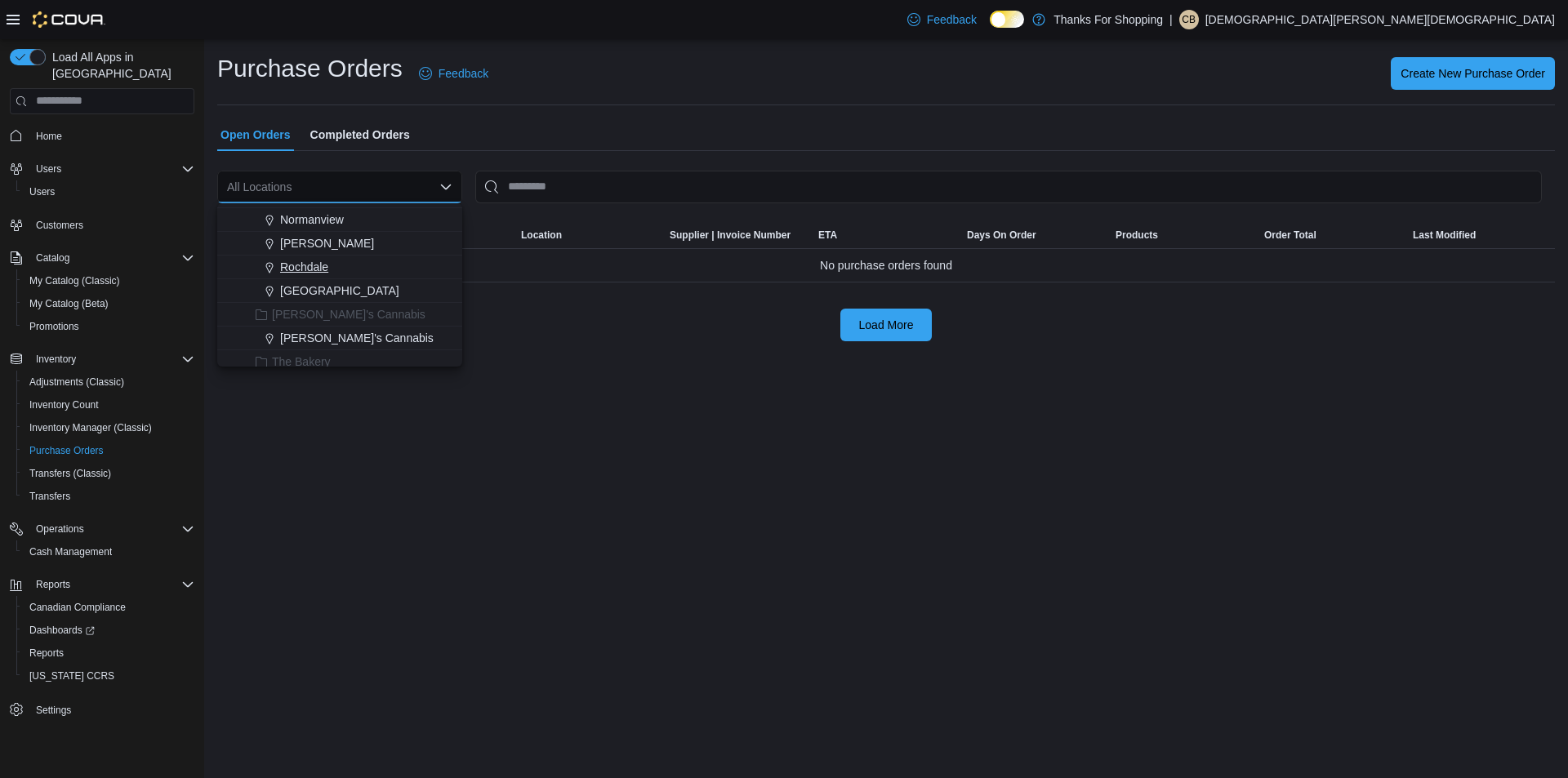
click at [328, 267] on span "Rochdale" at bounding box center [305, 267] width 48 height 16
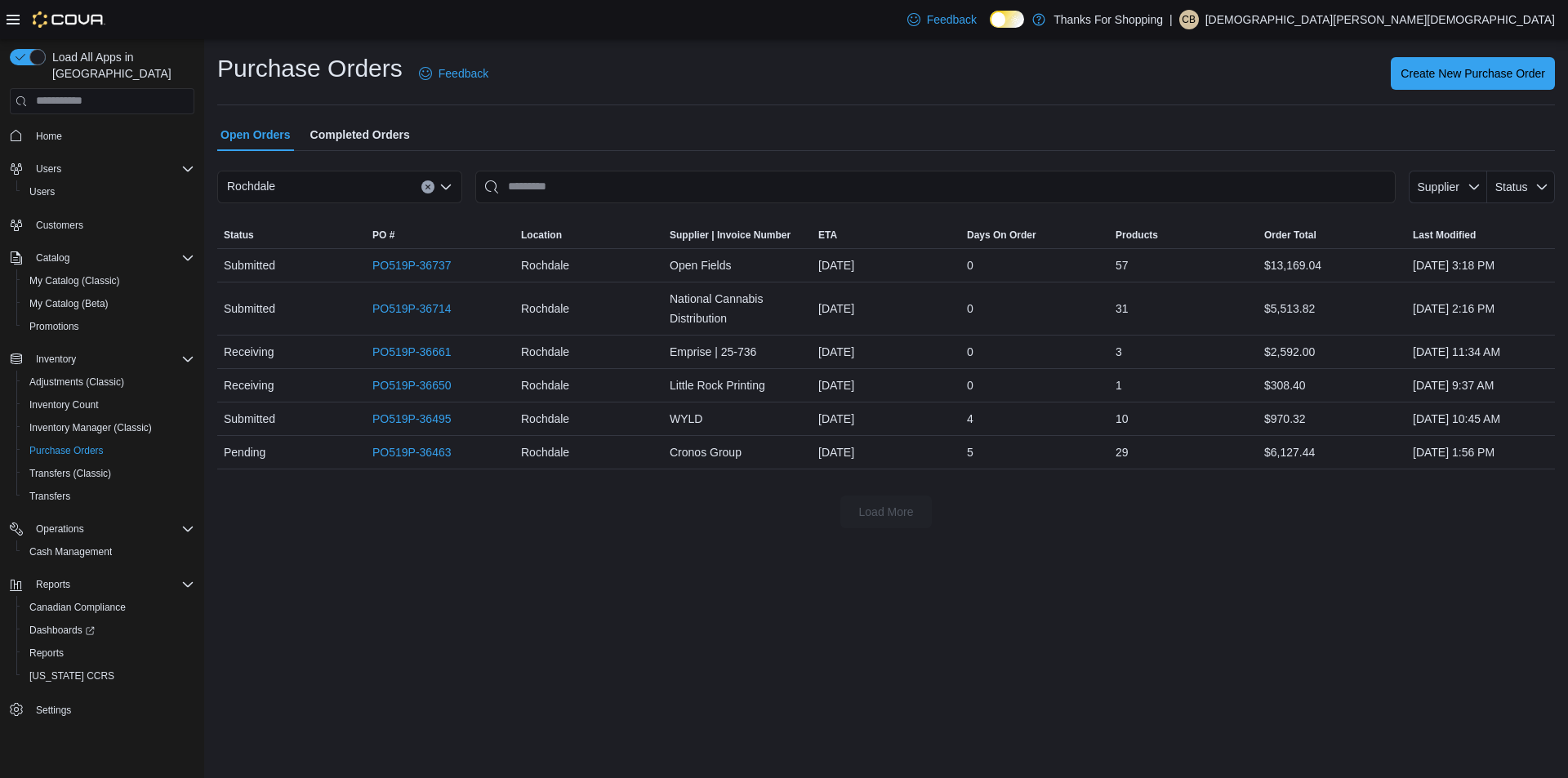
click at [431, 178] on div "Rochdale" at bounding box center [340, 187] width 245 height 33
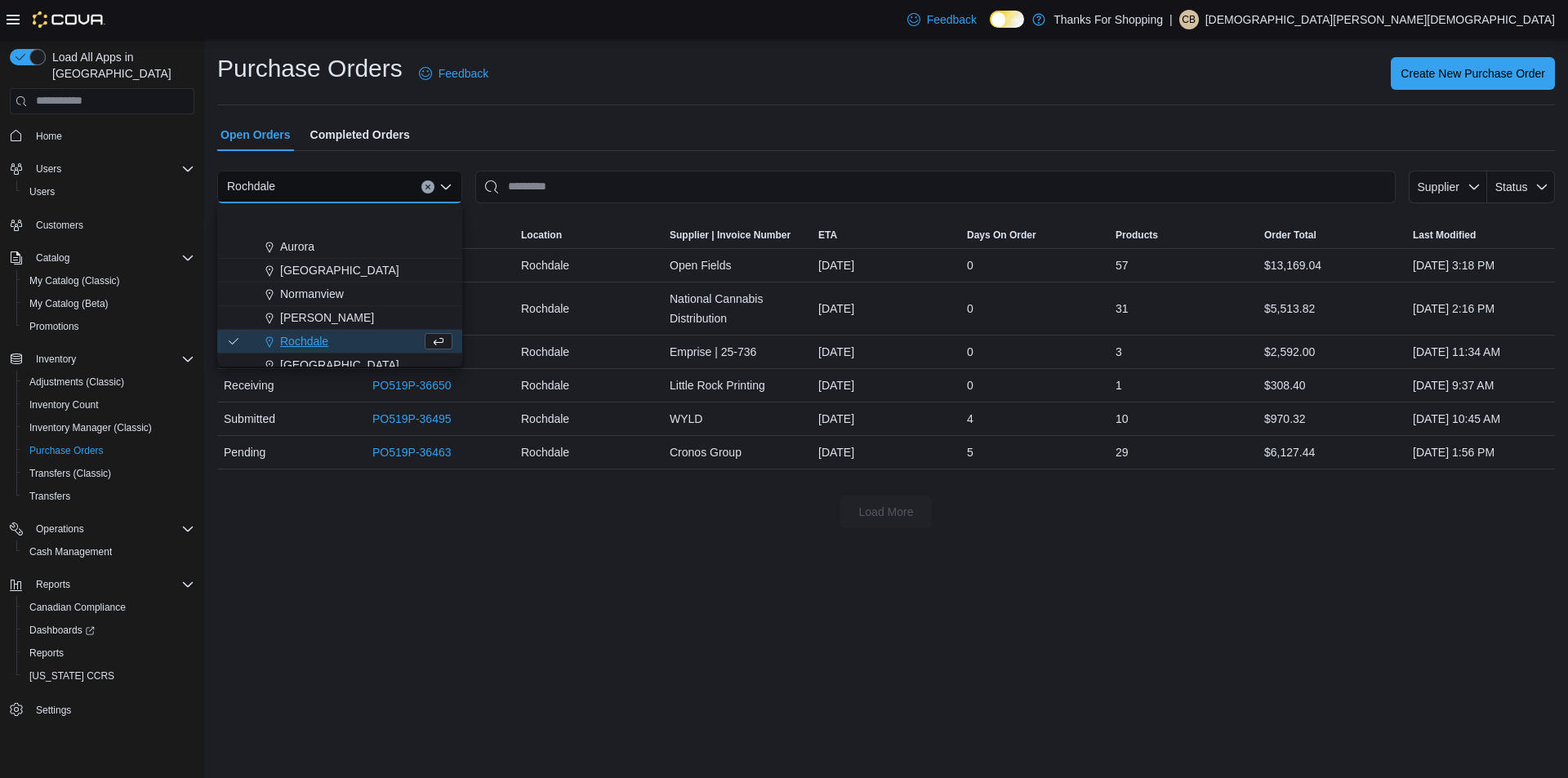
scroll to position [245, 0]
click at [343, 302] on span "Normanview" at bounding box center [312, 301] width 64 height 16
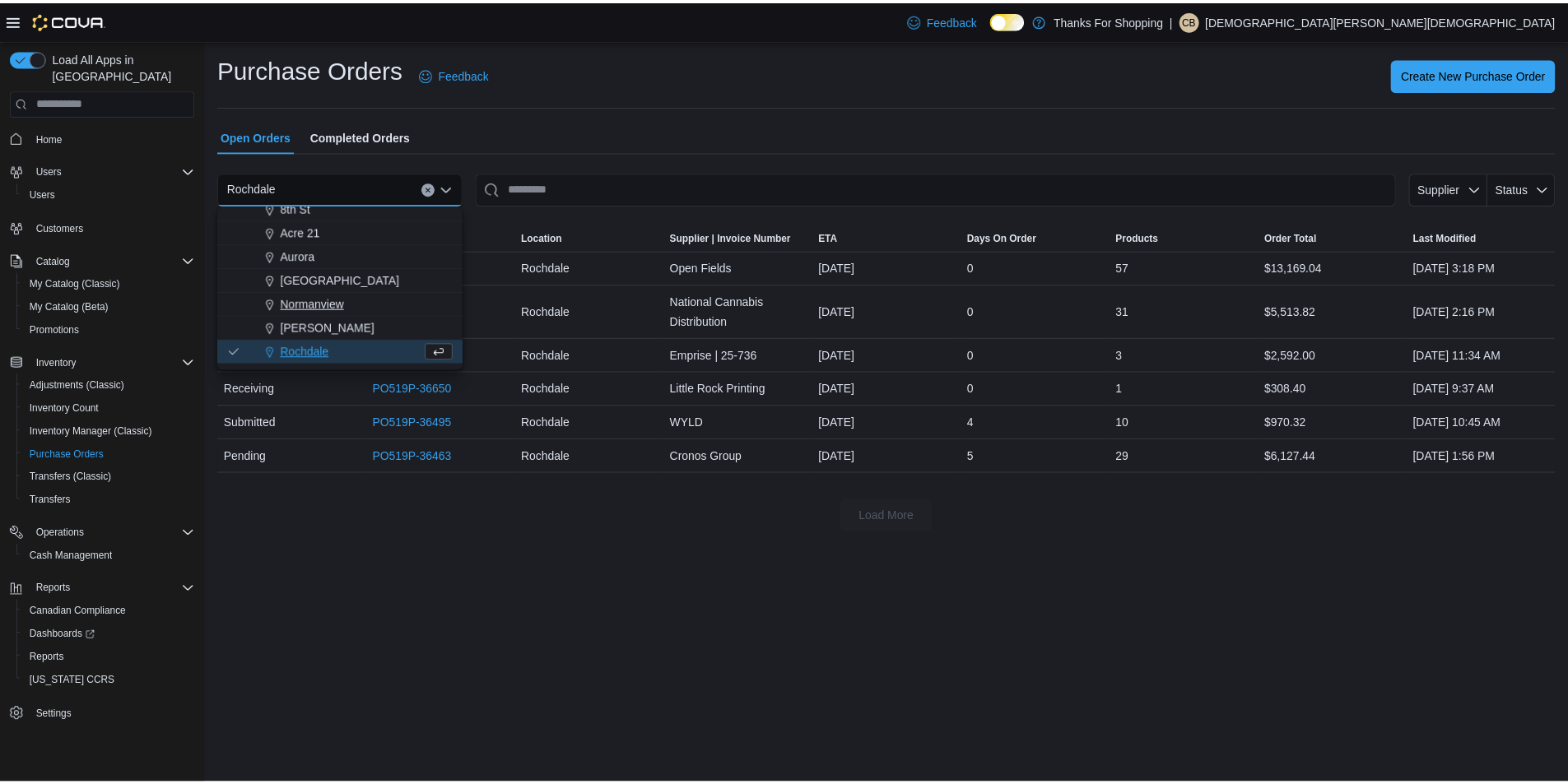
scroll to position [0, 0]
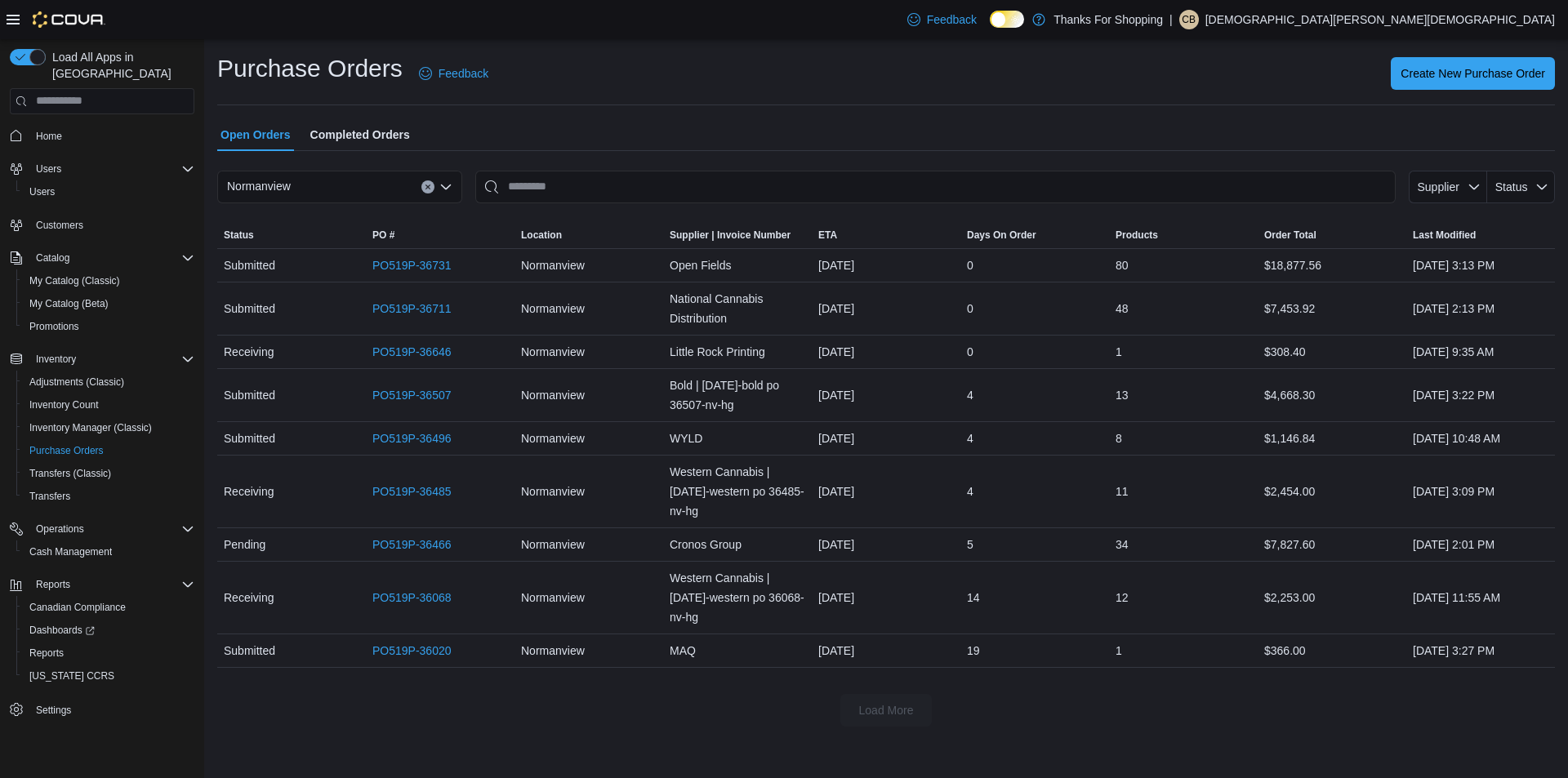
click at [428, 185] on icon "Clear input" at bounding box center [428, 187] width 7 height 7
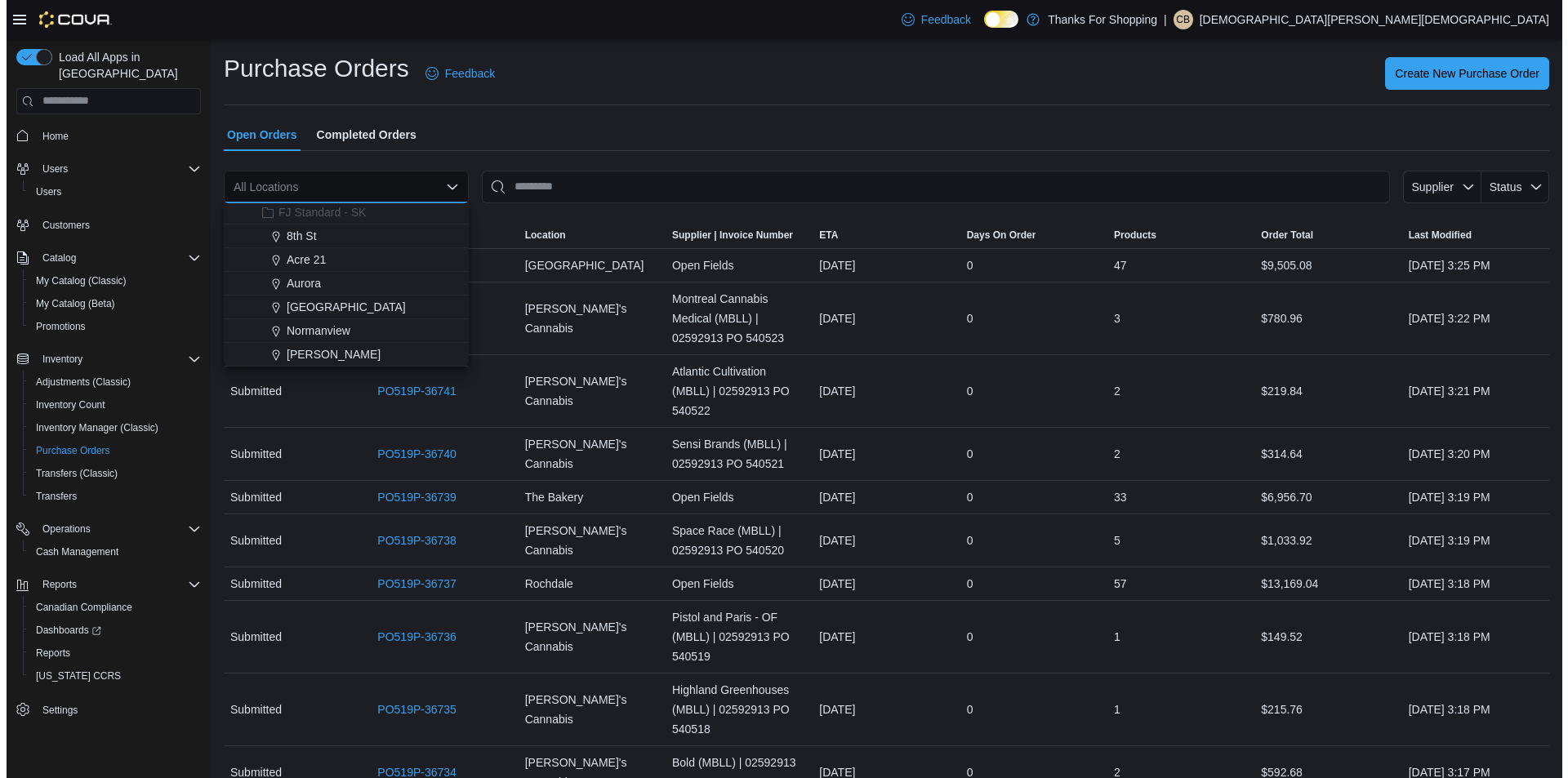
scroll to position [245, 0]
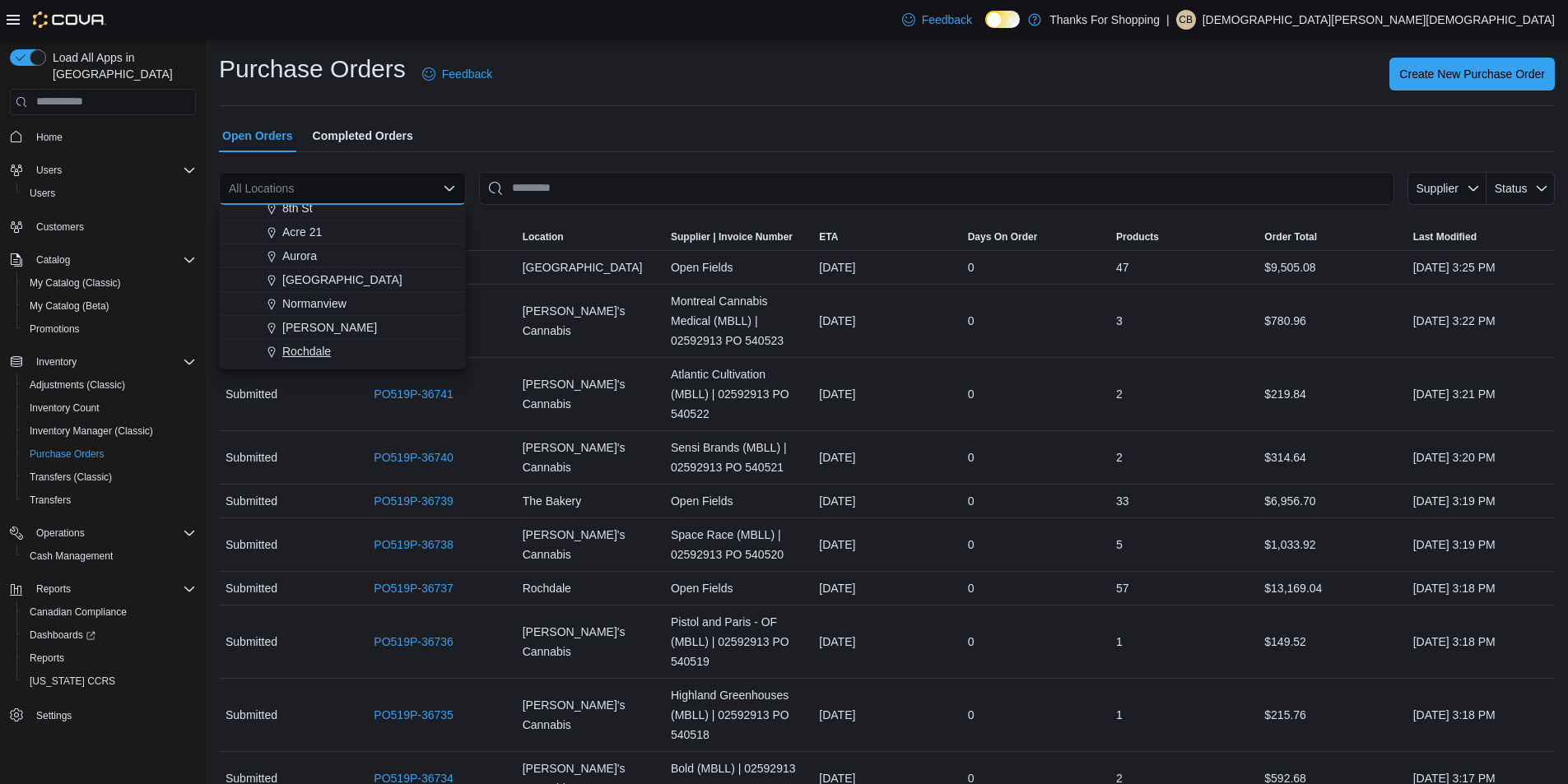
click at [317, 355] on span "Rochdale" at bounding box center [307, 351] width 49 height 17
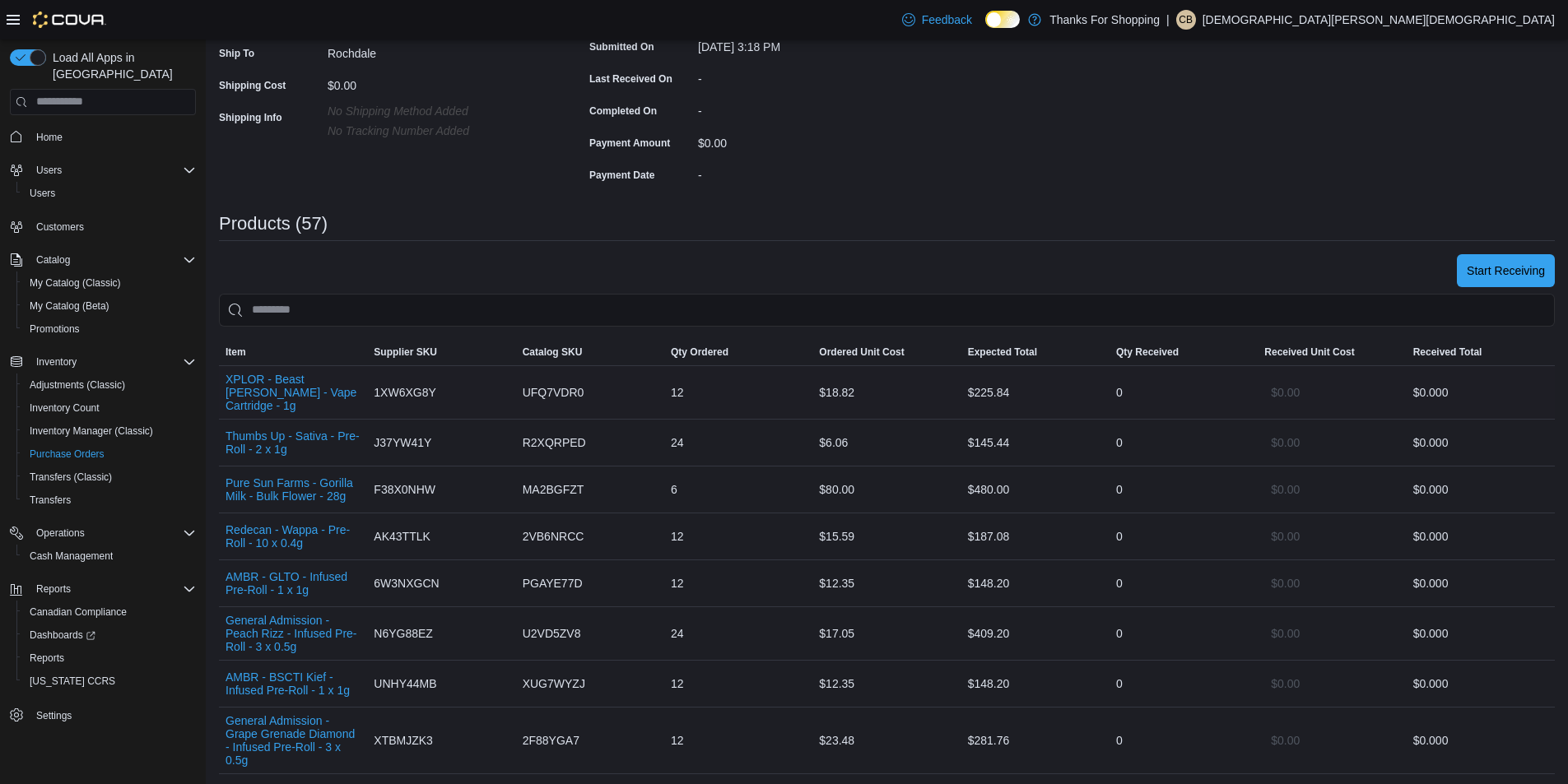
scroll to position [329, 0]
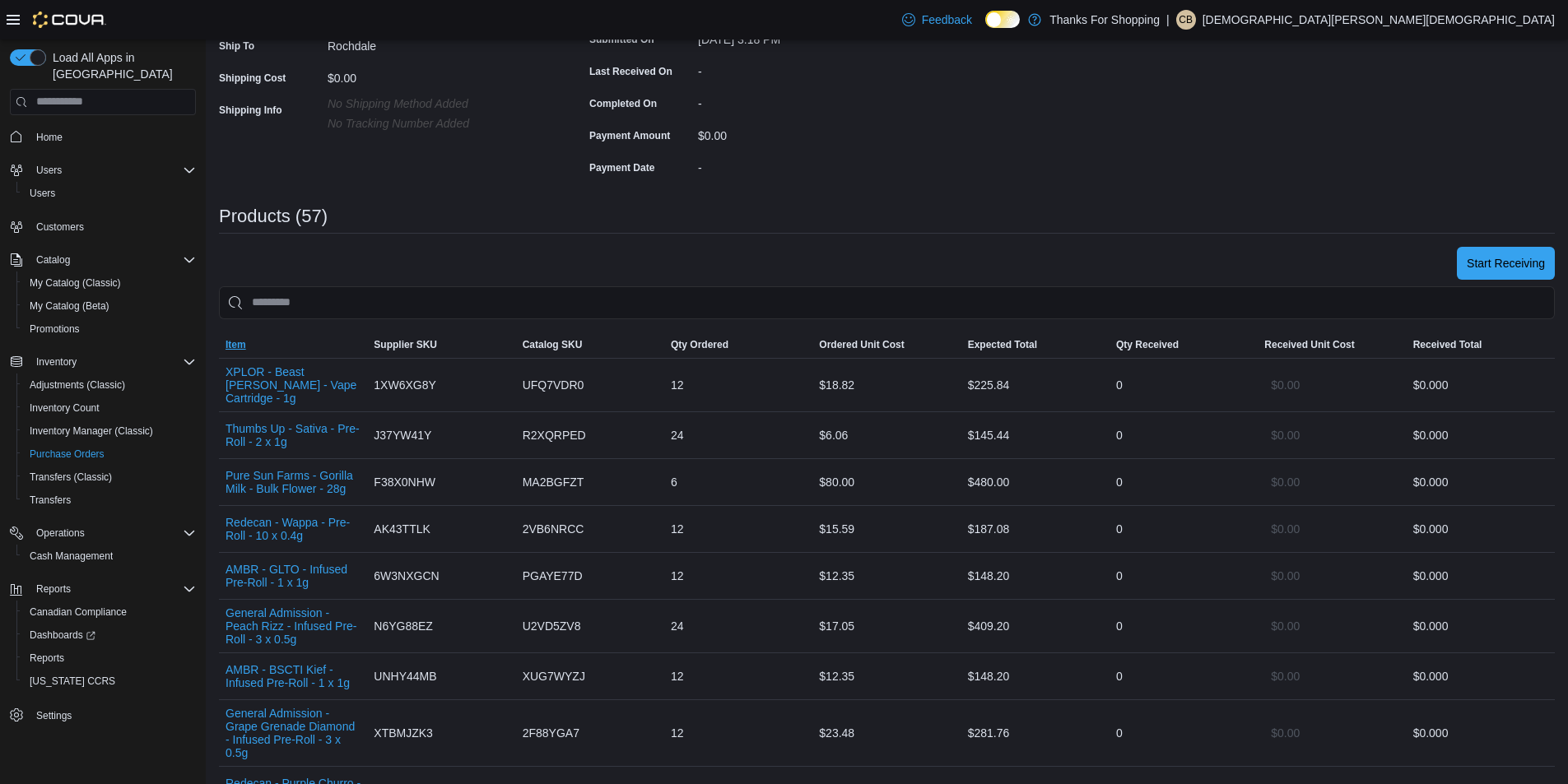
click at [330, 347] on span "Item" at bounding box center [293, 344] width 148 height 26
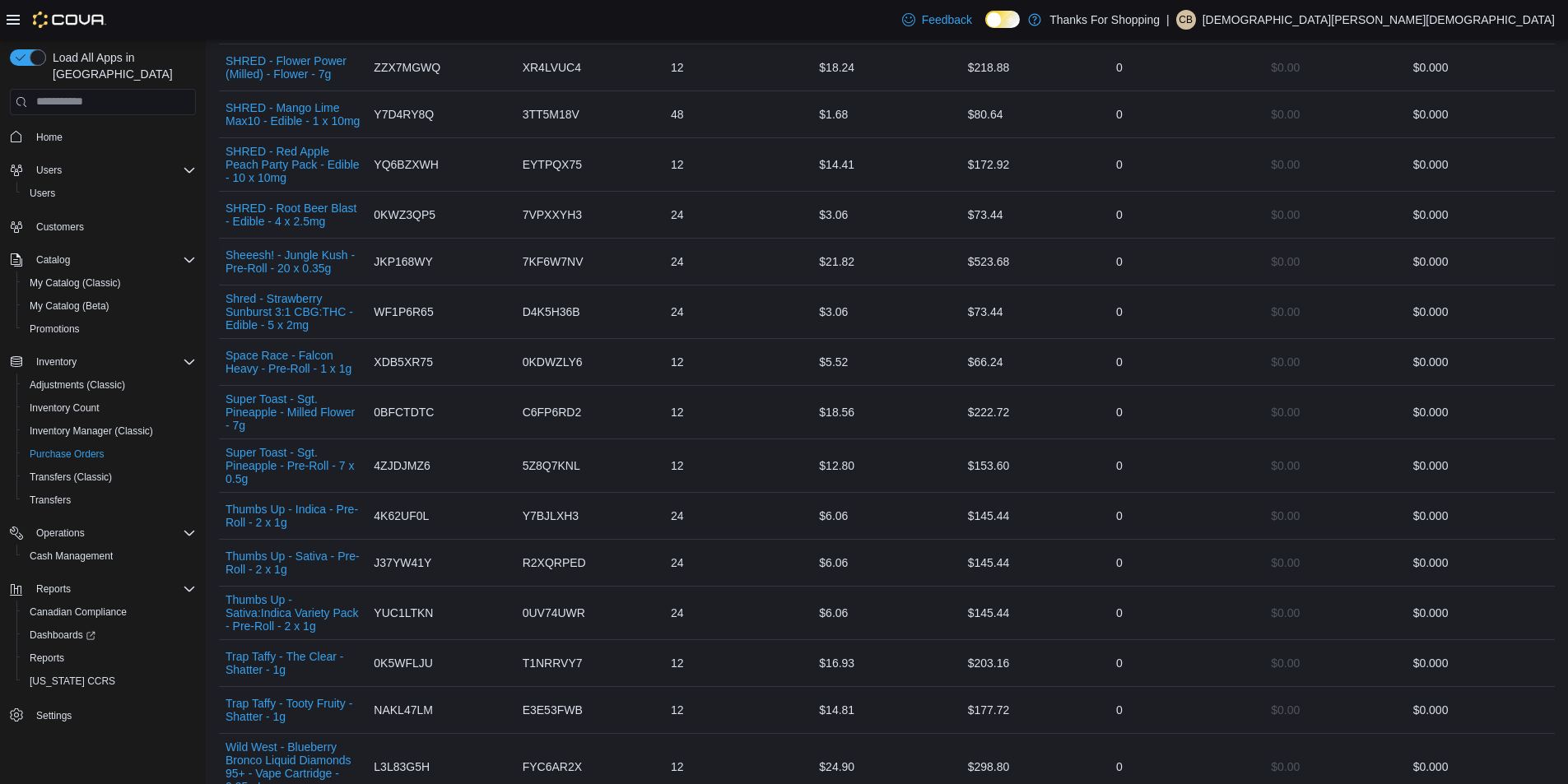
scroll to position [2633, 0]
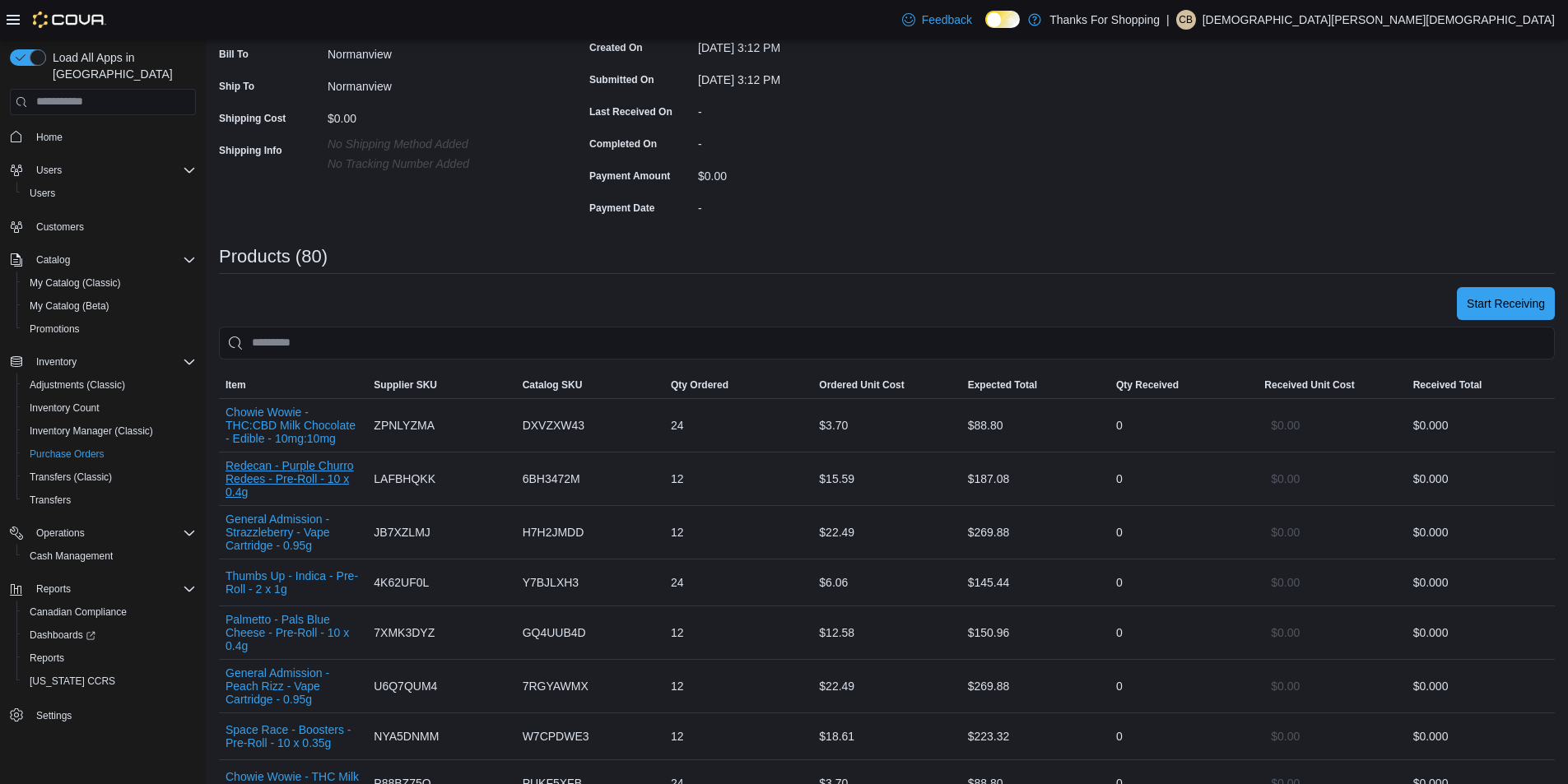
scroll to position [329, 0]
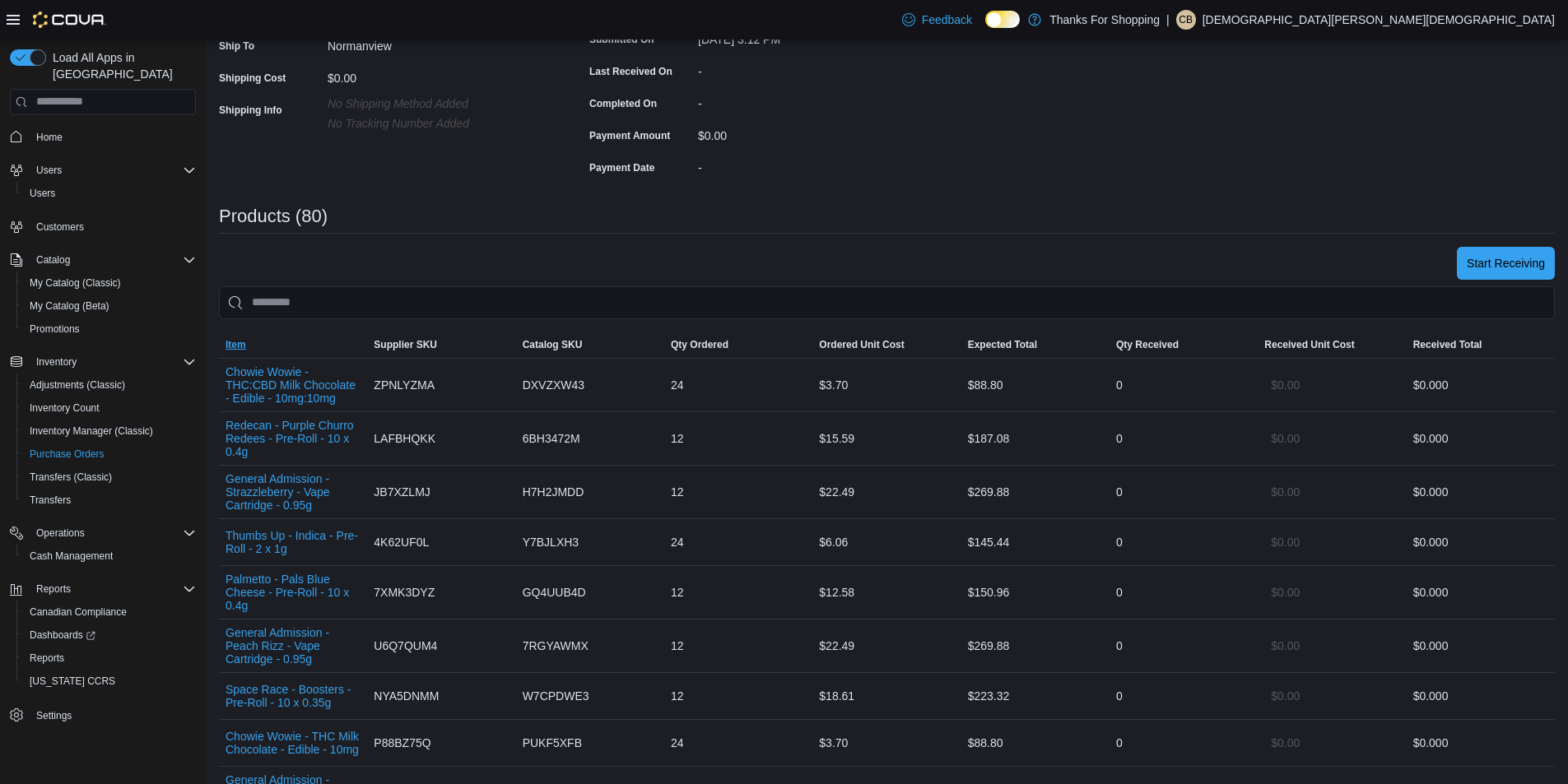
click at [322, 353] on span "Item" at bounding box center [293, 344] width 148 height 26
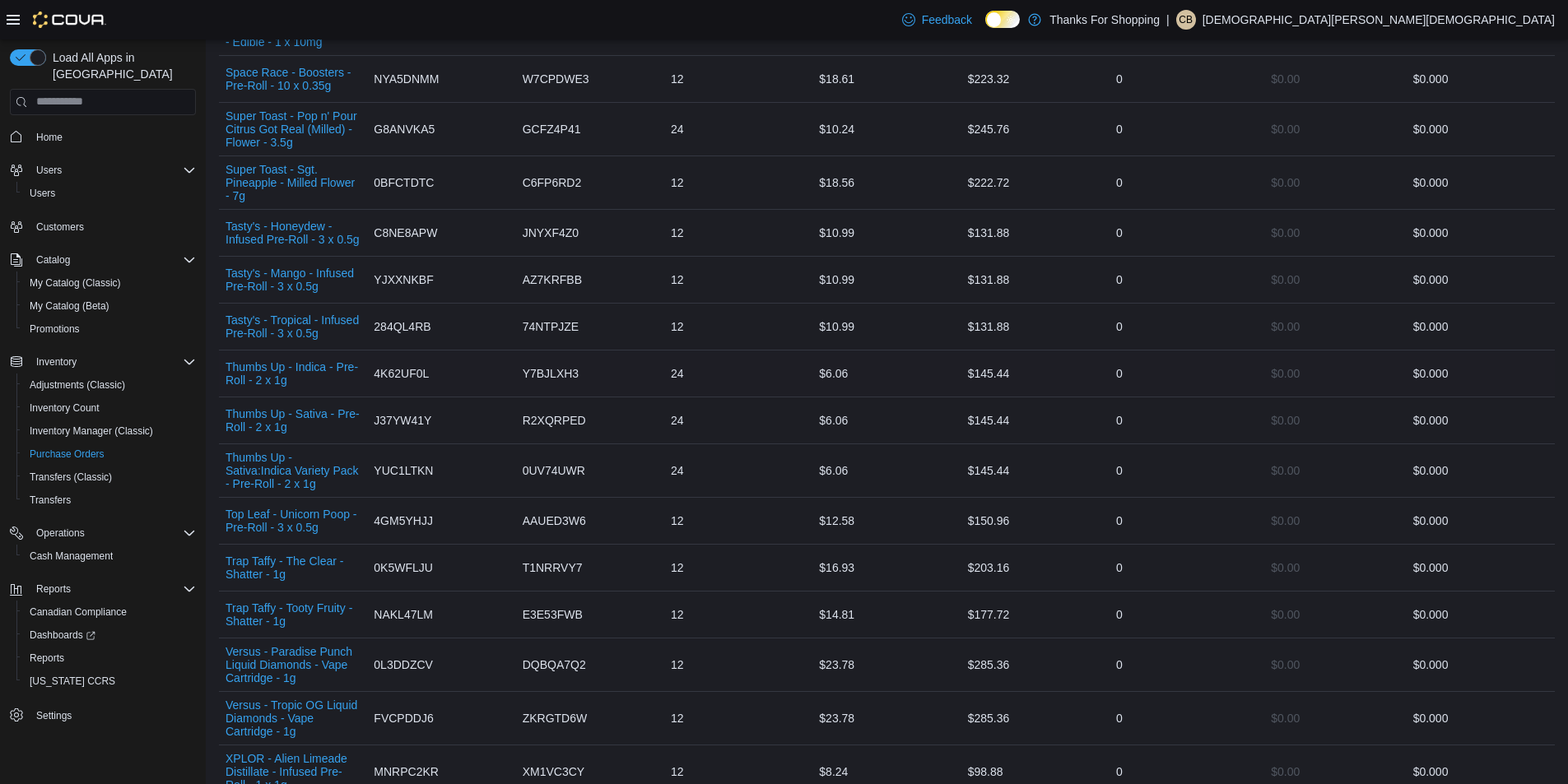
scroll to position [4196, 0]
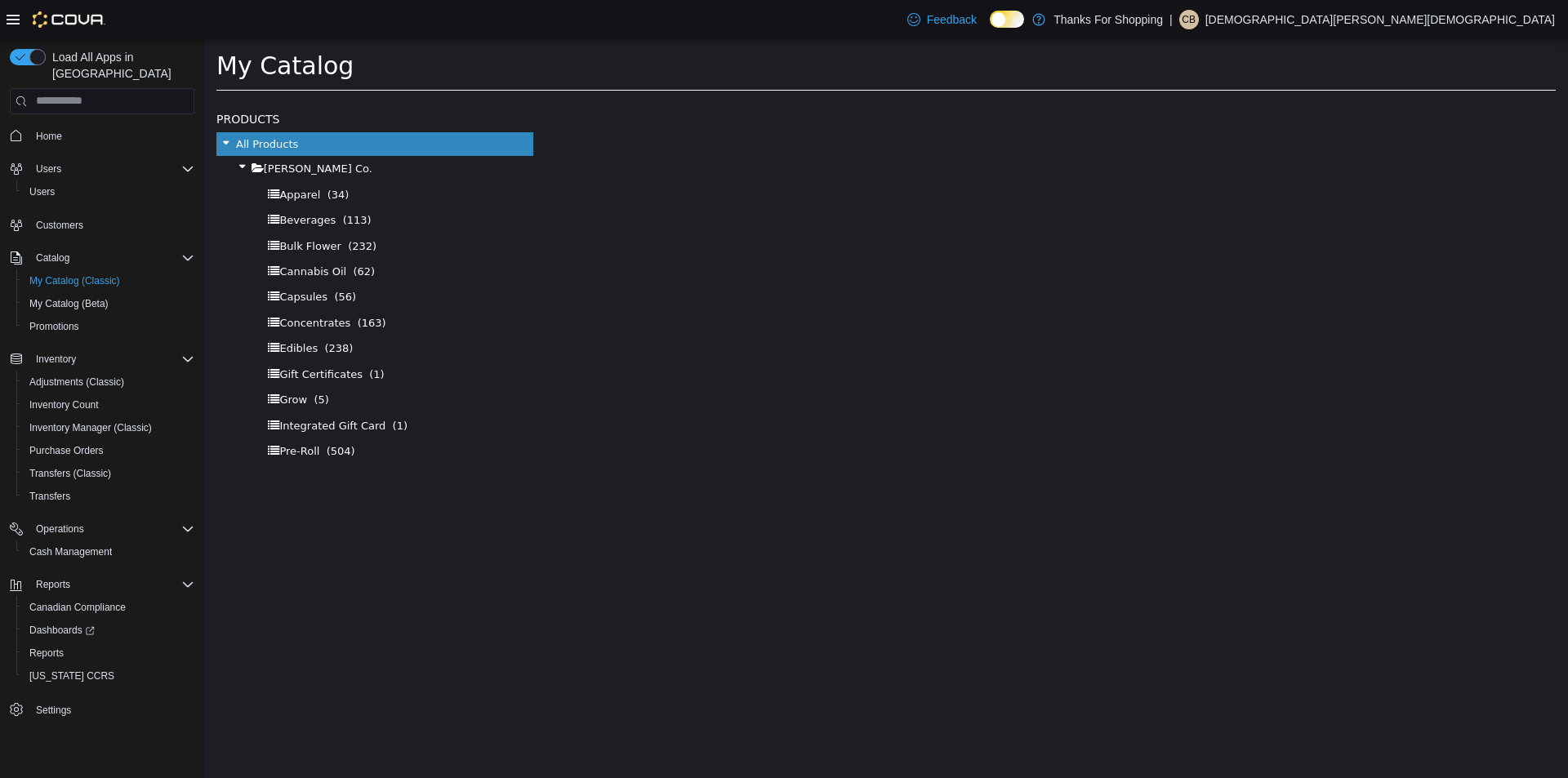
select select "**********"
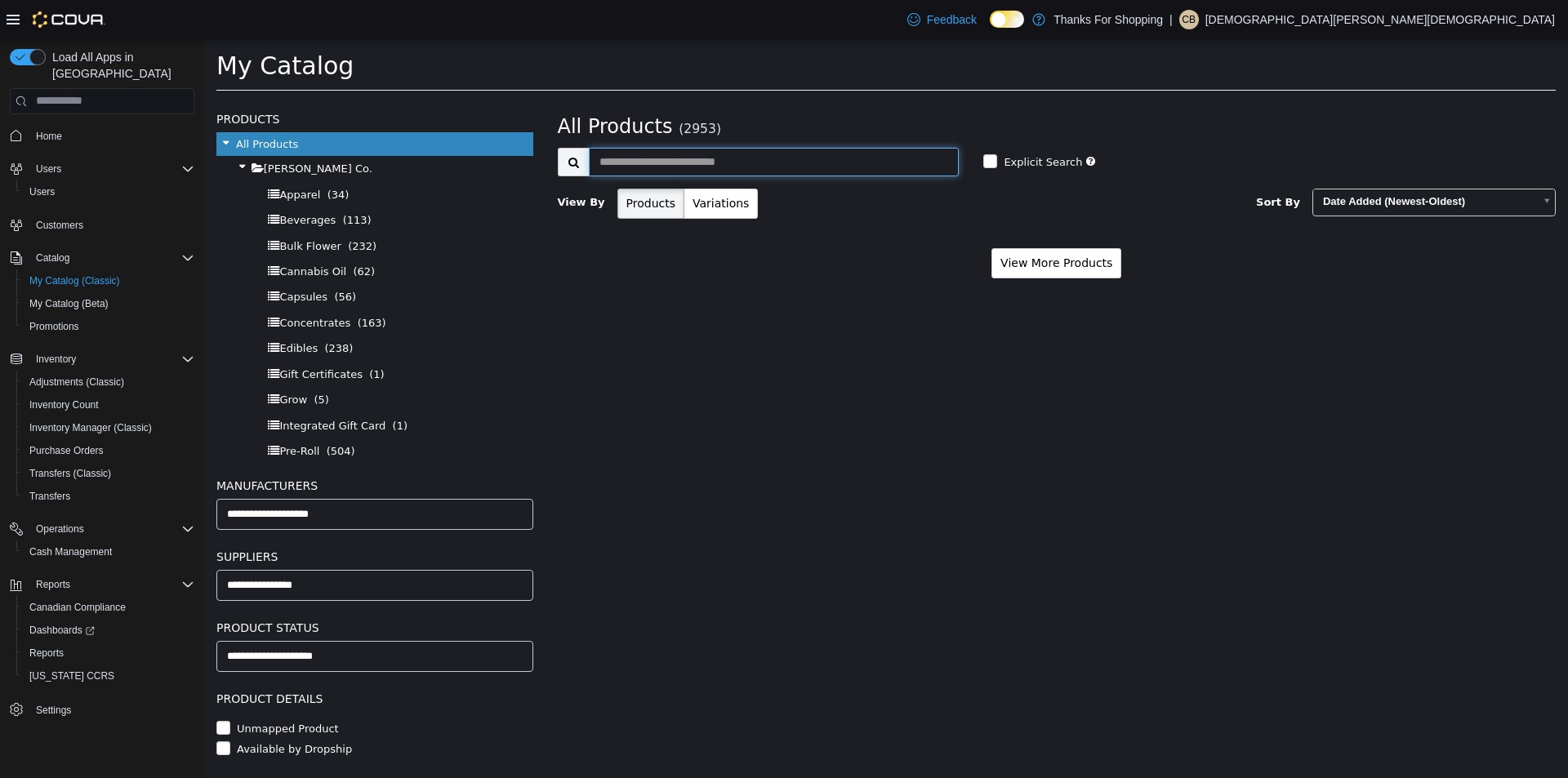
click at [656, 159] on input "text" at bounding box center [774, 160] width 371 height 28
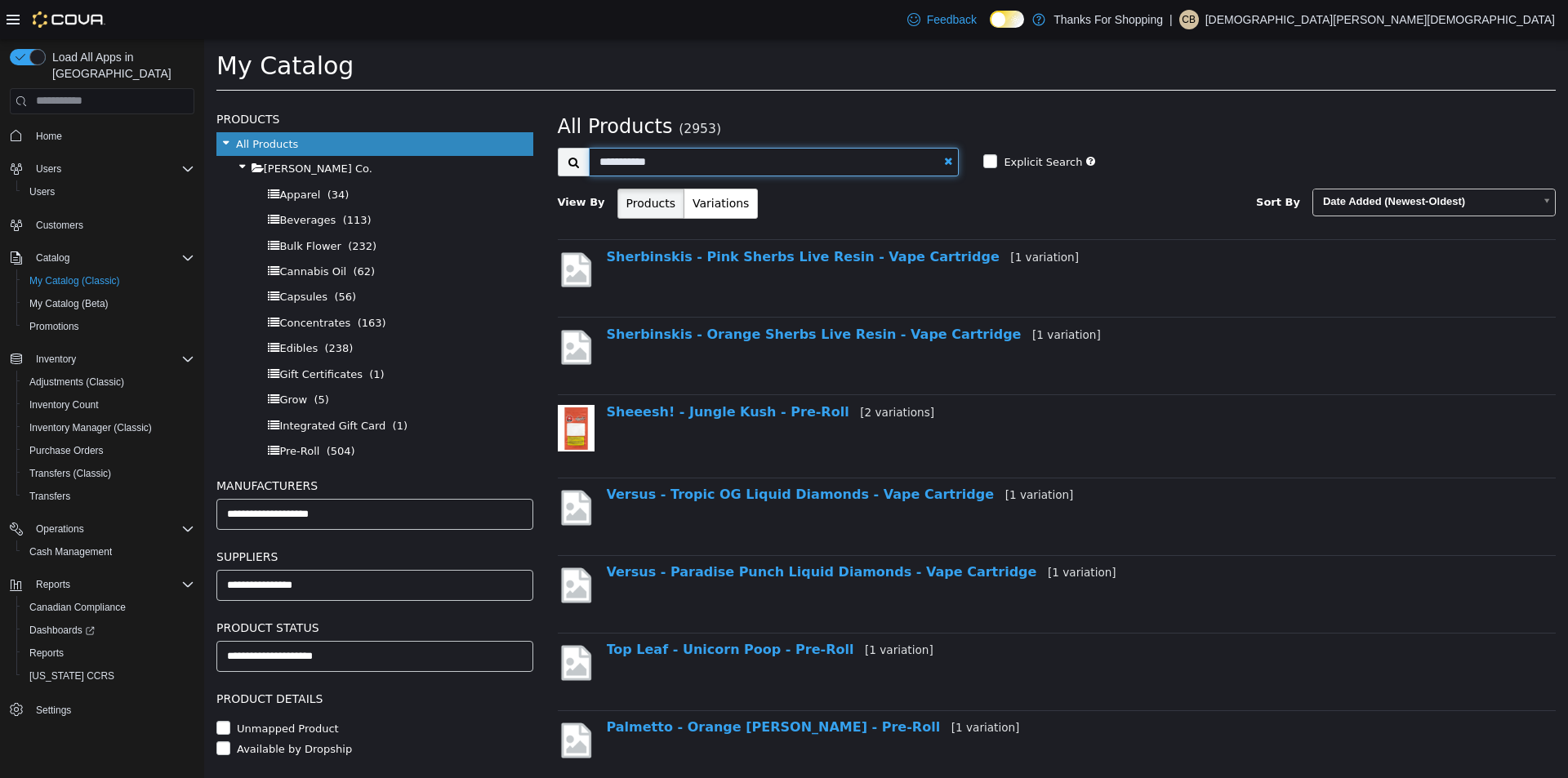
type input "**********"
select select "**********"
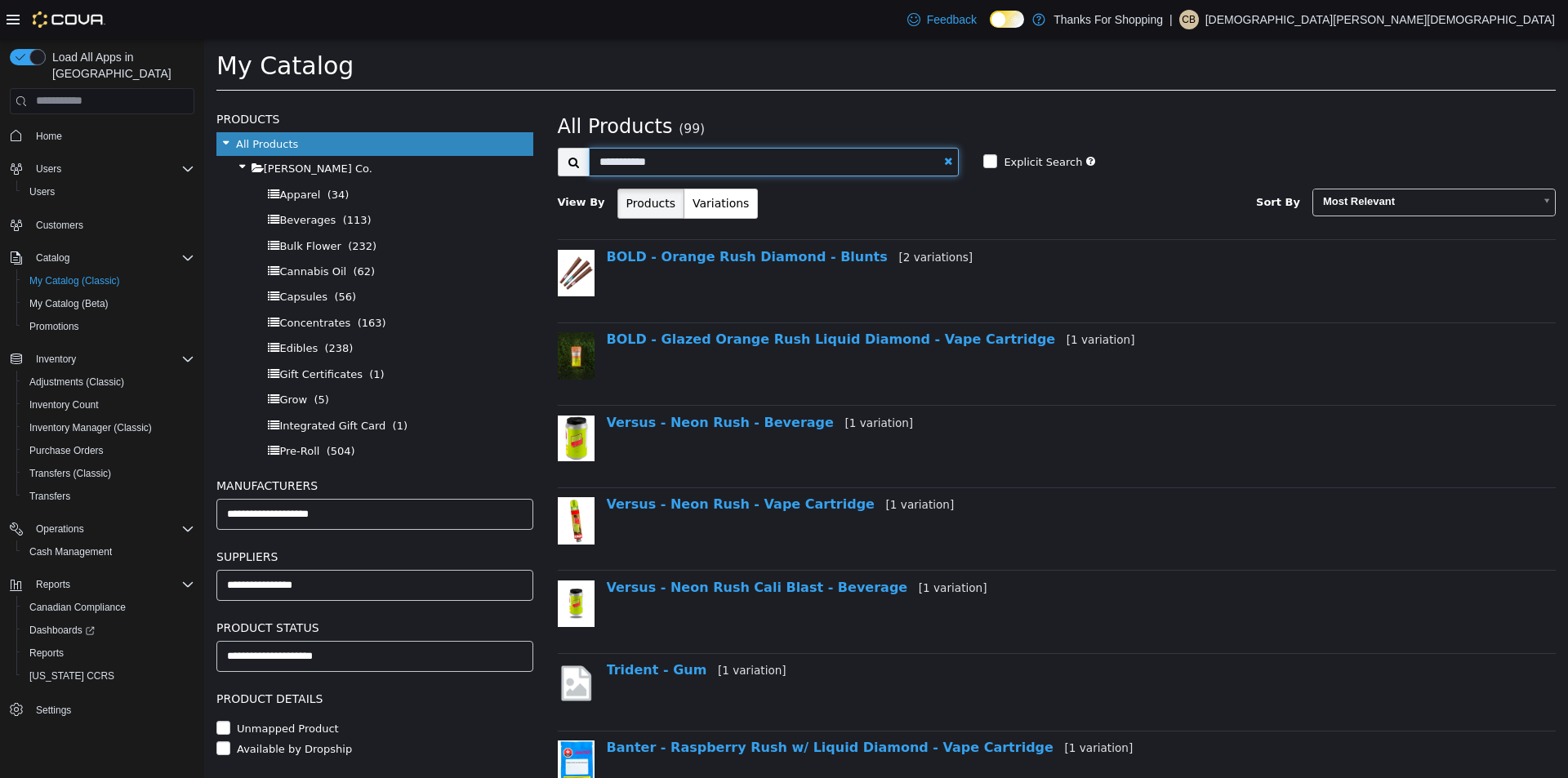
click at [641, 157] on input "**********" at bounding box center [774, 160] width 371 height 28
type input "**********"
select select "**********"
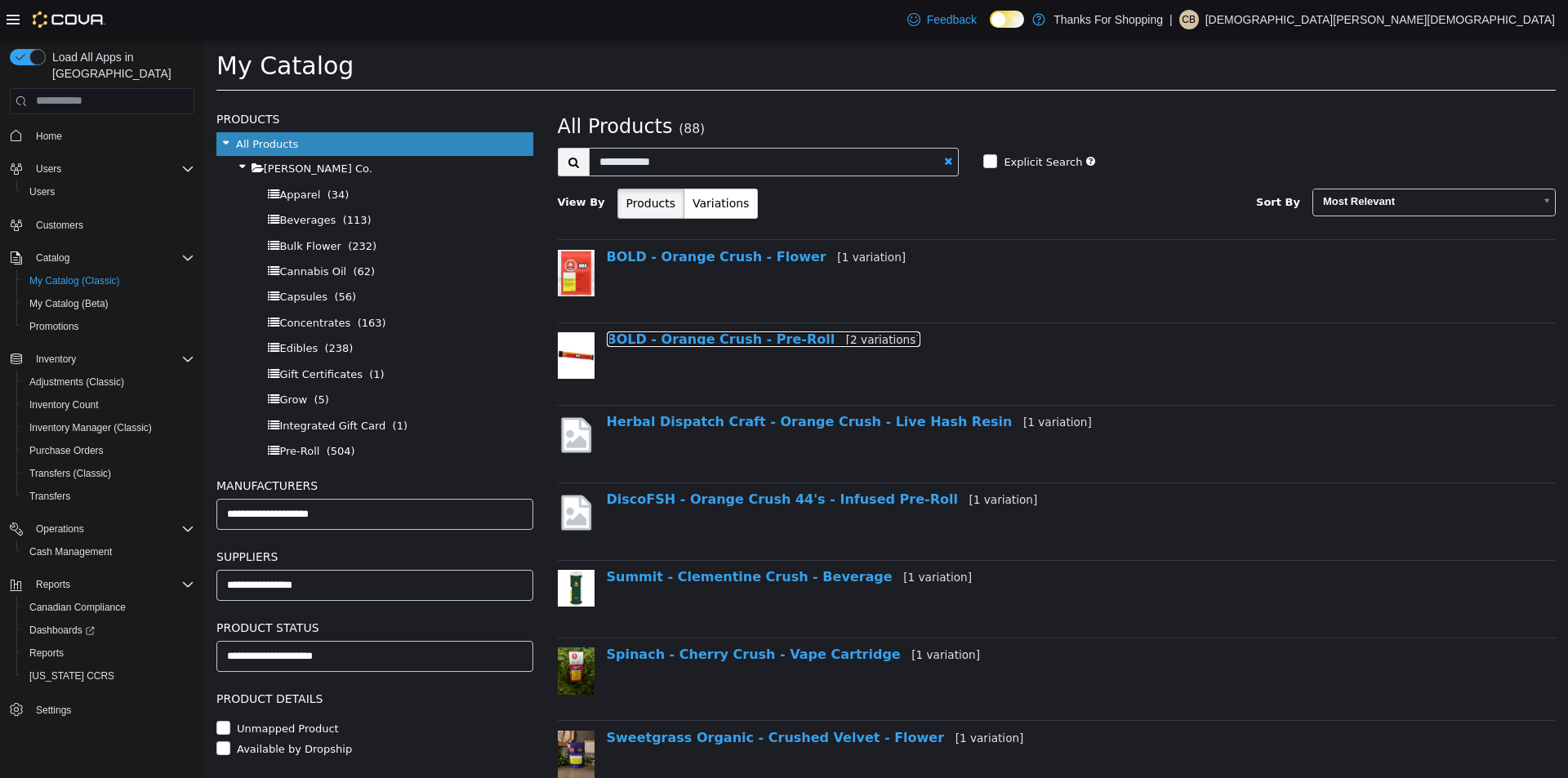
click at [734, 335] on link "BOLD - Orange Crush - Pre-Roll [2 variations]" at bounding box center [763, 338] width 313 height 16
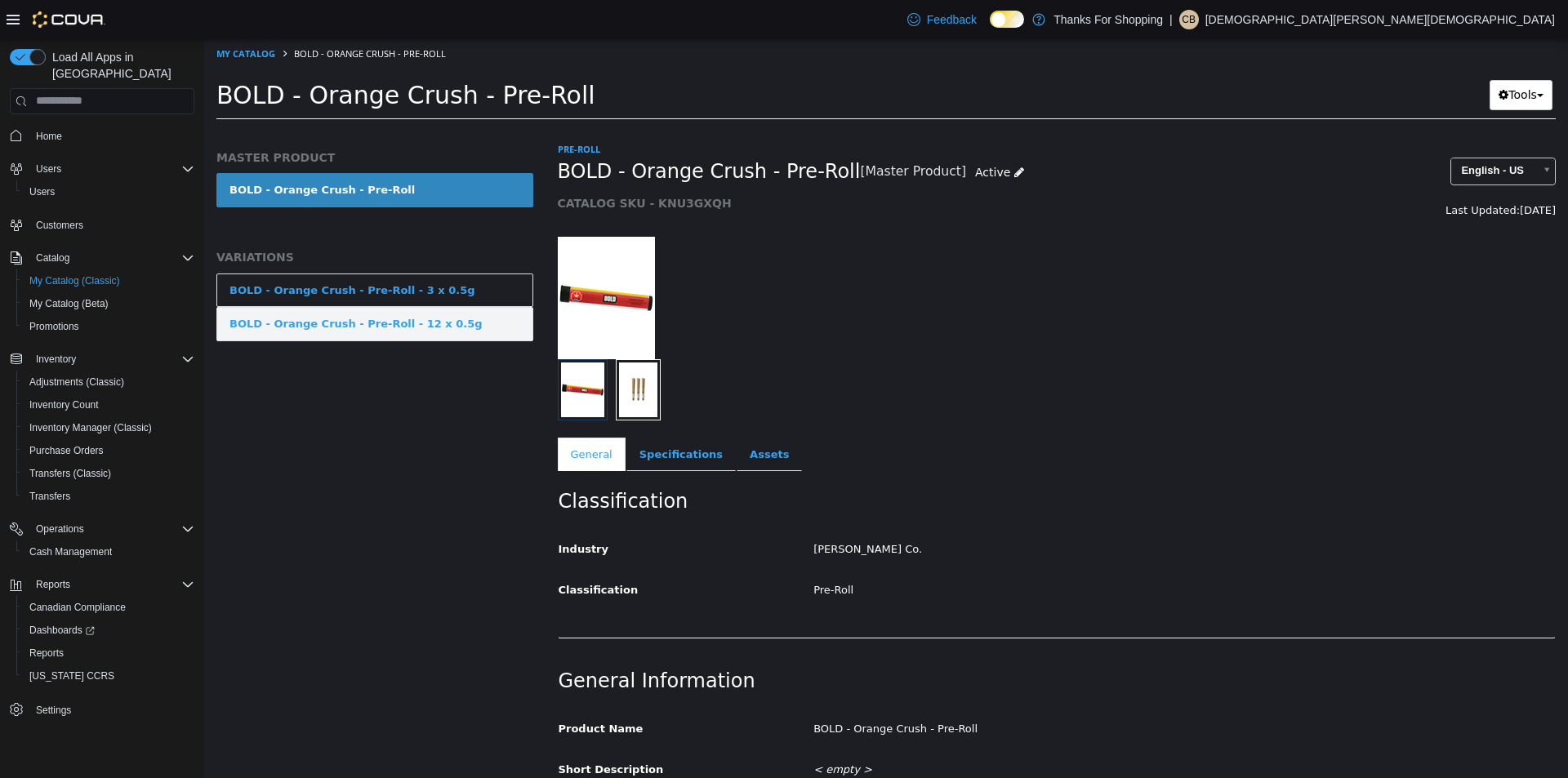
click at [461, 314] on link "BOLD - Orange Crush - Pre-Roll - 12 x 0.5g" at bounding box center [375, 323] width 317 height 35
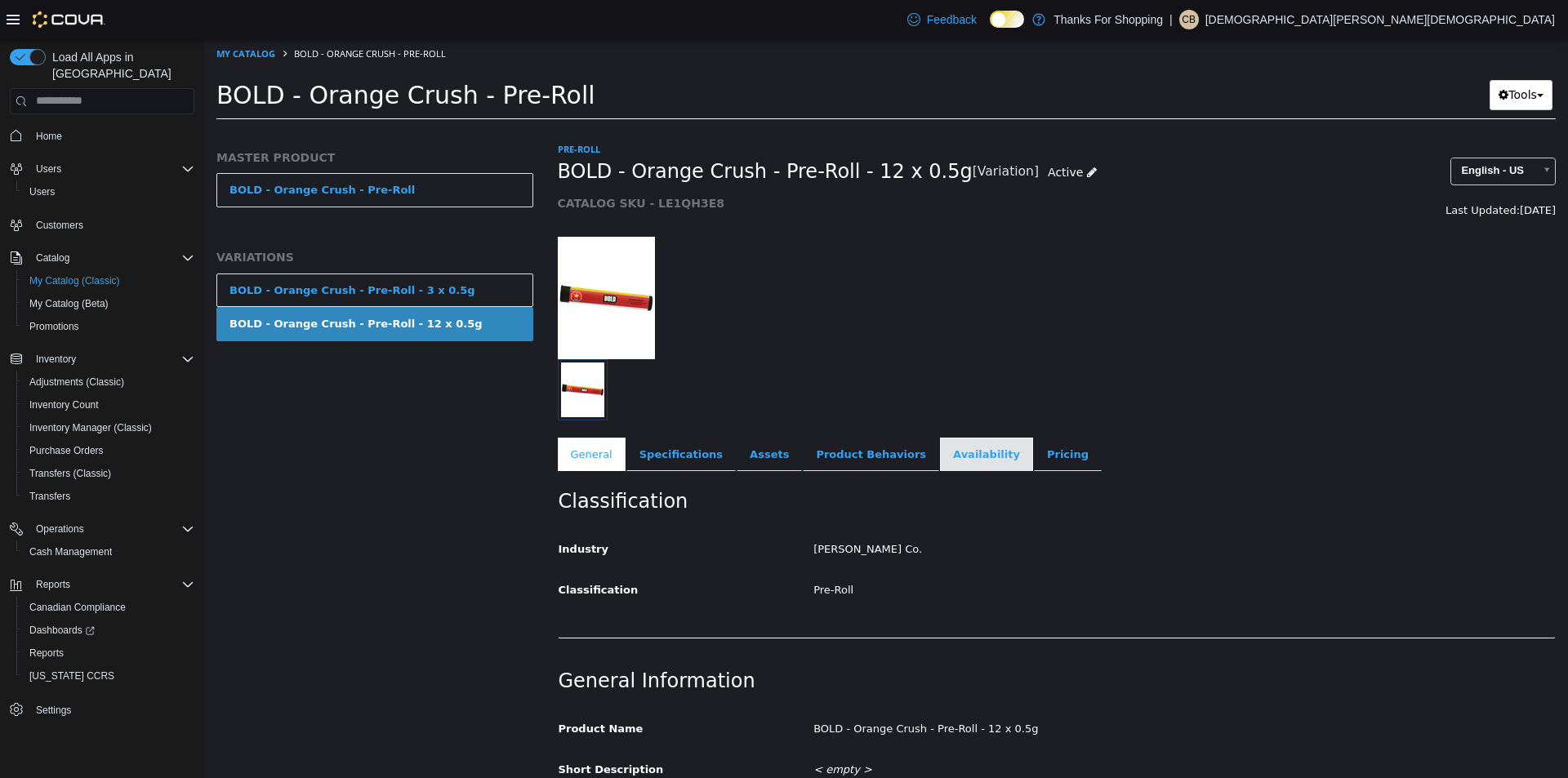
click at [953, 454] on link "Availability" at bounding box center [986, 454] width 93 height 35
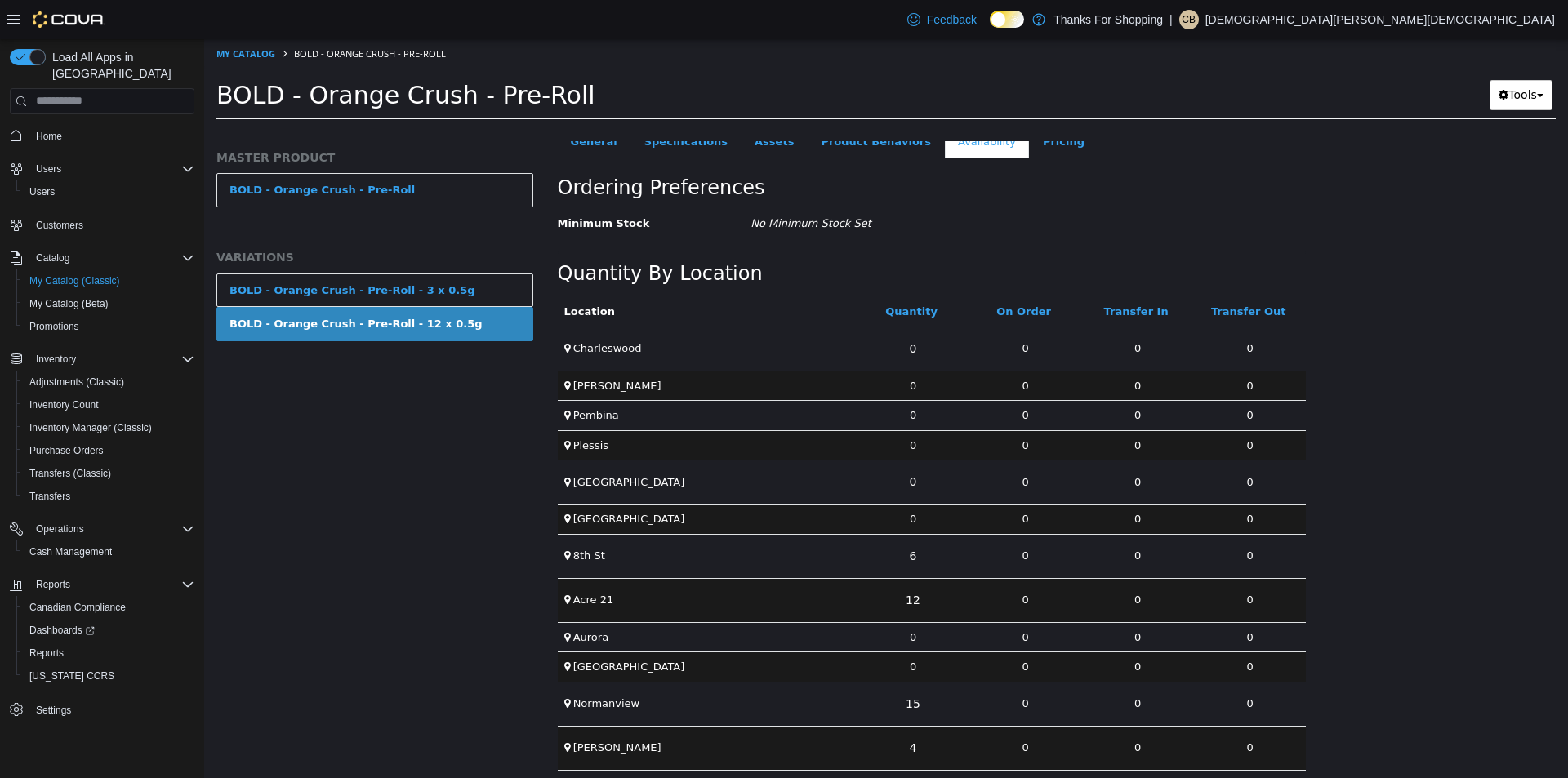
scroll to position [544, 0]
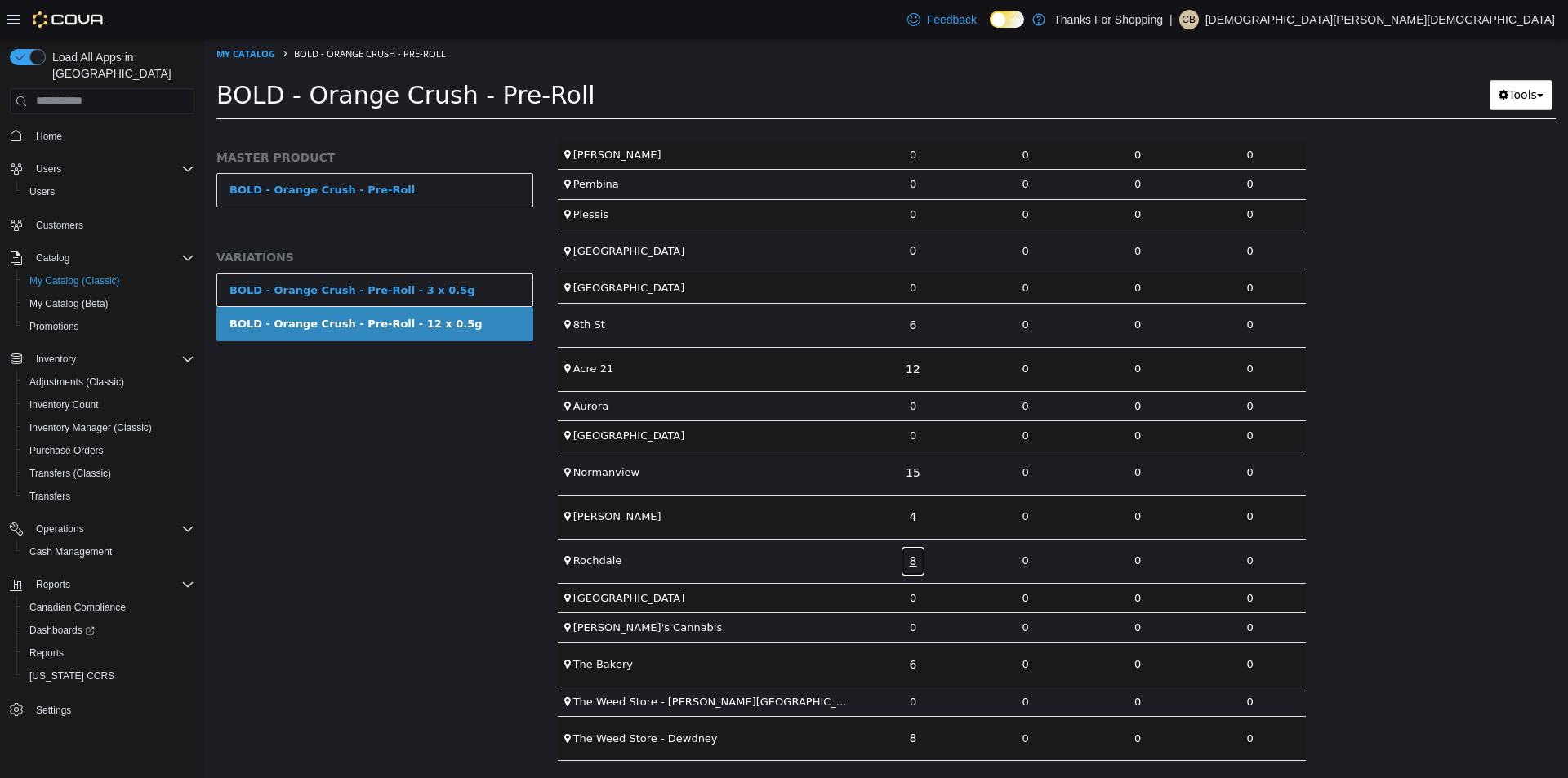
click at [910, 551] on link "8" at bounding box center [913, 560] width 25 height 30
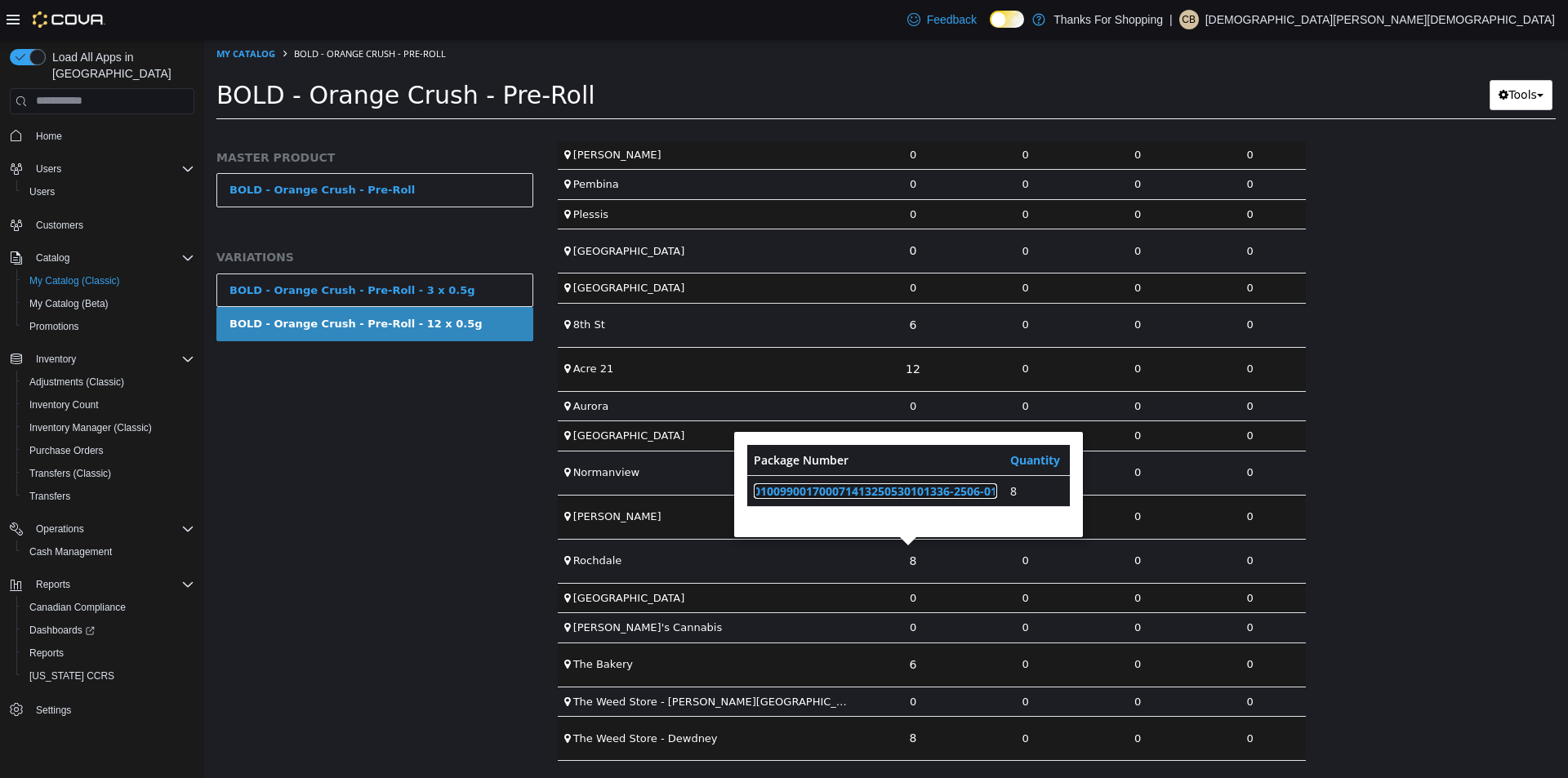
click at [910, 482] on link "010099001700071413250530101336-2506-01" at bounding box center [876, 490] width 243 height 16
click at [256, 49] on link "My Catalog" at bounding box center [246, 53] width 59 height 12
select select "**********"
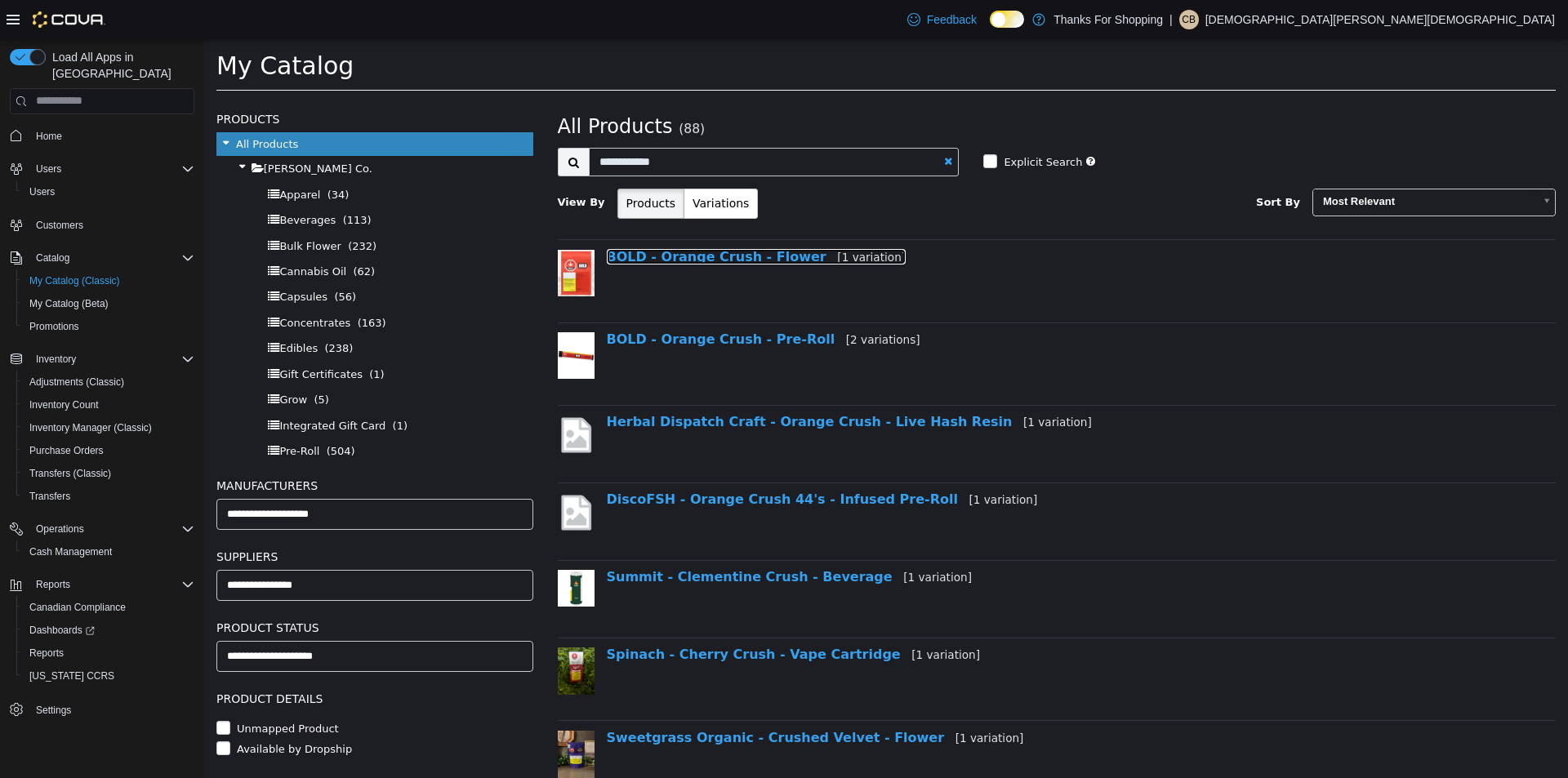
click at [750, 252] on link "BOLD - Orange Crush - Flower [1 variation]" at bounding box center [756, 256] width 299 height 16
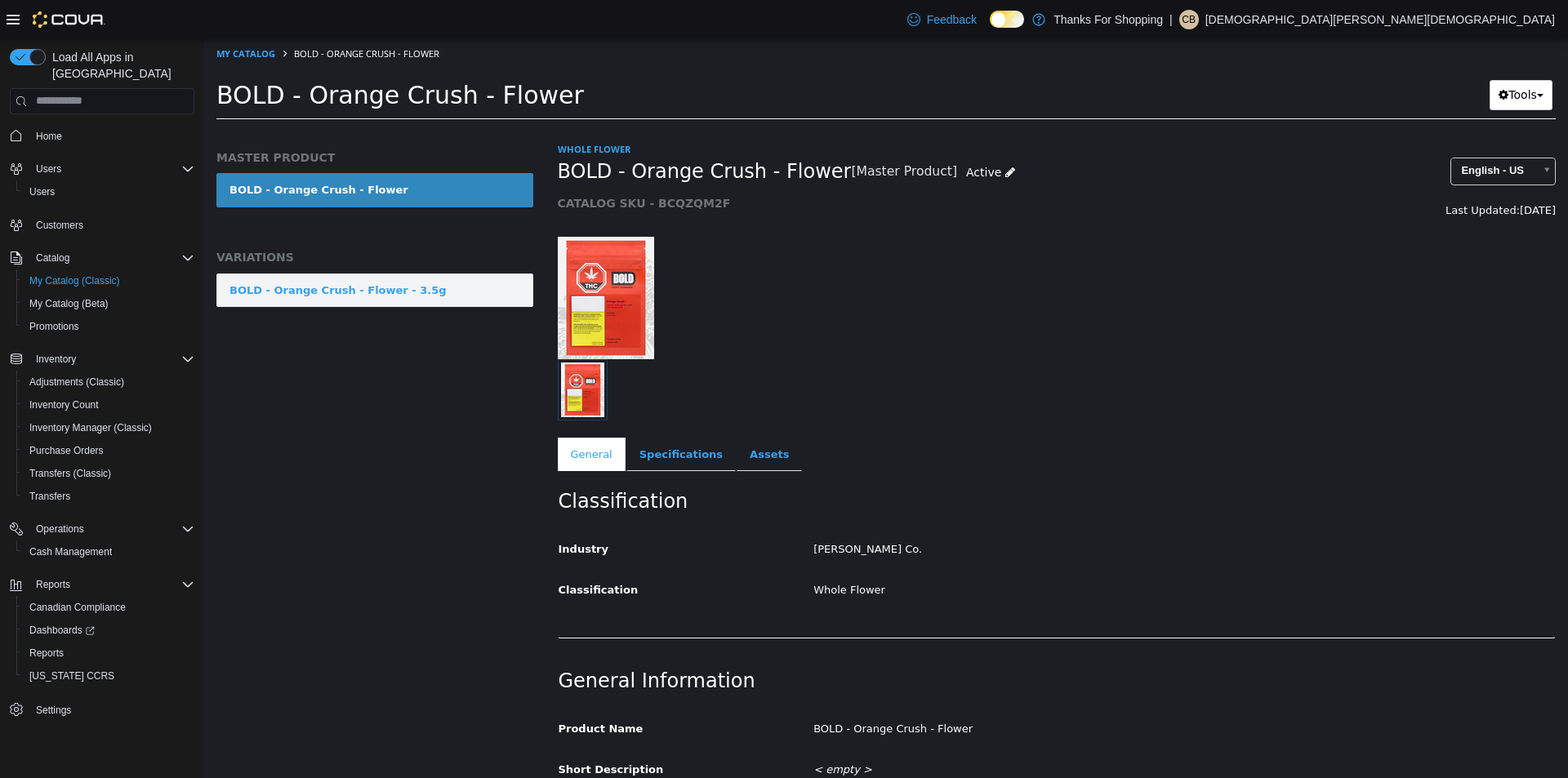
click at [445, 301] on link "BOLD - Orange Crush - Flower - 3.5g" at bounding box center [375, 290] width 317 height 35
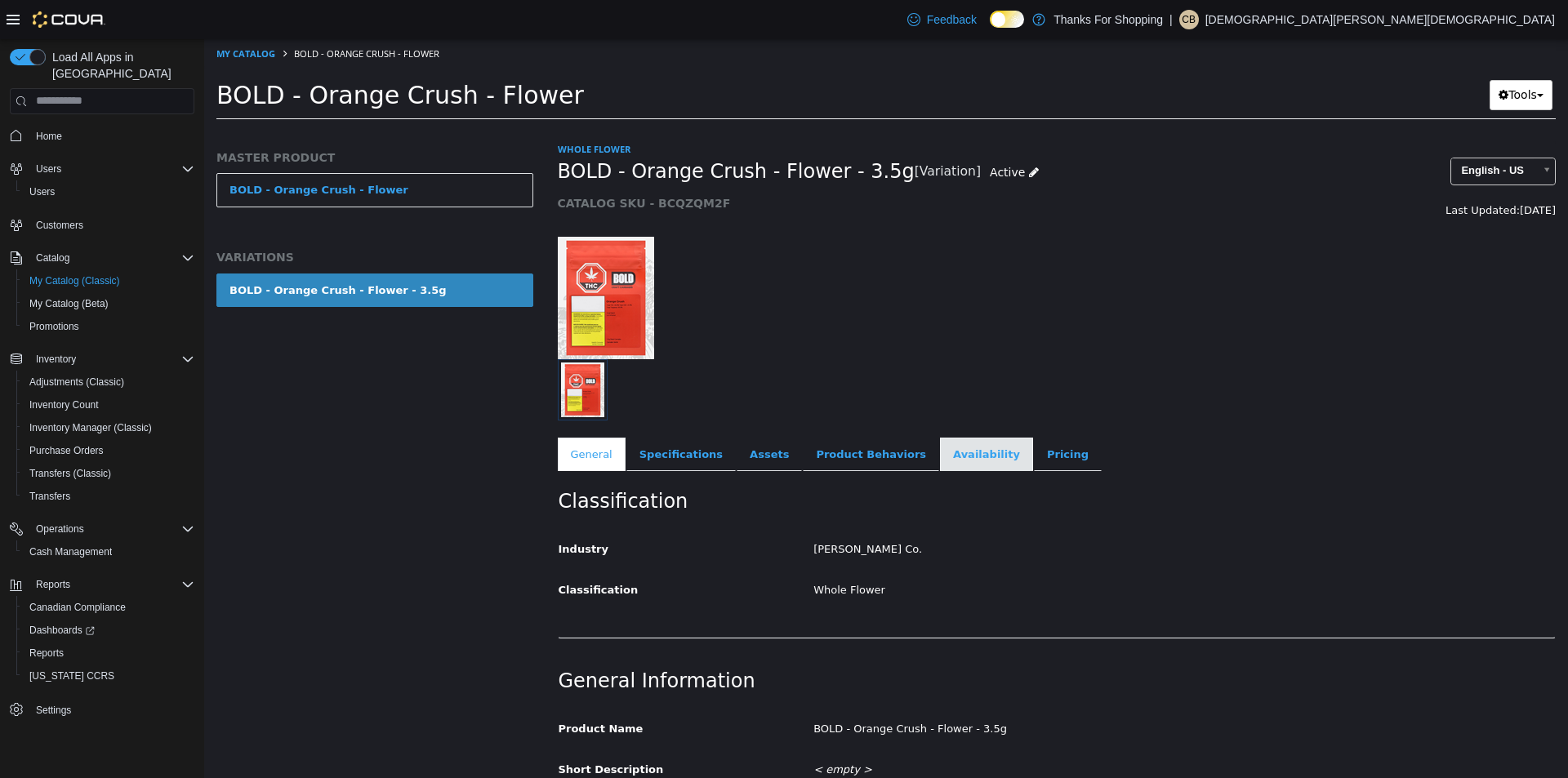
click at [940, 456] on link "Availability" at bounding box center [986, 454] width 93 height 35
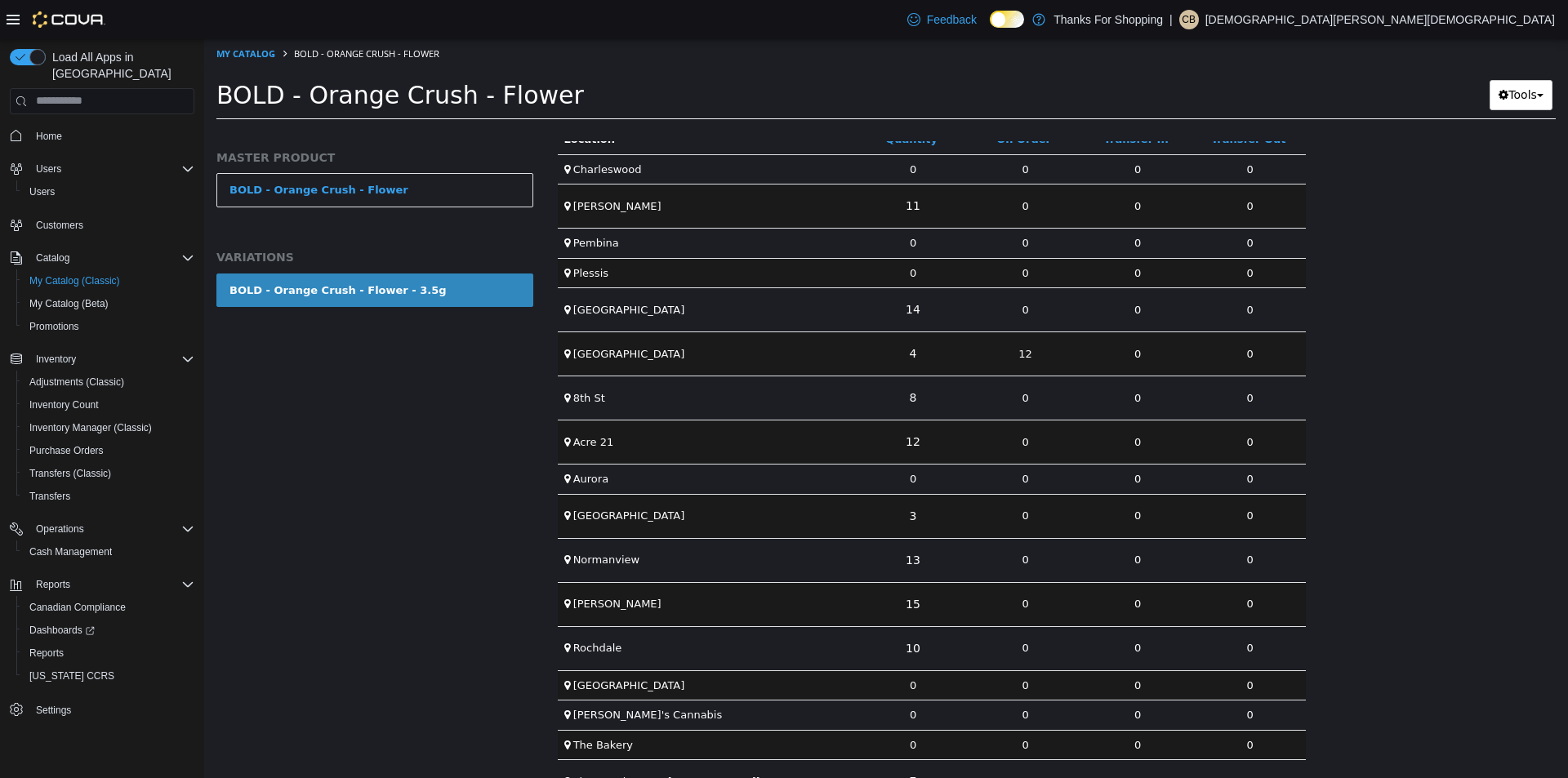
scroll to position [408, 0]
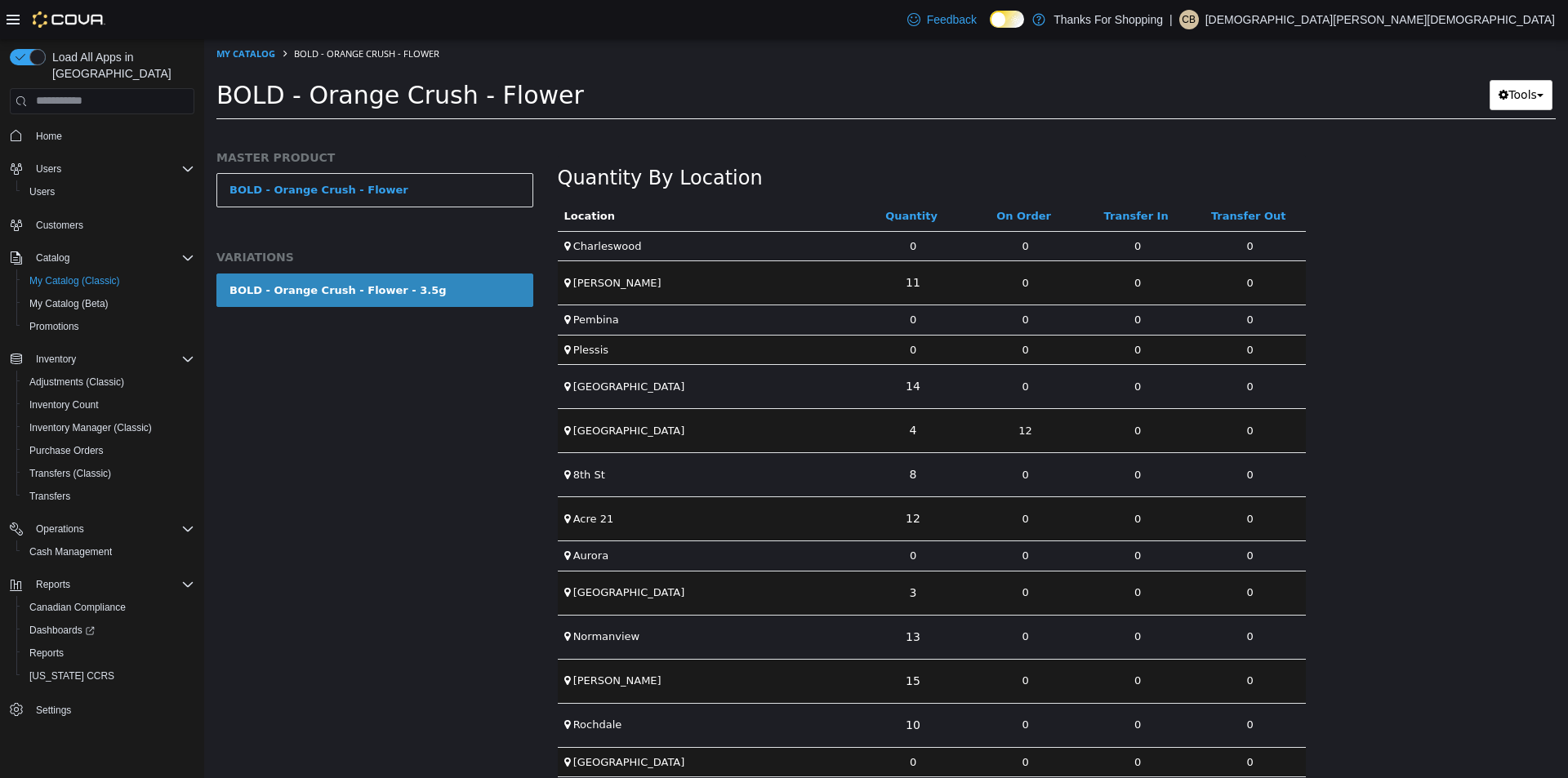
click at [396, 461] on div "MASTER PRODUCT BOLD - Orange Crush - Flower VARIATIONS BOLD - Orange Crush - Fl…" at bounding box center [375, 459] width 342 height 637
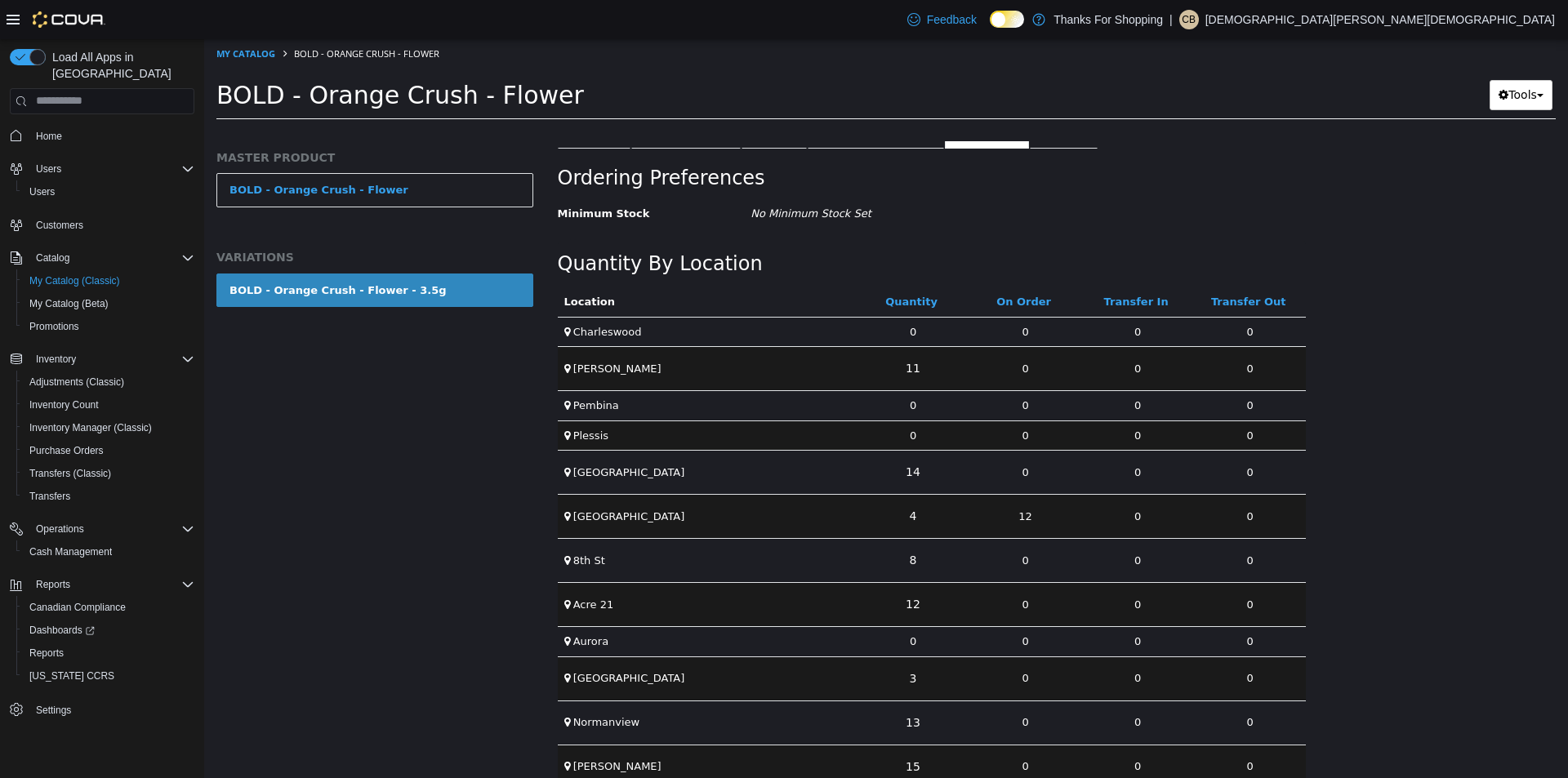
scroll to position [0, 0]
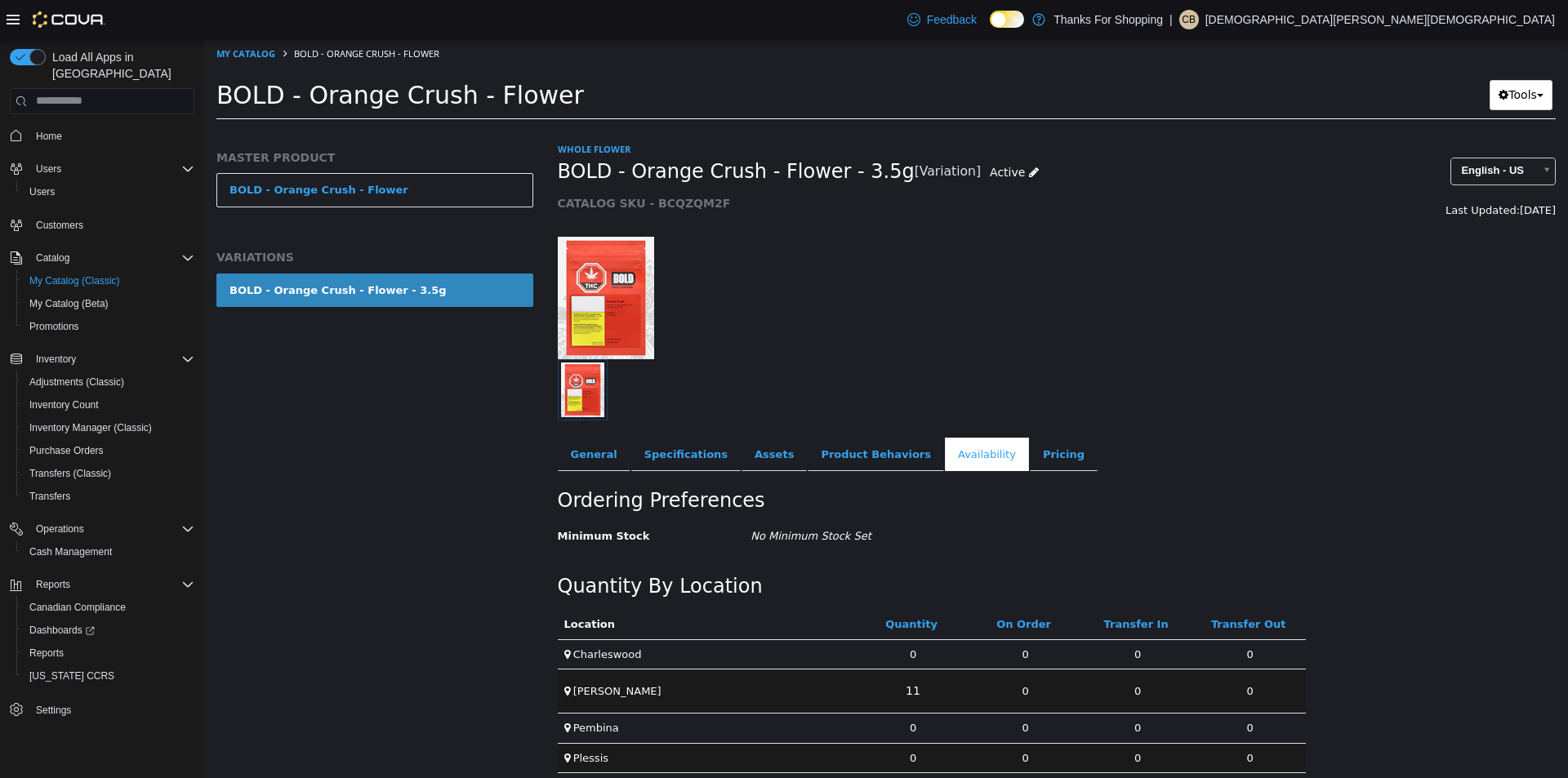
click at [480, 414] on div "MASTER PRODUCT BOLD - Orange Crush - Flower VARIATIONS BOLD - Orange Crush - Fl…" at bounding box center [375, 459] width 342 height 637
click at [493, 101] on span "BOLD - Orange Crush - Flower" at bounding box center [400, 94] width 368 height 28
click at [492, 99] on span "BOLD - Orange Crush - Flower" at bounding box center [400, 94] width 368 height 28
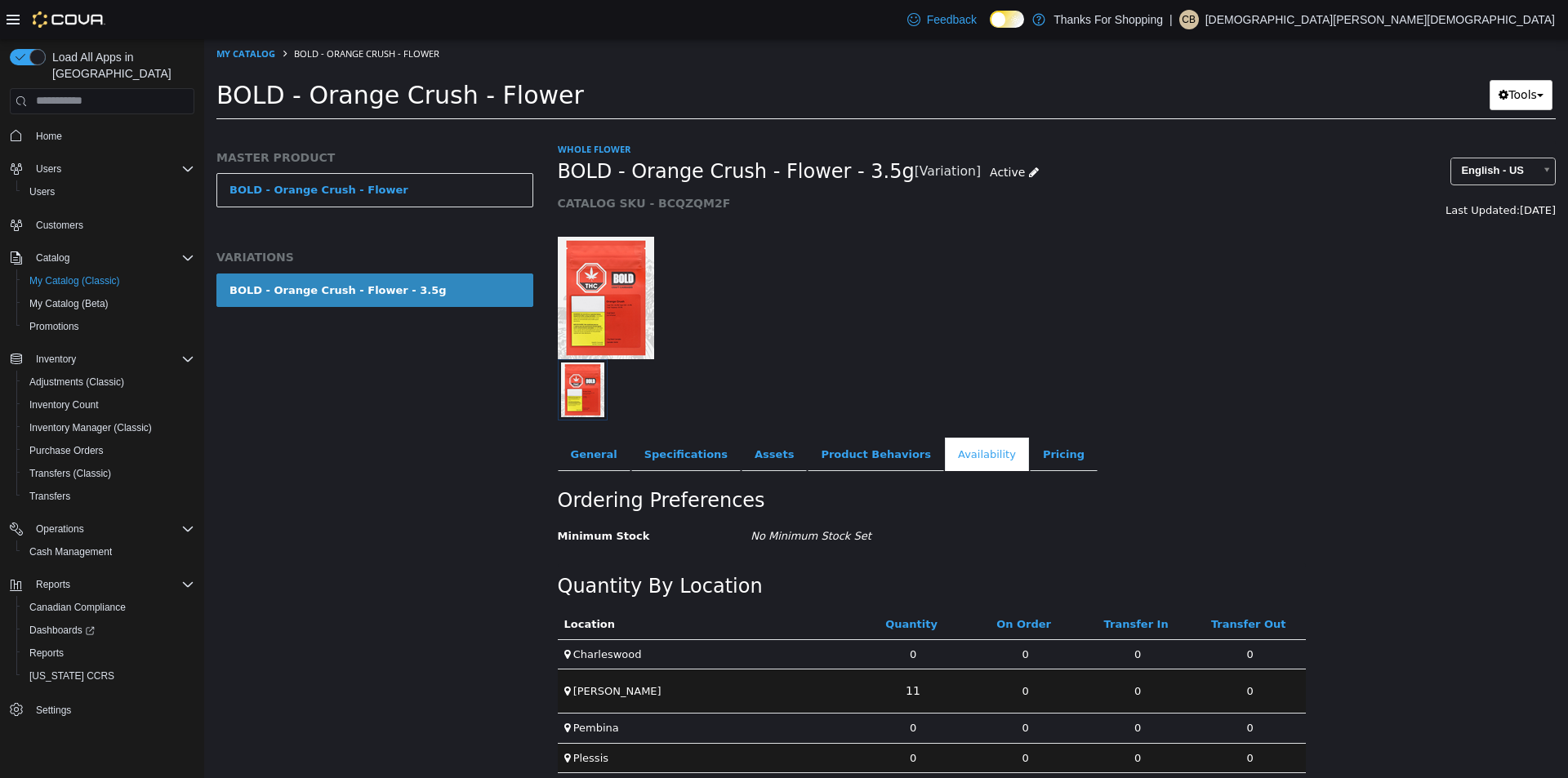
click at [750, 276] on div at bounding box center [715, 298] width 341 height 122
click at [240, 43] on ol "My Catalog BOLD - Orange Crush - Flower" at bounding box center [886, 53] width 1364 height 29
click at [249, 53] on link "My Catalog" at bounding box center [246, 53] width 59 height 12
select select "**********"
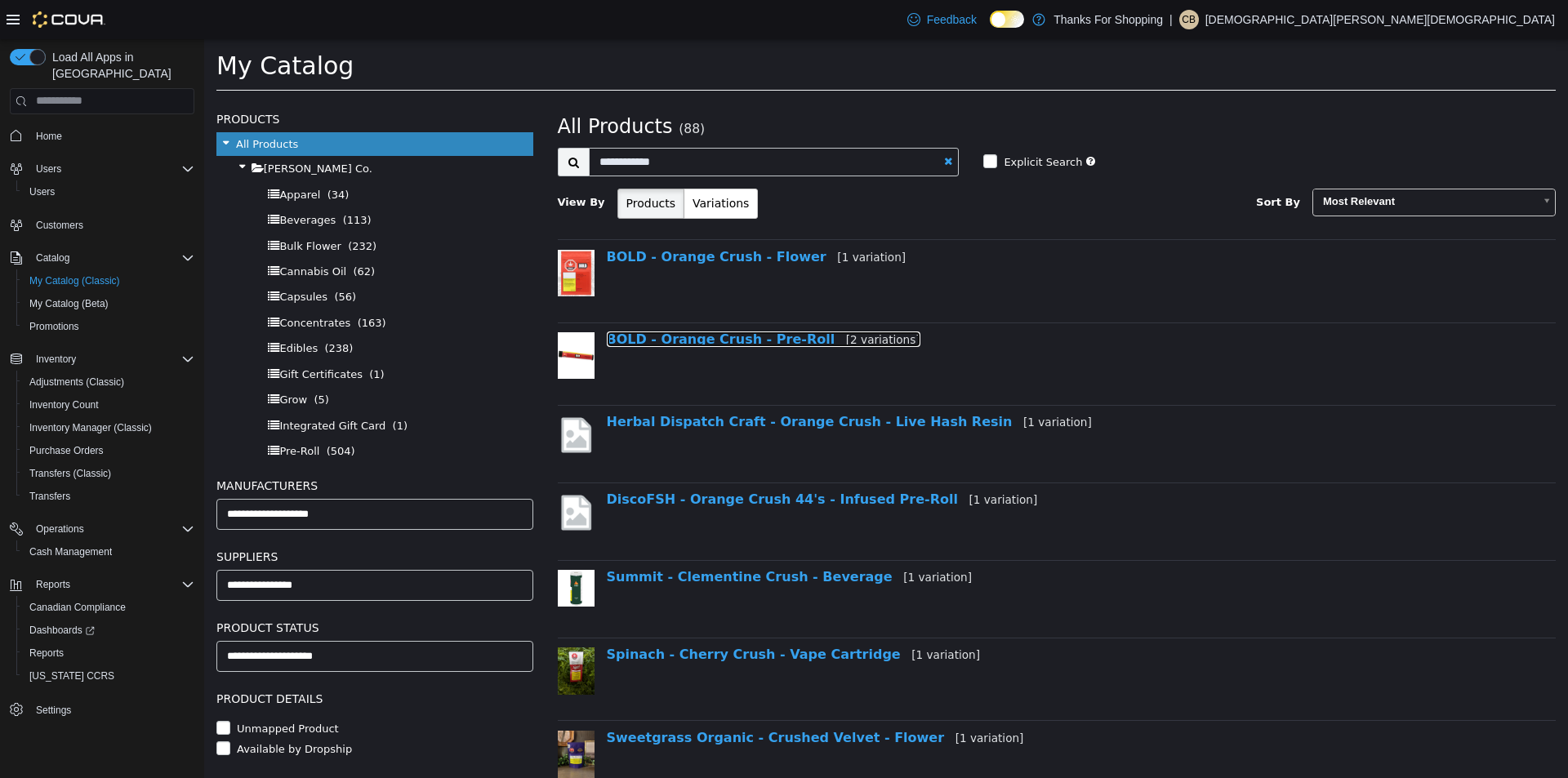
click at [771, 338] on link "BOLD - Orange Crush - Pre-Roll [2 variations]" at bounding box center [763, 338] width 313 height 16
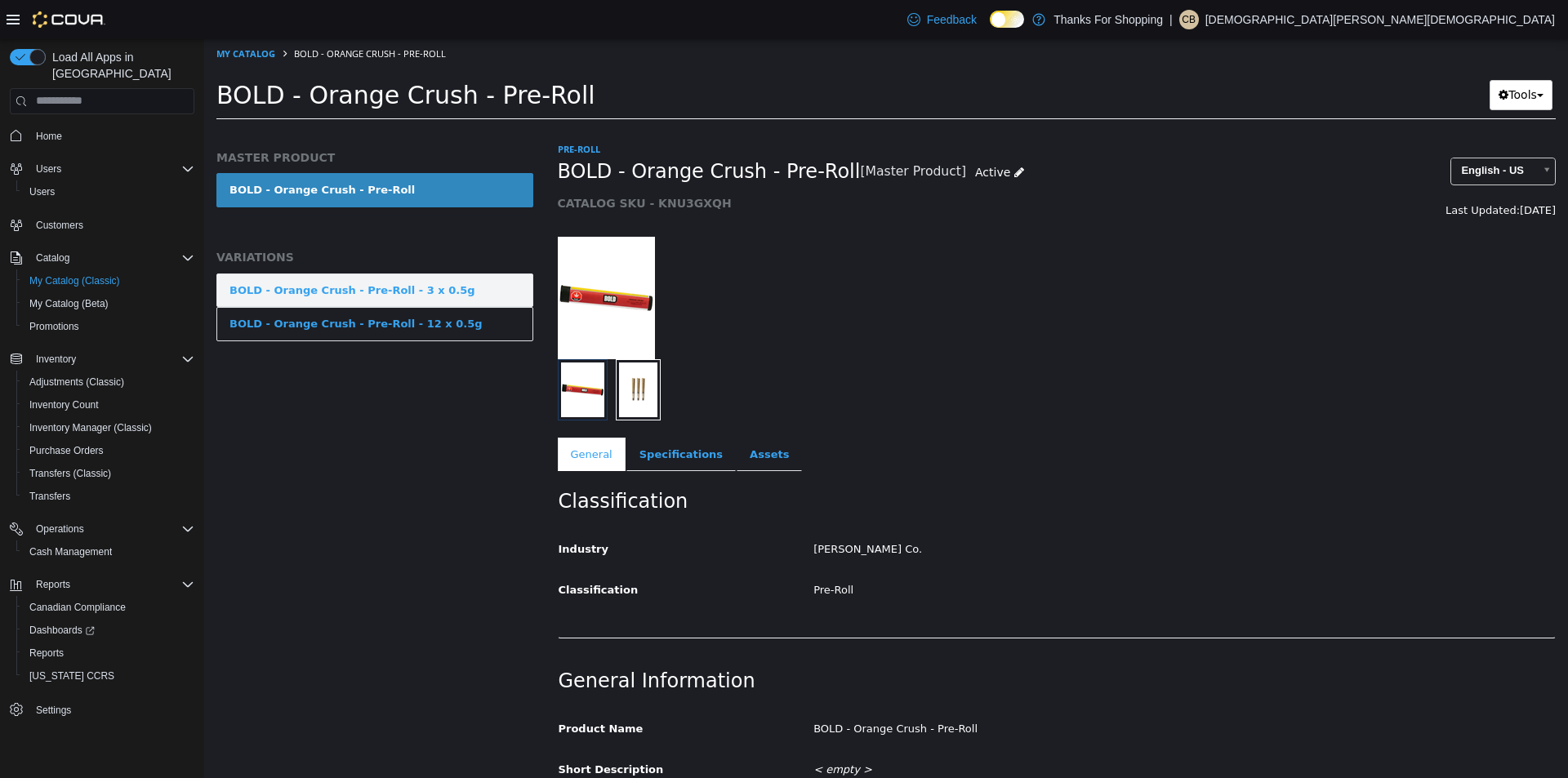
click at [435, 296] on div "BOLD - Orange Crush - Pre-Roll - 3 x 0.5g" at bounding box center [352, 290] width 246 height 16
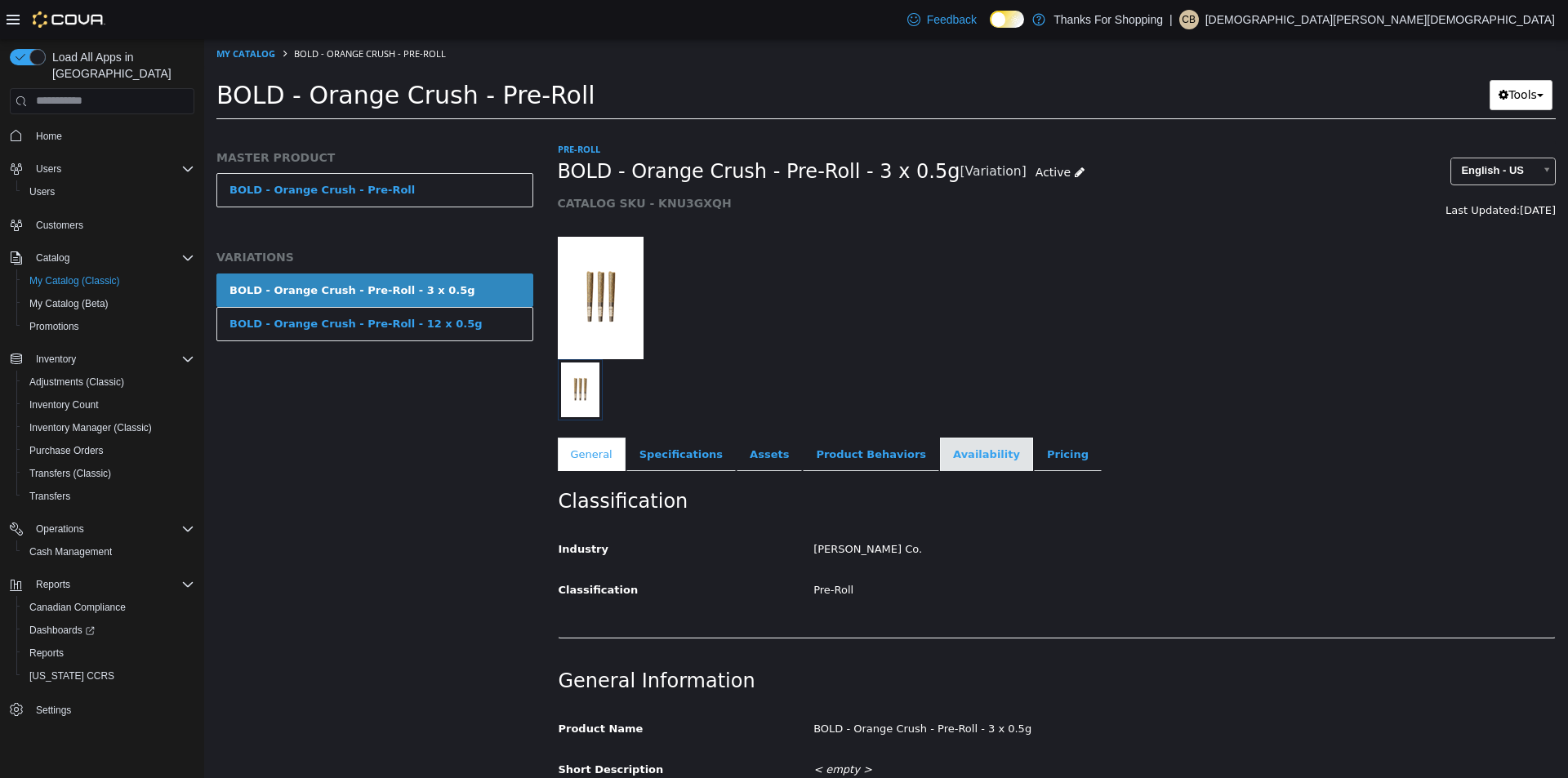
click at [940, 447] on link "Availability" at bounding box center [986, 454] width 93 height 35
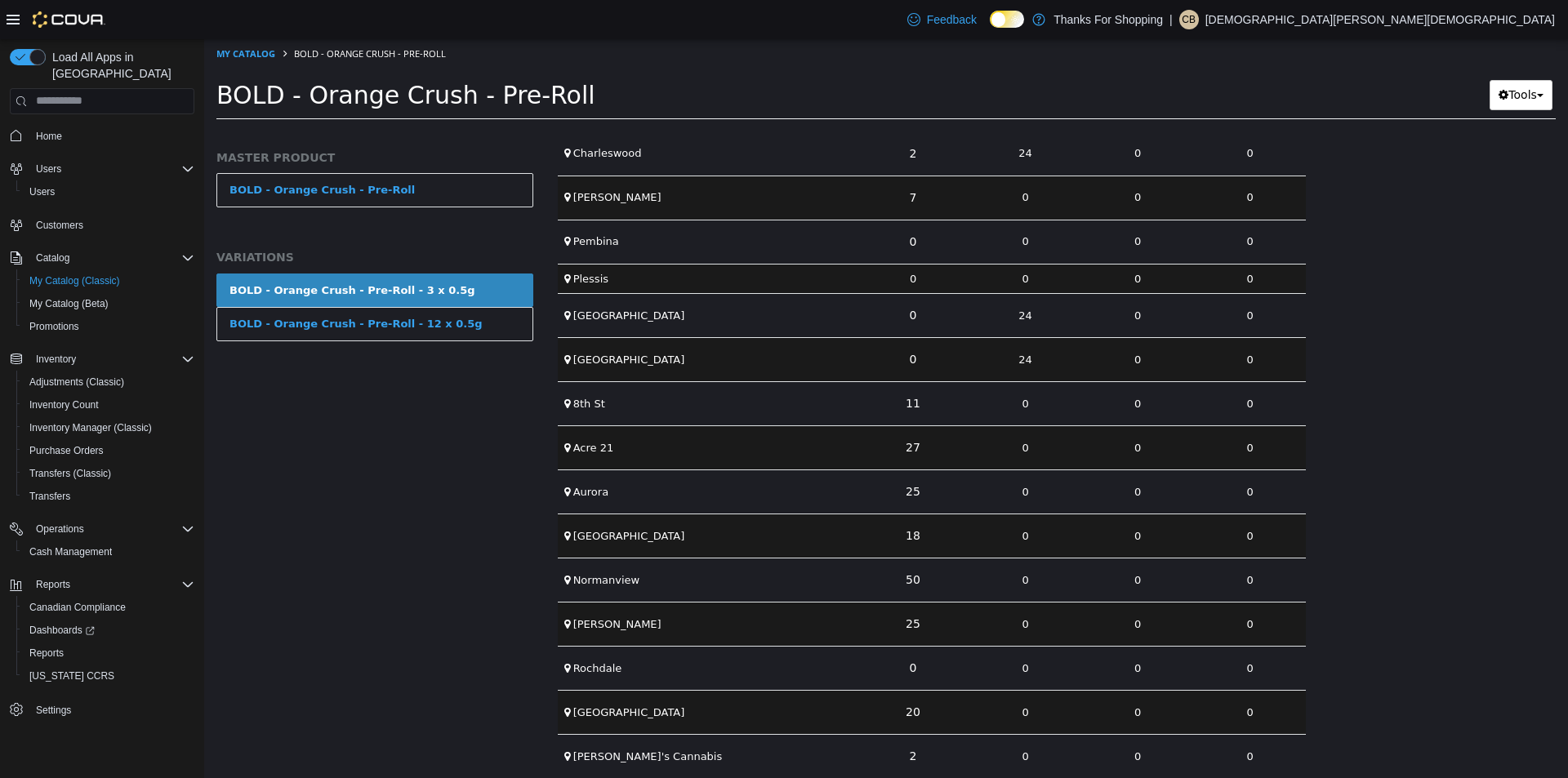
scroll to position [169, 0]
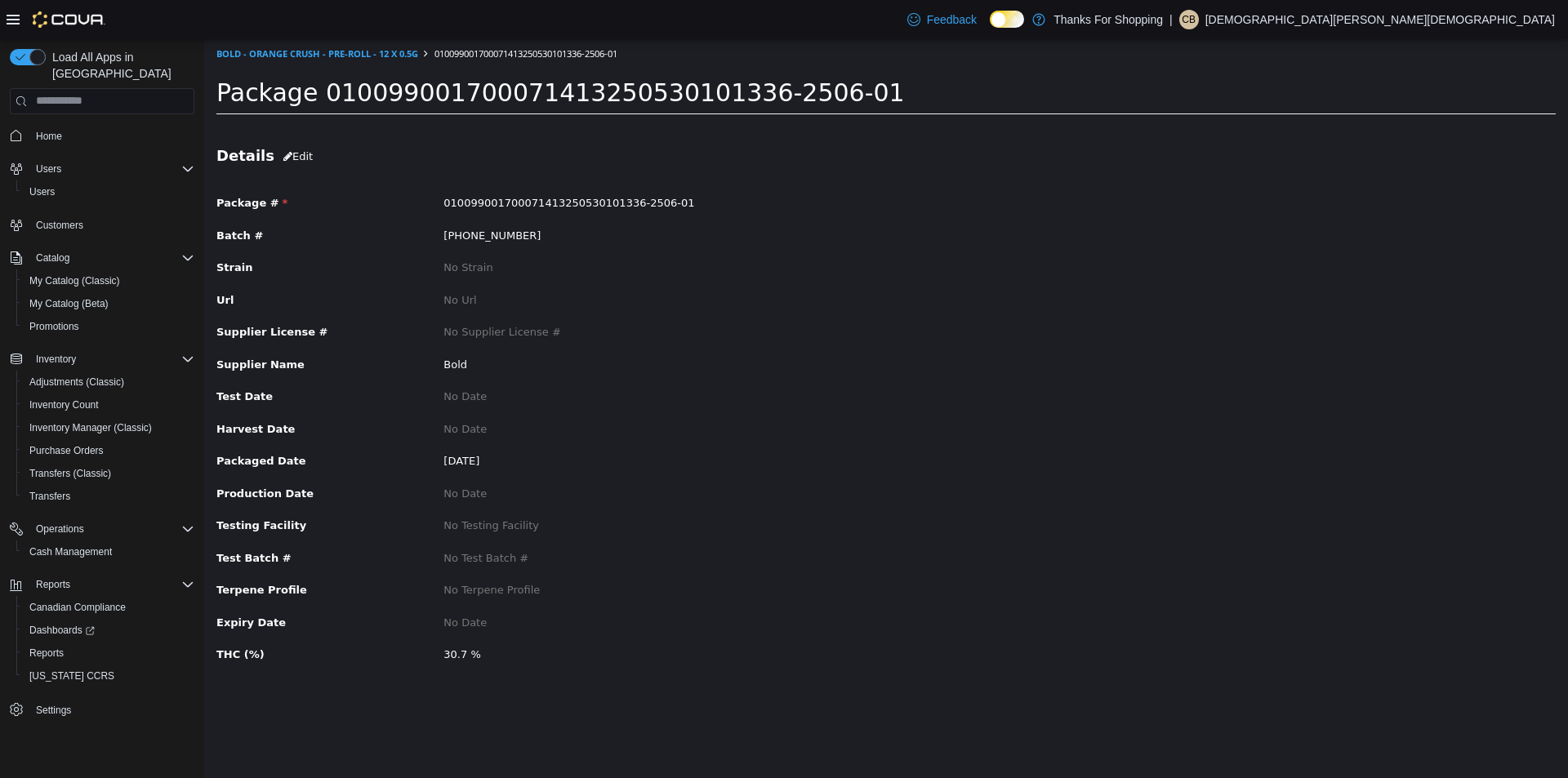
click at [633, 196] on span "010099001700071413250530101336-2506-01" at bounding box center [569, 202] width 251 height 12
copy span "010099001700071413250530101336-2506-01"
click at [33, 647] on span "Reports" at bounding box center [47, 653] width 35 height 13
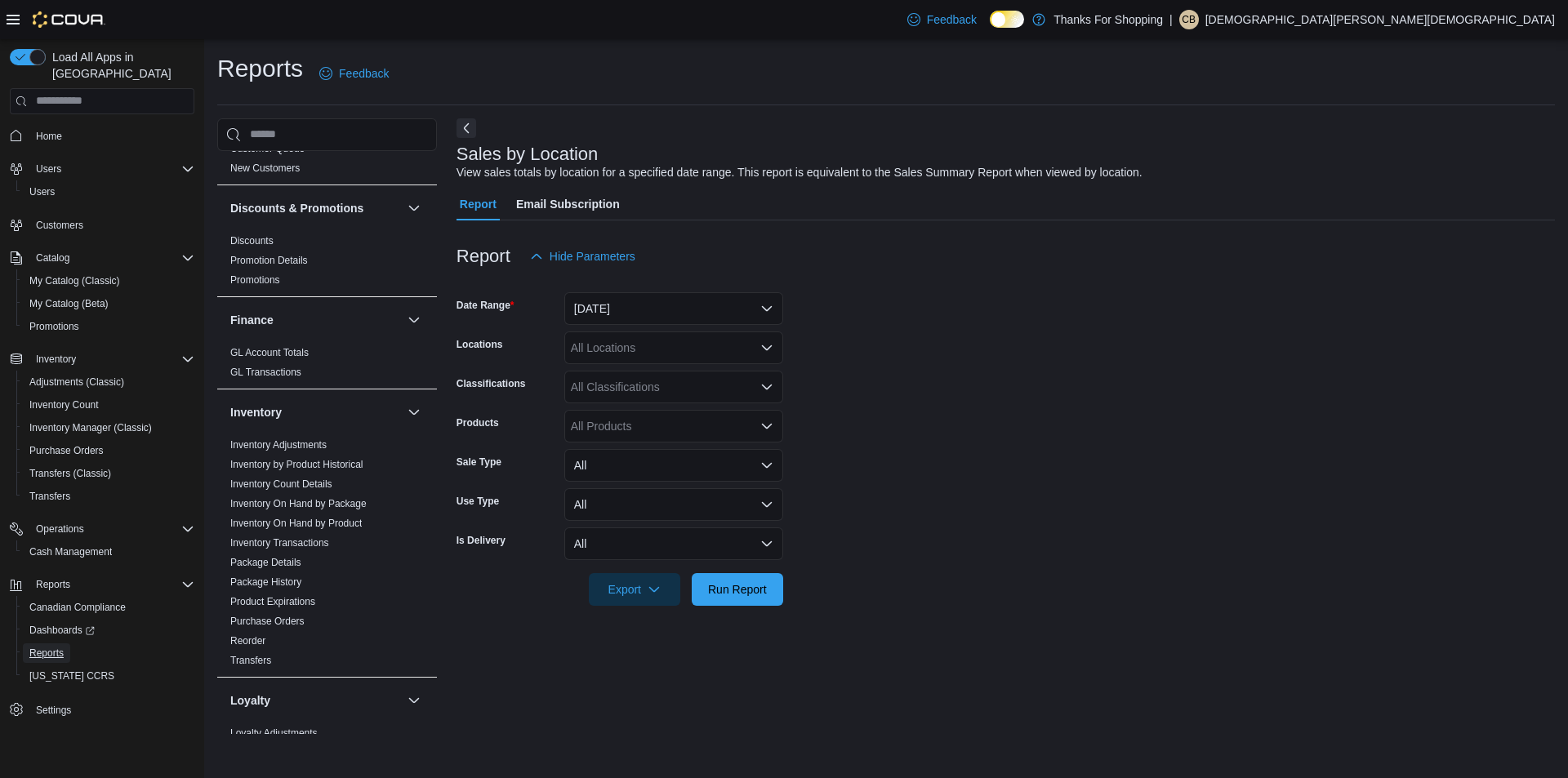
scroll to position [572, 0]
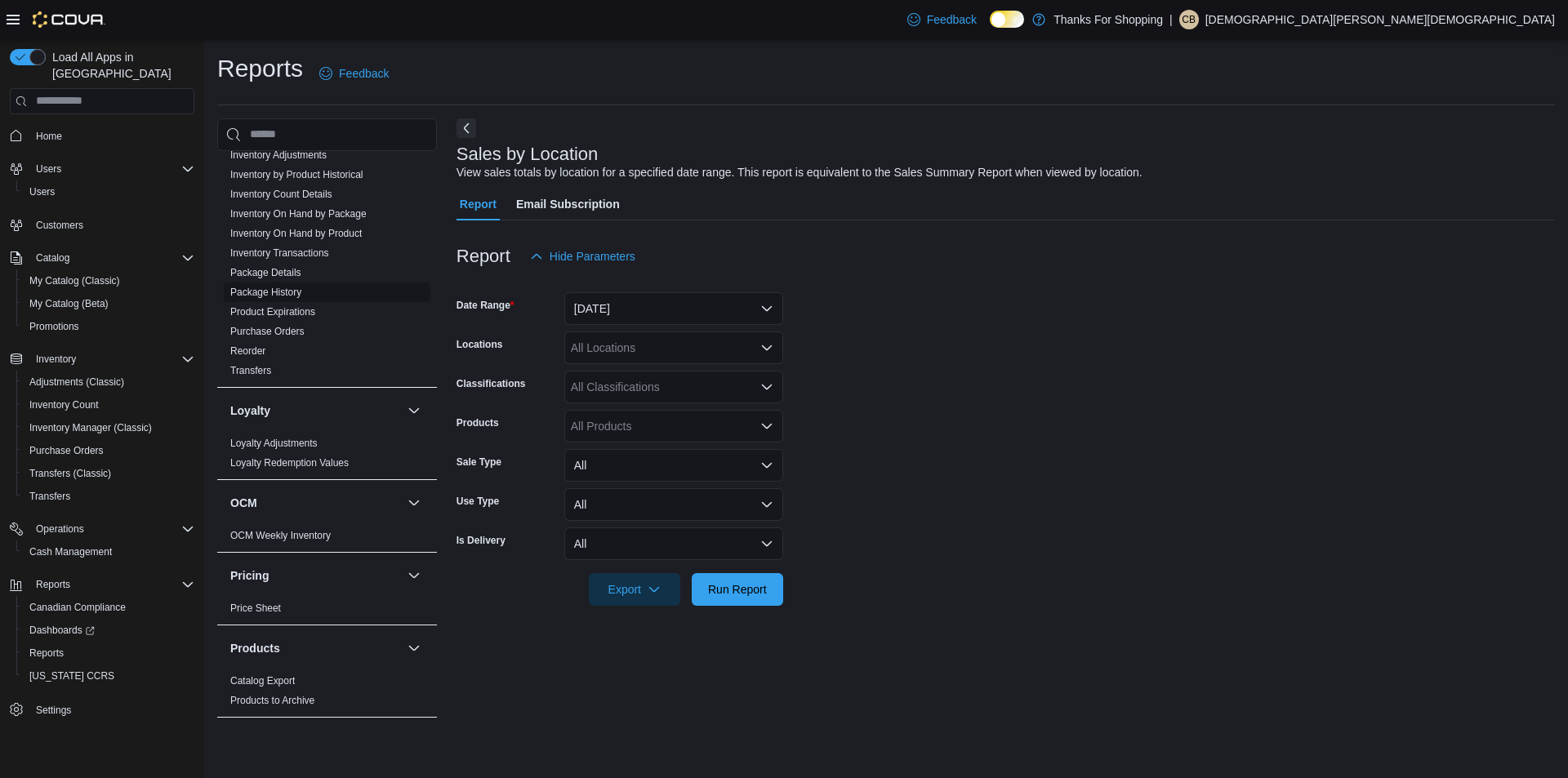
click at [283, 292] on link "Package History" at bounding box center [266, 292] width 71 height 11
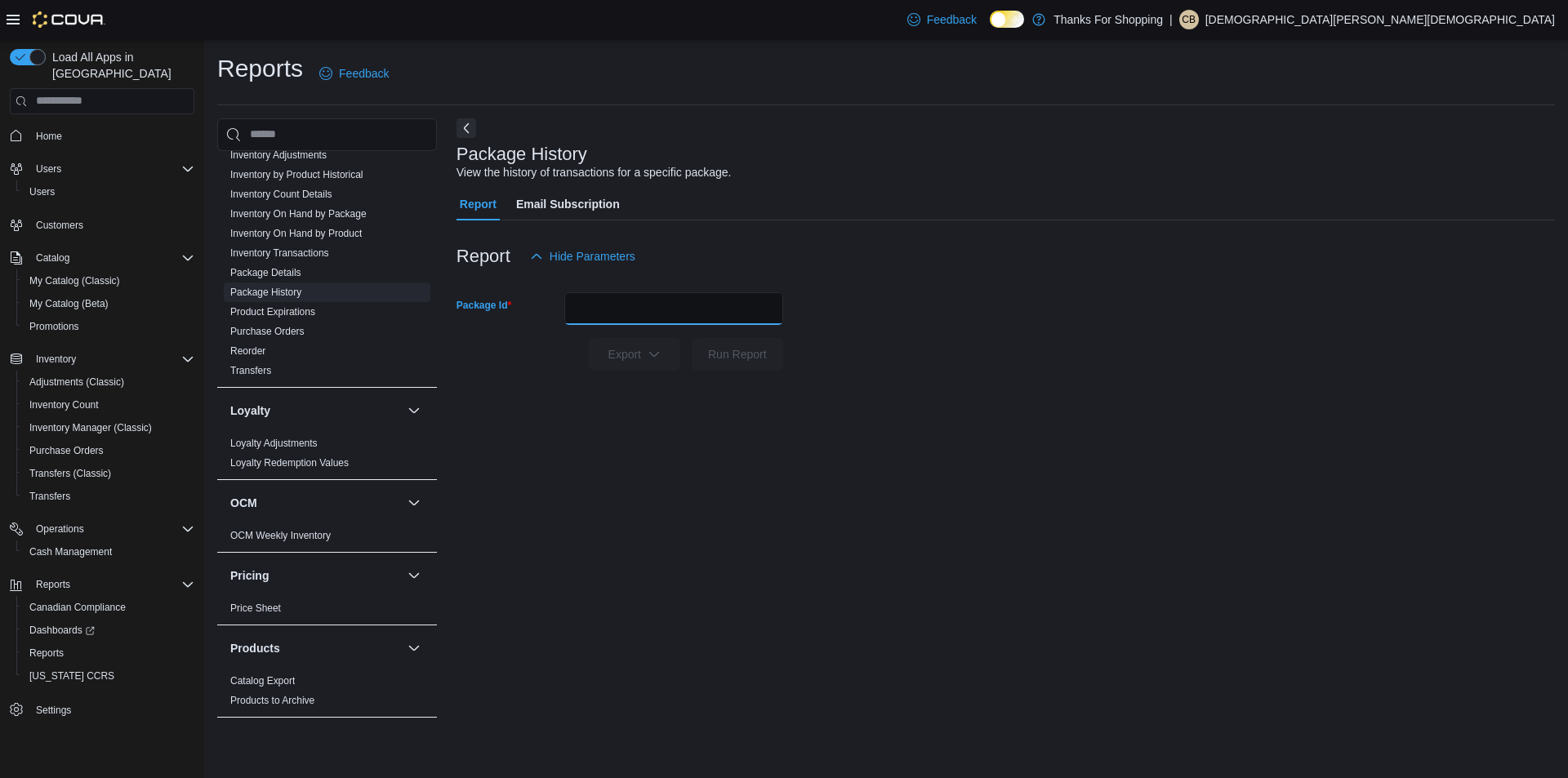
click at [652, 317] on input "Package Id" at bounding box center [674, 309] width 219 height 33
paste input "**********"
type input "**********"
click at [726, 352] on span "Run Report" at bounding box center [738, 353] width 59 height 16
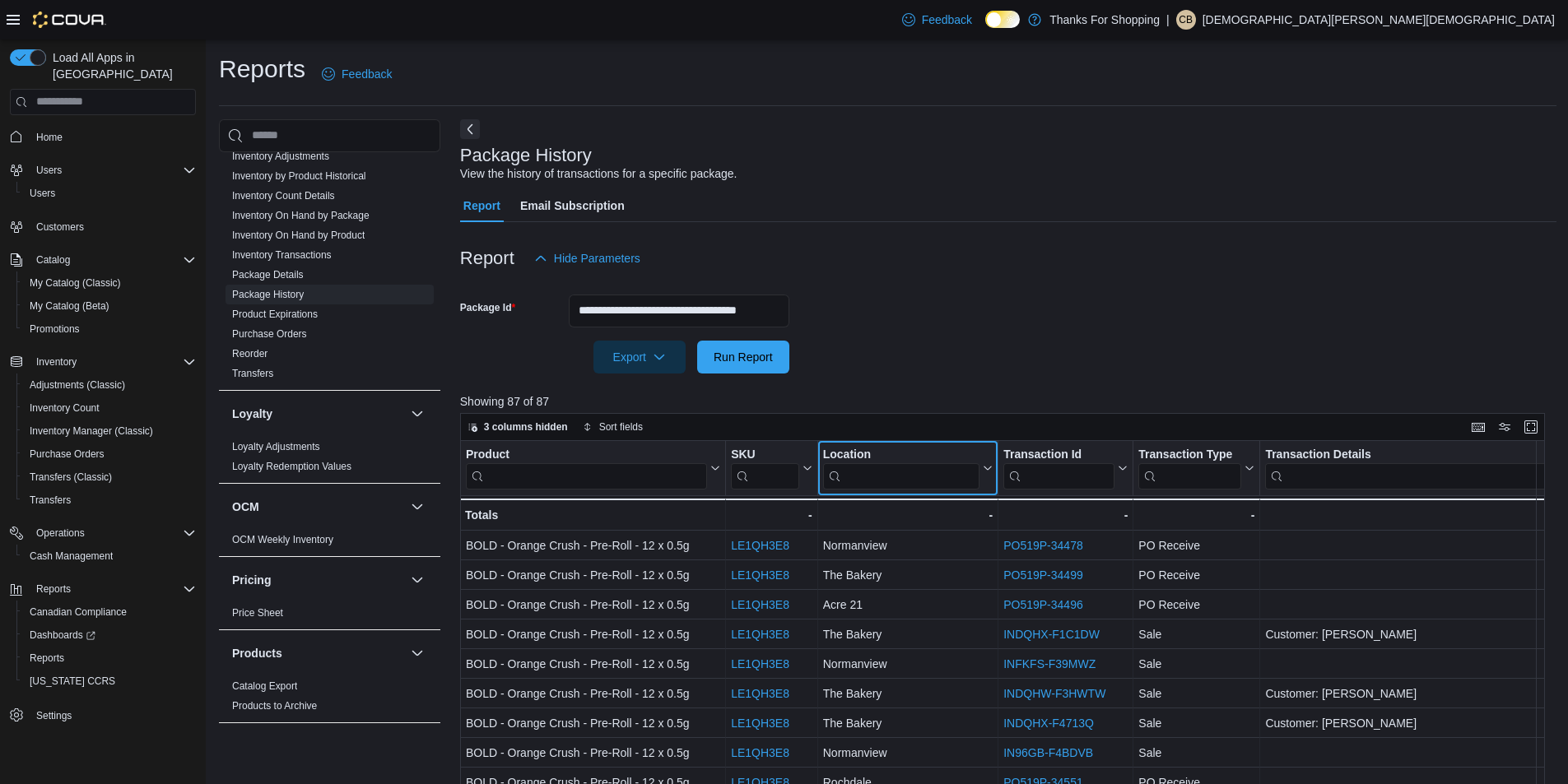
click at [946, 473] on input "search" at bounding box center [901, 475] width 157 height 26
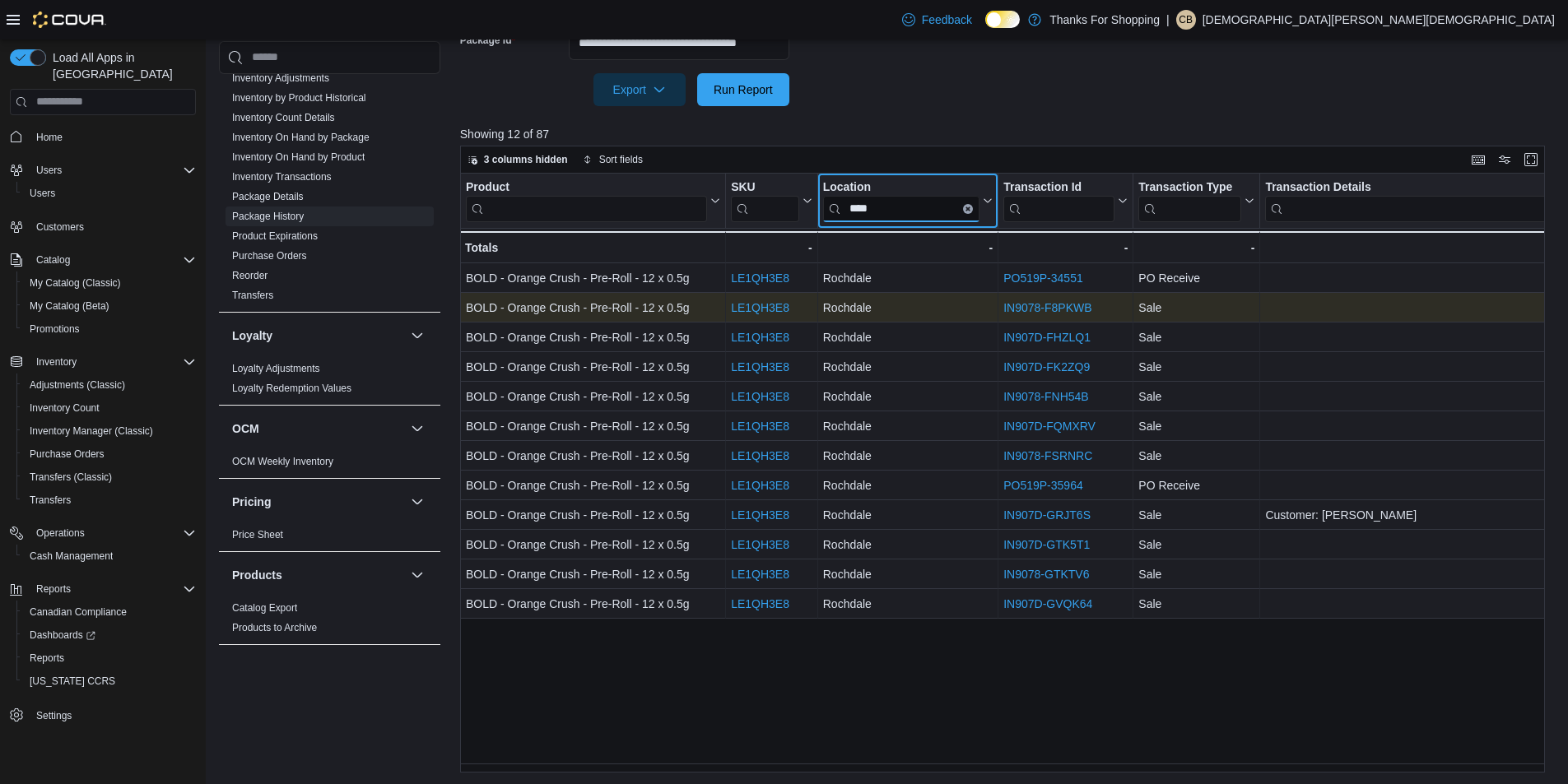
scroll to position [269, 0]
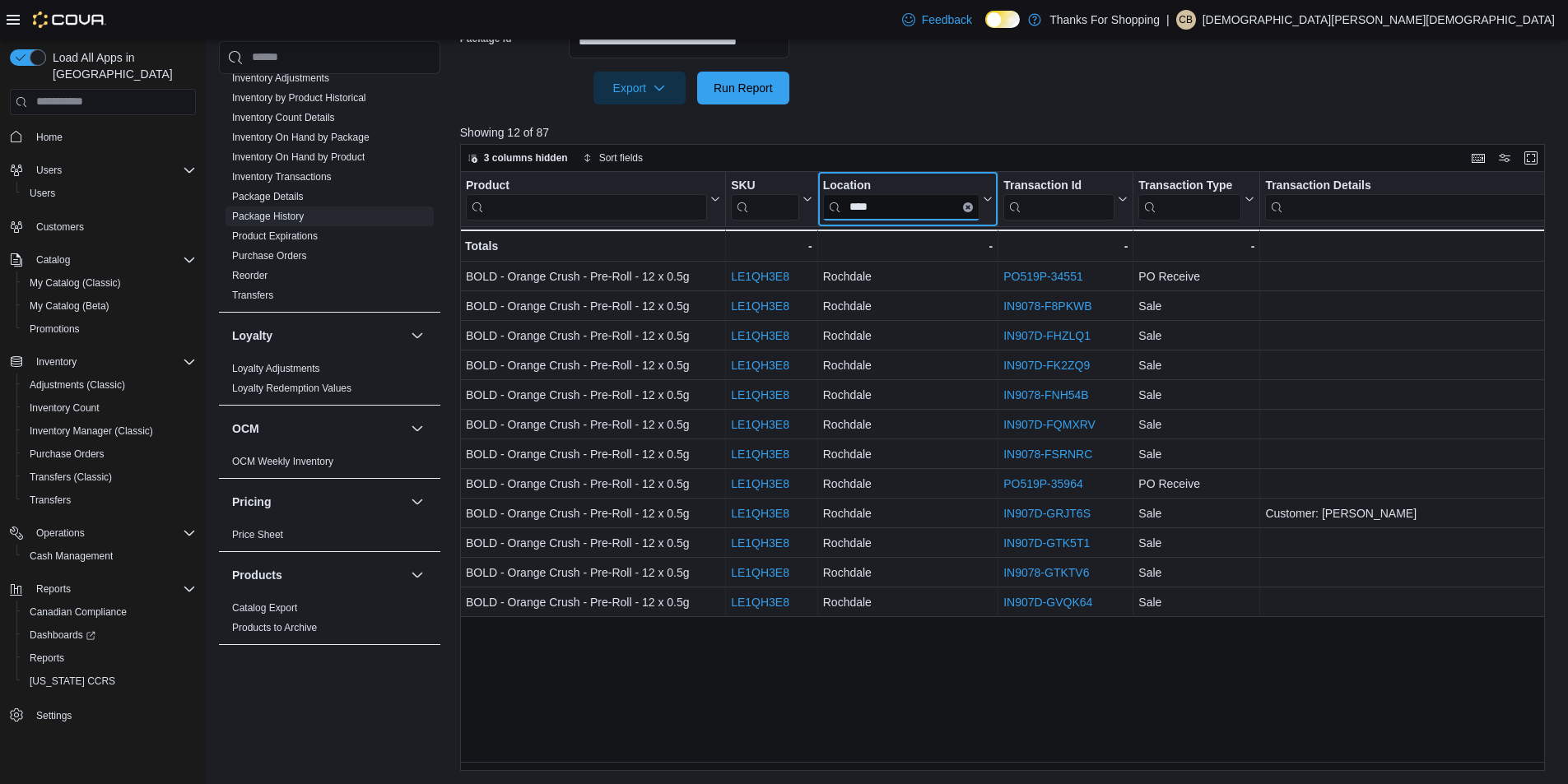
type input "****"
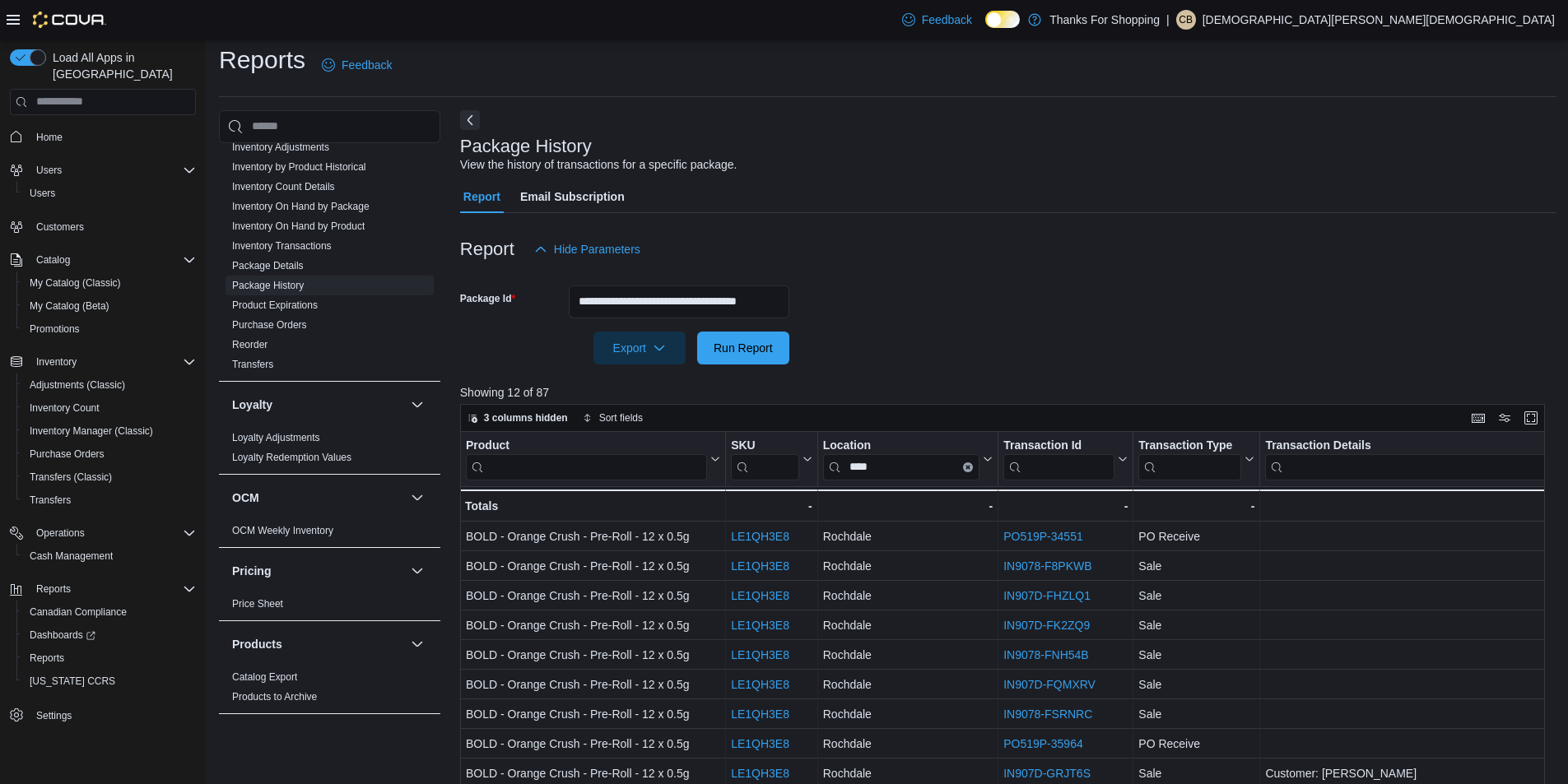
scroll to position [0, 0]
